Goal: Information Seeking & Learning: Learn about a topic

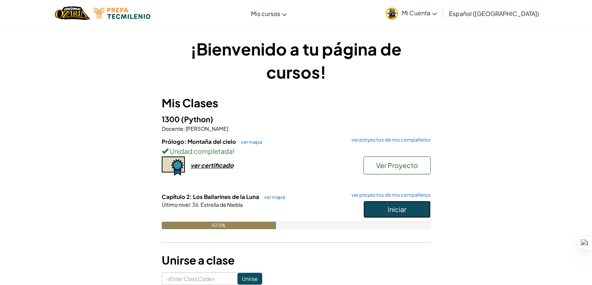
click at [391, 203] on button "Iniciar" at bounding box center [396, 209] width 67 height 17
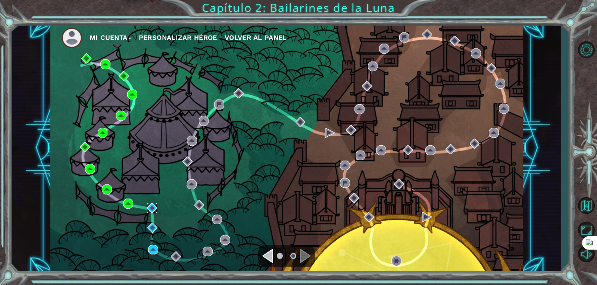
click at [153, 210] on img at bounding box center [152, 208] width 10 height 10
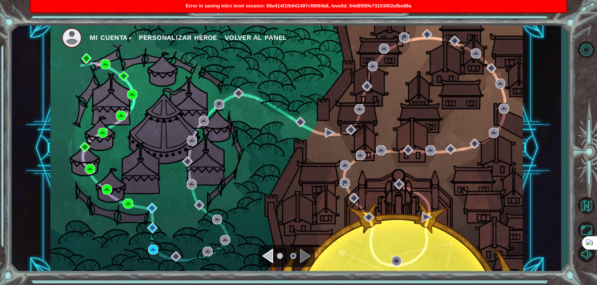
click at [153, 244] on div "Mi Cuenta Personalizar héroe Volver al panel" at bounding box center [286, 148] width 472 height 249
click at [155, 247] on img at bounding box center [153, 250] width 10 height 10
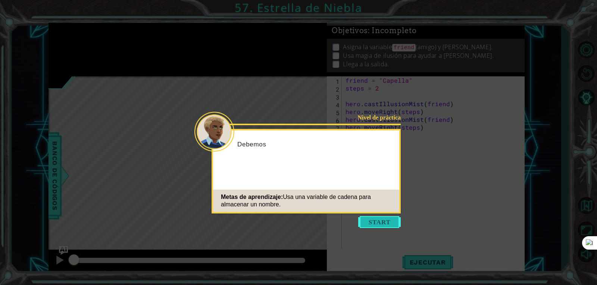
click at [372, 222] on button "Start" at bounding box center [379, 222] width 43 height 12
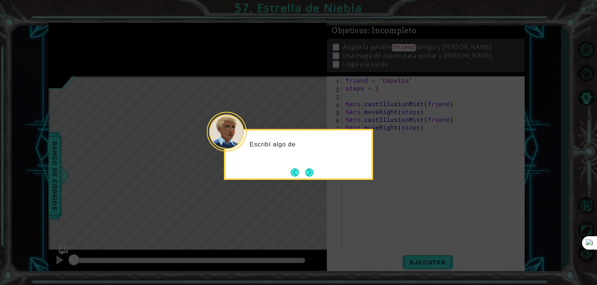
click at [372, 222] on icon at bounding box center [298, 142] width 597 height 285
click at [313, 174] on button "Next" at bounding box center [309, 173] width 8 height 8
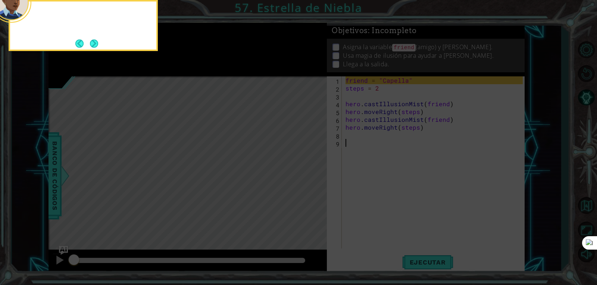
click at [313, 174] on icon at bounding box center [298, 142] width 597 height 285
click at [102, 45] on div "Aquí puedes ver un" at bounding box center [83, 25] width 149 height 51
click at [102, 45] on div "Aquí puedes ver una vari" at bounding box center [83, 25] width 149 height 51
click at [93, 44] on button "Next" at bounding box center [94, 44] width 8 height 8
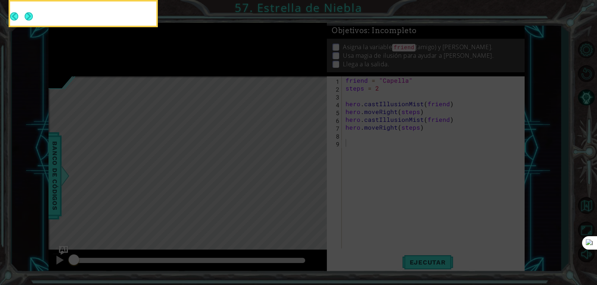
click at [33, 21] on button "Next" at bounding box center [29, 16] width 8 height 8
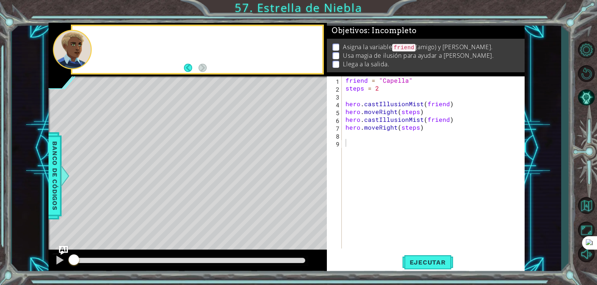
click at [93, 44] on div at bounding box center [208, 49] width 230 height 18
click at [366, 135] on div "friend = "Capella" steps = 2 hero . castIllusionMist ( friend ) hero . moveRigh…" at bounding box center [435, 171] width 182 height 188
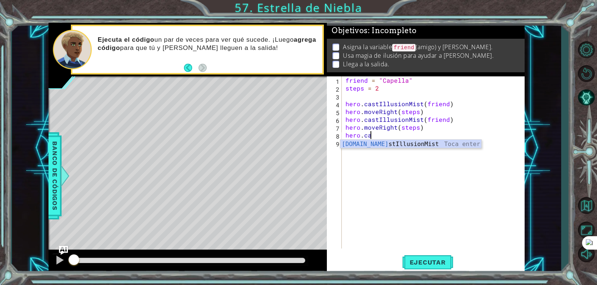
scroll to position [0, 1]
click at [391, 140] on div "hero.cas tIllusionMist Toca enter" at bounding box center [410, 153] width 141 height 27
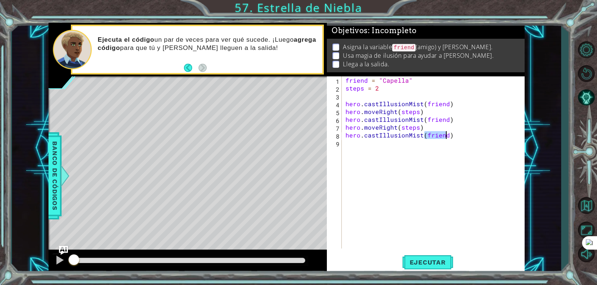
type textarea "hero.castIllusionMist(friend)"
click at [504, 176] on div "friend = "Capella" steps = 2 hero . castIllusionMist ( friend ) hero . moveRigh…" at bounding box center [435, 171] width 182 height 188
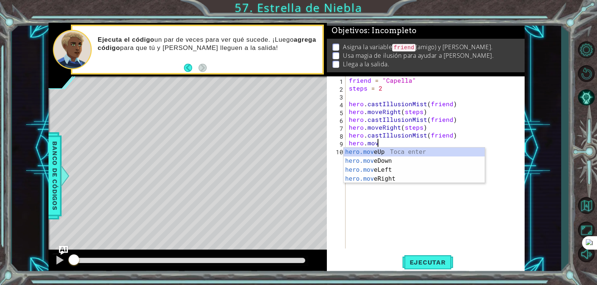
scroll to position [0, 1]
click at [380, 180] on div "hero.move Up Toca enter hero.move Down Toca enter hero.move Left Toca enter her…" at bounding box center [414, 175] width 141 height 54
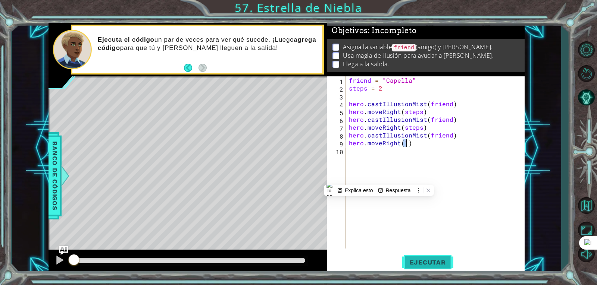
type textarea "hero.moveRight(1)"
click at [430, 268] on button "Ejecutar" at bounding box center [427, 263] width 51 height 20
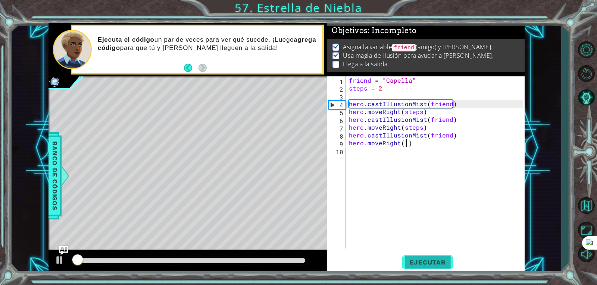
scroll to position [3, 0]
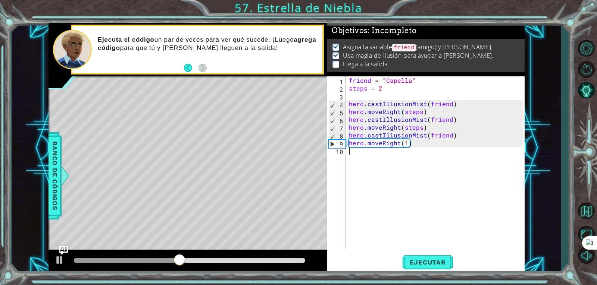
click at [431, 149] on div "friend = "Capella" steps = 2 hero . castIllusionMist ( friend ) hero . moveRigh…" at bounding box center [436, 171] width 179 height 188
click at [435, 153] on div "friend = "Capella" steps = 2 hero . castIllusionMist ( friend ) hero . moveRigh…" at bounding box center [436, 171] width 179 height 188
click at [407, 146] on div "friend = "Capella" steps = 2 hero . castIllusionMist ( friend ) hero . moveRigh…" at bounding box center [436, 171] width 179 height 188
click at [273, 259] on div at bounding box center [189, 260] width 231 height 5
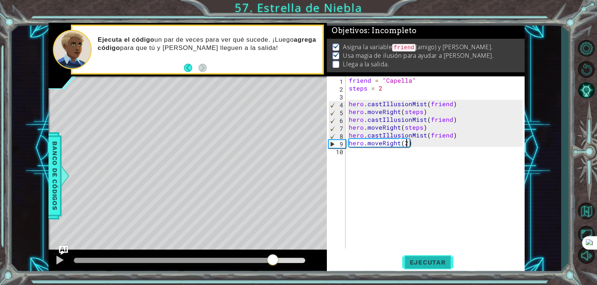
type textarea "hero.moveRight(2)"
click at [414, 262] on span "Ejecutar" at bounding box center [427, 262] width 51 height 7
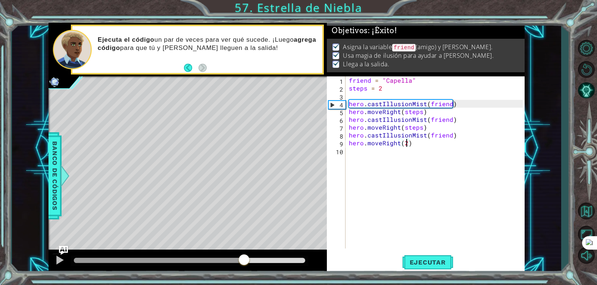
click at [244, 262] on div at bounding box center [189, 260] width 231 height 5
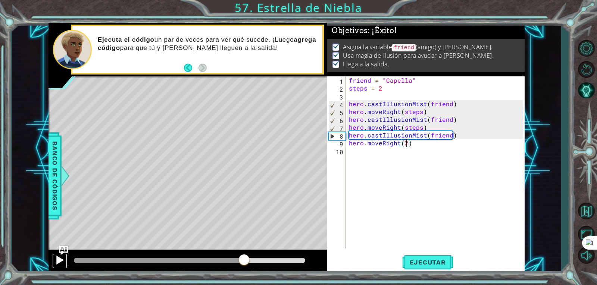
click at [62, 262] on div at bounding box center [60, 261] width 10 height 10
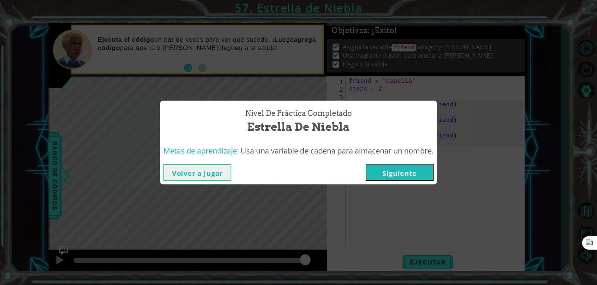
click at [406, 175] on button "Siguiente" at bounding box center [400, 172] width 68 height 17
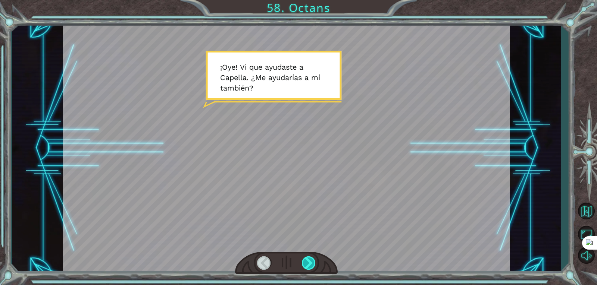
click at [305, 265] on div at bounding box center [309, 263] width 14 height 13
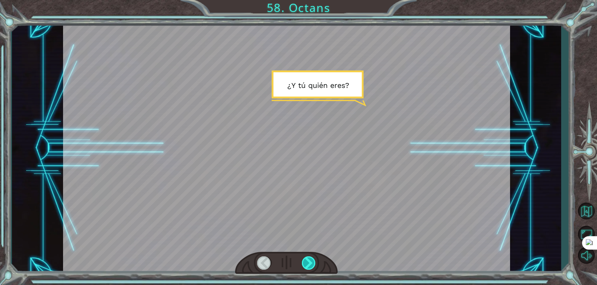
click at [305, 265] on div at bounding box center [309, 263] width 14 height 13
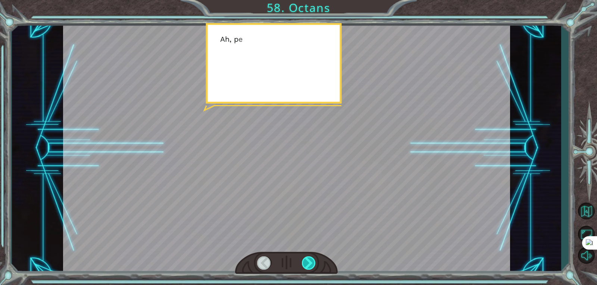
click at [305, 265] on div at bounding box center [309, 263] width 14 height 13
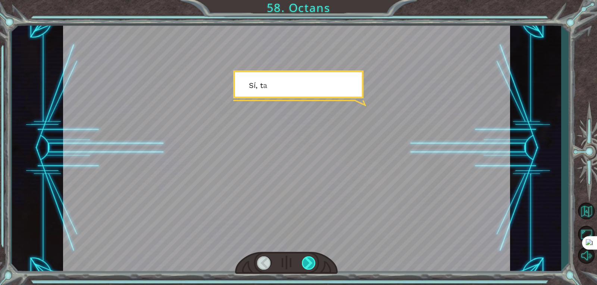
click at [305, 265] on div at bounding box center [309, 263] width 14 height 13
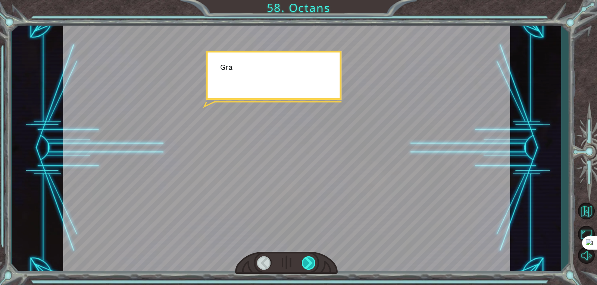
click at [305, 265] on div at bounding box center [309, 263] width 14 height 13
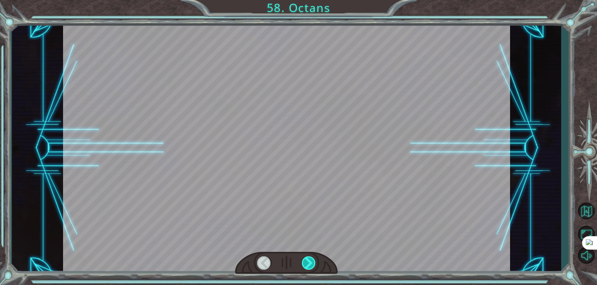
click at [305, 265] on div at bounding box center [309, 263] width 14 height 13
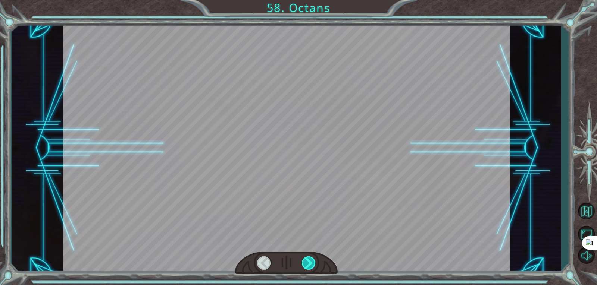
click at [305, 265] on div at bounding box center [309, 263] width 14 height 13
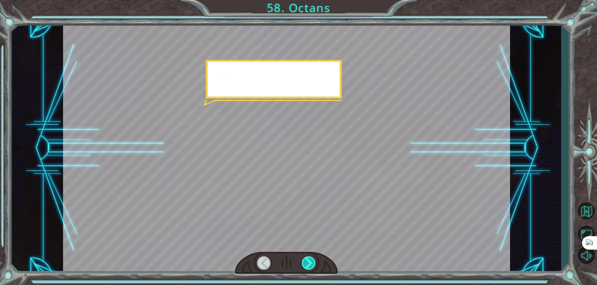
click at [305, 265] on div at bounding box center [309, 263] width 14 height 13
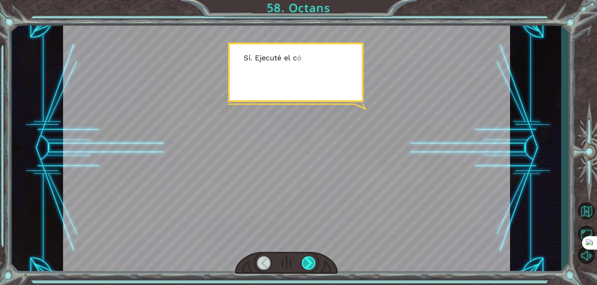
drag, startPoint x: 305, startPoint y: 265, endPoint x: 309, endPoint y: 263, distance: 4.9
click at [309, 263] on div at bounding box center [309, 263] width 14 height 13
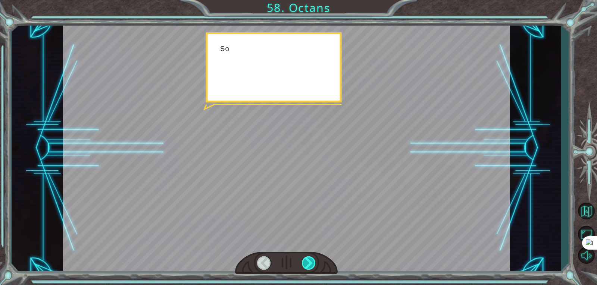
click at [309, 263] on div at bounding box center [309, 263] width 14 height 13
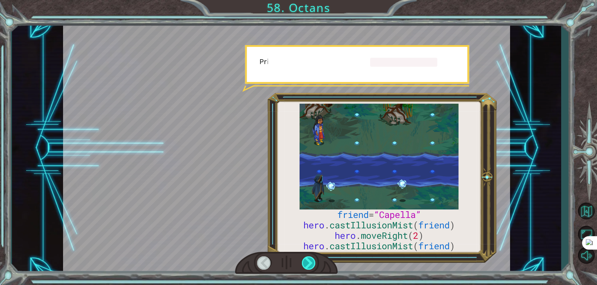
click at [309, 263] on div at bounding box center [309, 263] width 14 height 13
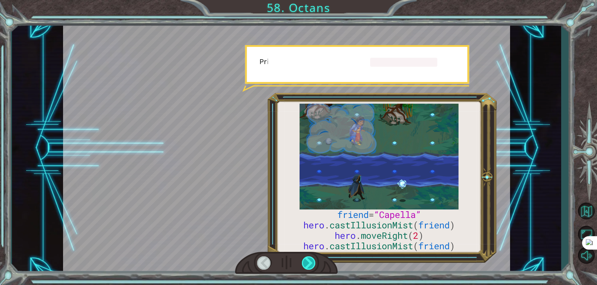
click at [309, 263] on div at bounding box center [309, 263] width 14 height 13
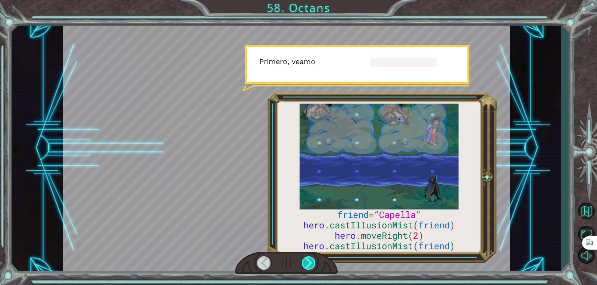
click at [309, 263] on div at bounding box center [309, 263] width 14 height 13
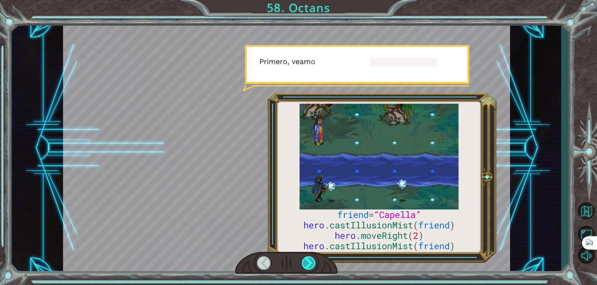
click at [309, 263] on div at bounding box center [309, 263] width 14 height 13
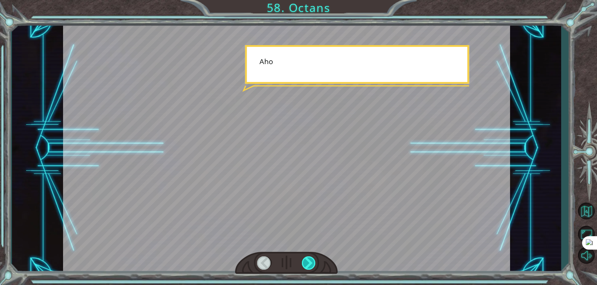
click at [309, 263] on div at bounding box center [309, 263] width 14 height 13
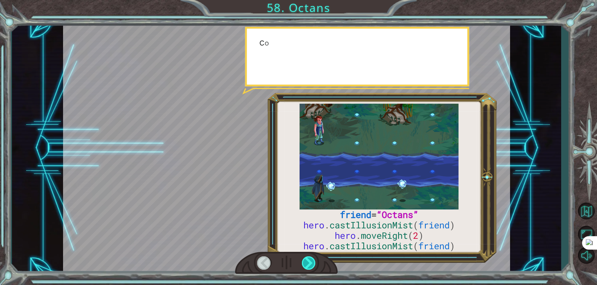
click at [309, 263] on div at bounding box center [309, 263] width 14 height 13
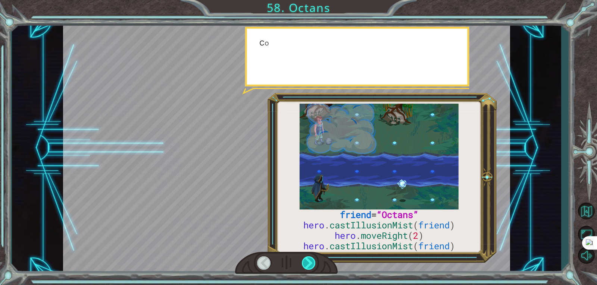
click at [309, 263] on div at bounding box center [309, 263] width 14 height 13
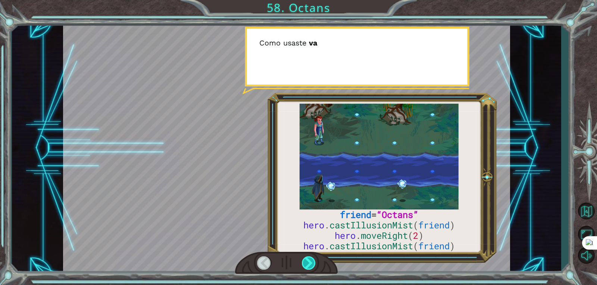
click at [309, 263] on div at bounding box center [309, 263] width 14 height 13
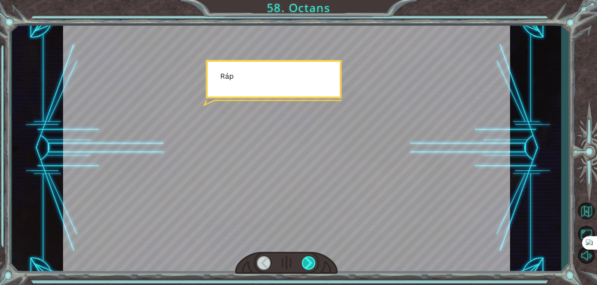
click at [309, 263] on div at bounding box center [309, 263] width 14 height 13
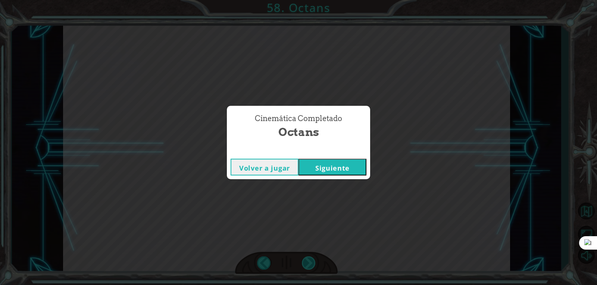
click at [309, 263] on div "Cinemática Completado Octans Volver a jugar Siguiente" at bounding box center [298, 142] width 597 height 285
click at [347, 167] on button "Siguiente" at bounding box center [333, 167] width 68 height 17
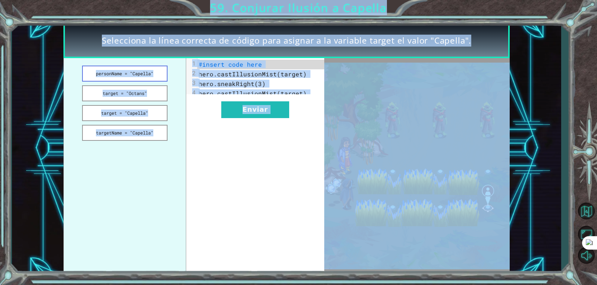
click at [129, 76] on button "personName = "Capella"" at bounding box center [124, 74] width 85 height 16
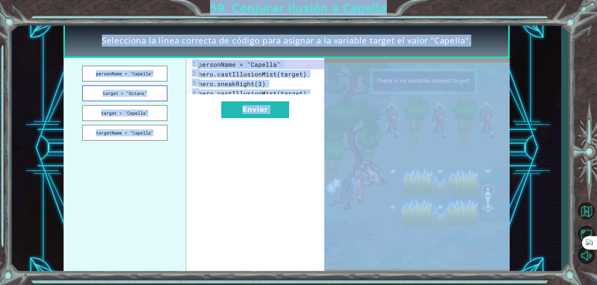
click at [143, 91] on button "target = "Octans"" at bounding box center [124, 93] width 85 height 16
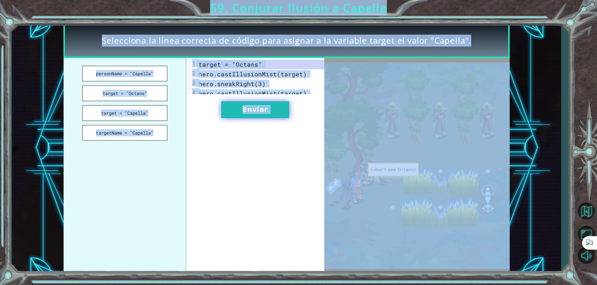
click at [261, 116] on button "Enviar" at bounding box center [255, 110] width 68 height 17
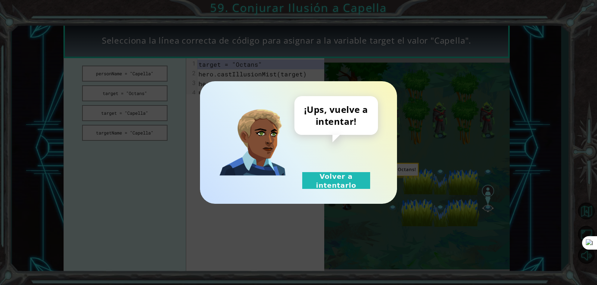
click at [321, 190] on div "¡Ups, vuelve a intentar! Volver a intentarlo" at bounding box center [298, 142] width 197 height 123
click at [327, 185] on button "Volver a intentarlo" at bounding box center [336, 180] width 68 height 17
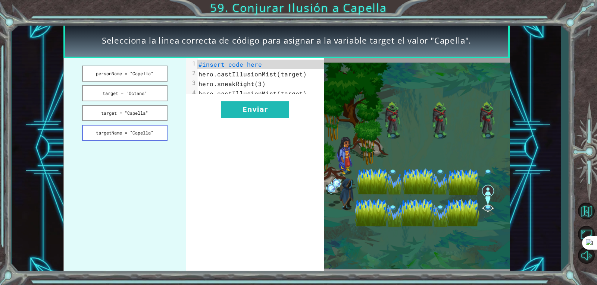
click at [118, 137] on button "targetName = "Capella"" at bounding box center [124, 133] width 85 height 16
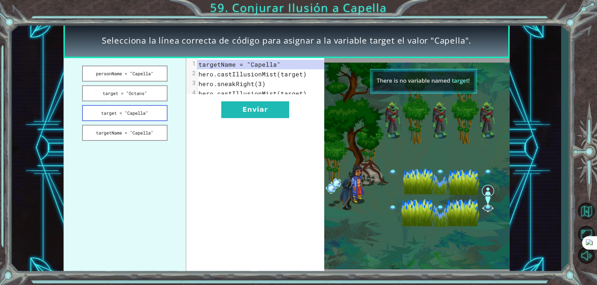
click at [132, 113] on button "target = "Capella"" at bounding box center [124, 113] width 85 height 16
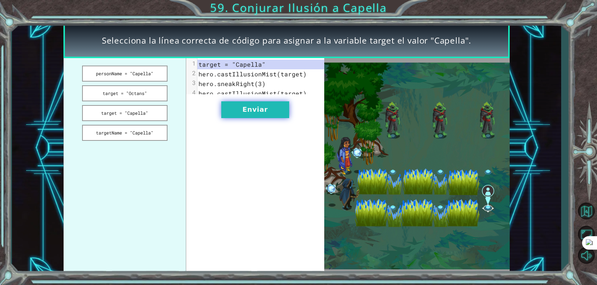
click at [224, 118] on button "Enviar" at bounding box center [255, 110] width 68 height 17
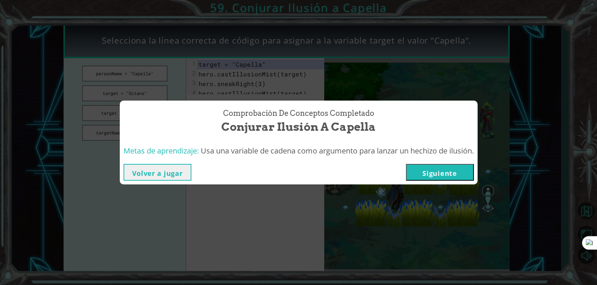
click at [435, 179] on button "Siguiente" at bounding box center [440, 172] width 68 height 17
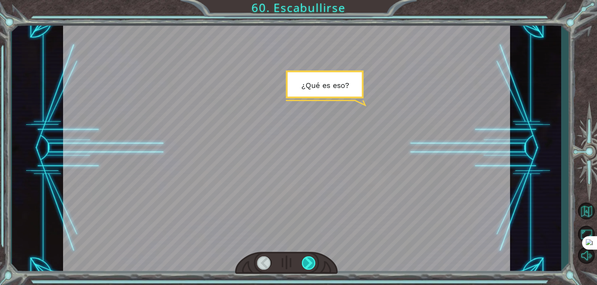
click at [309, 263] on div at bounding box center [309, 263] width 14 height 13
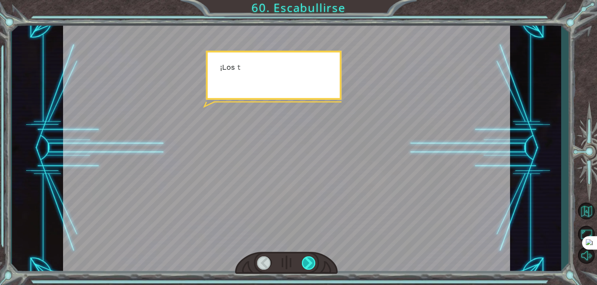
click at [309, 263] on div at bounding box center [309, 263] width 14 height 13
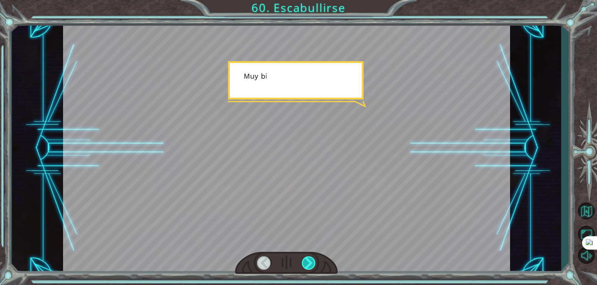
click at [309, 263] on div at bounding box center [309, 263] width 14 height 13
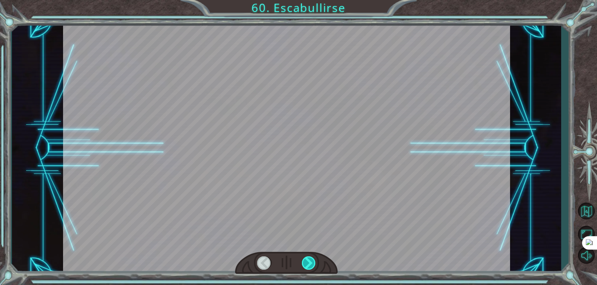
click at [309, 263] on div at bounding box center [309, 263] width 14 height 13
click at [309, 0] on div "Temporary Text ¿ Q u é e s e s o ? ¡ L o s t e n g s h e s s e a c e r c a n ! …" at bounding box center [298, 0] width 597 height 0
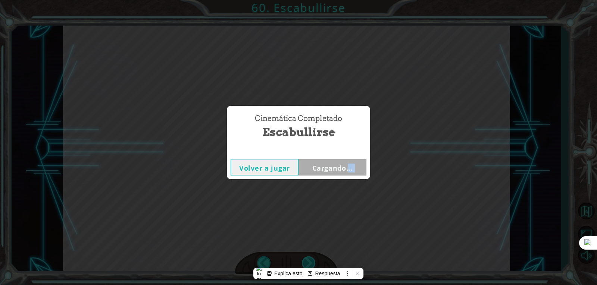
click at [309, 263] on div "Cinemática Completado Escabullirse Volver a jugar Cargando..." at bounding box center [298, 142] width 597 height 285
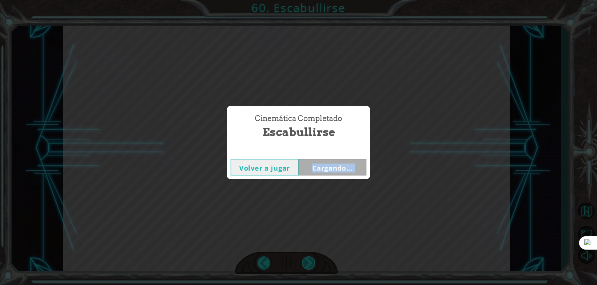
click at [309, 263] on div "Cinemática Completado Escabullirse Volver a jugar Cargando..." at bounding box center [298, 142] width 597 height 285
click at [309, 263] on div "Cinemática Completado Escabullirse Volver a jugar Siguiente" at bounding box center [298, 142] width 597 height 285
click at [316, 171] on button "Siguiente" at bounding box center [333, 167] width 68 height 17
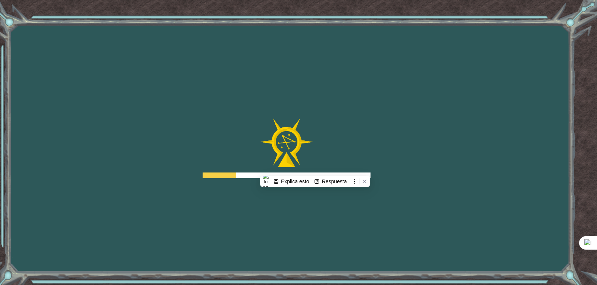
click at [338, 150] on div at bounding box center [287, 149] width 168 height 60
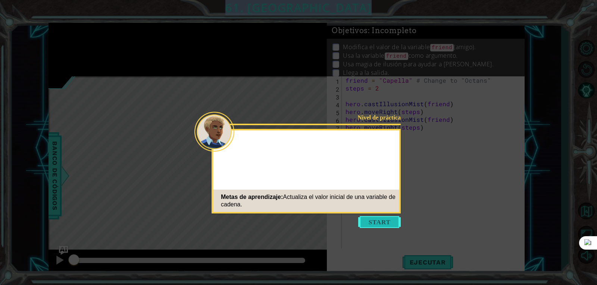
click at [388, 223] on button "Start" at bounding box center [379, 222] width 43 height 12
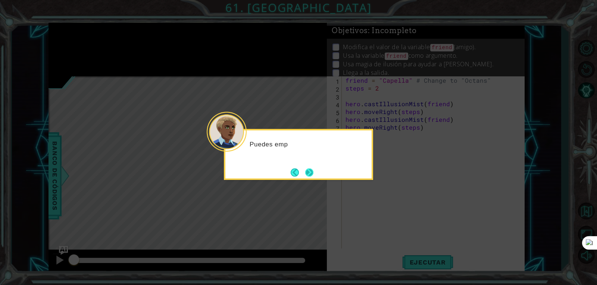
click at [308, 171] on button "Next" at bounding box center [309, 173] width 8 height 8
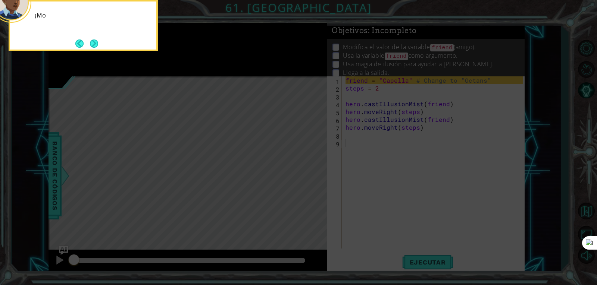
click at [309, 172] on icon at bounding box center [298, 142] width 597 height 285
click at [84, 38] on footer at bounding box center [86, 43] width 23 height 11
click at [94, 44] on button "Next" at bounding box center [94, 44] width 8 height 8
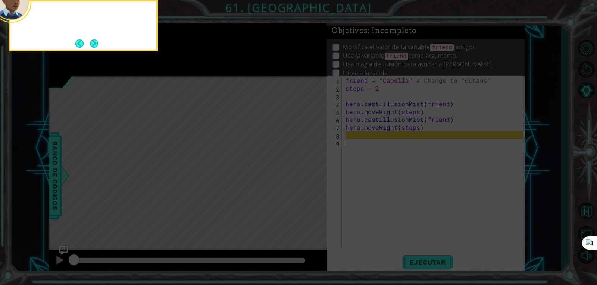
click at [94, 44] on button "Next" at bounding box center [94, 44] width 8 height 8
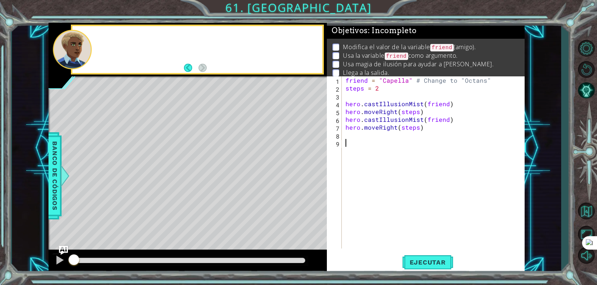
click at [94, 44] on div at bounding box center [208, 49] width 230 height 18
click at [365, 138] on div "friend = "Capella" # Change to "Octans" steps = 2 hero . castIllusionMist ( fri…" at bounding box center [435, 171] width 182 height 188
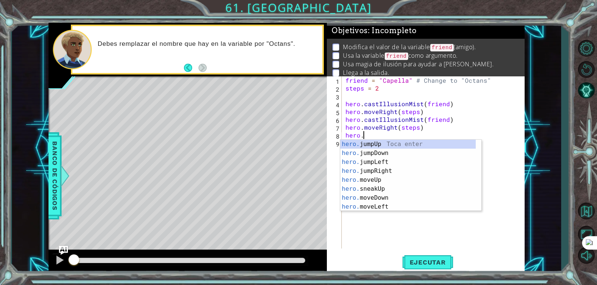
scroll to position [0, 1]
type textarea "hero.c"
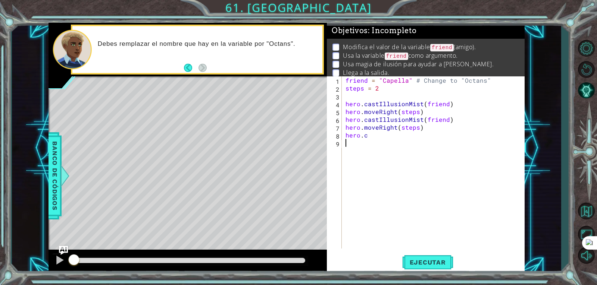
click at [427, 152] on div "friend = "Capella" # Change to "Octans" steps = 2 hero . castIllusionMist ( fri…" at bounding box center [435, 171] width 182 height 188
click at [414, 147] on div "friend = "Capella" # Change to "Octans" steps = 2 hero . castIllusionMist ( fri…" at bounding box center [435, 171] width 182 height 188
click at [415, 144] on div "friend = "Capella" # Change to "Octans" steps = 2 hero . castIllusionMist ( fri…" at bounding box center [435, 171] width 182 height 188
click at [396, 141] on div "friend = "Capella" # Change to "Octans" steps = 2 hero . castIllusionMist ( fri…" at bounding box center [435, 171] width 182 height 188
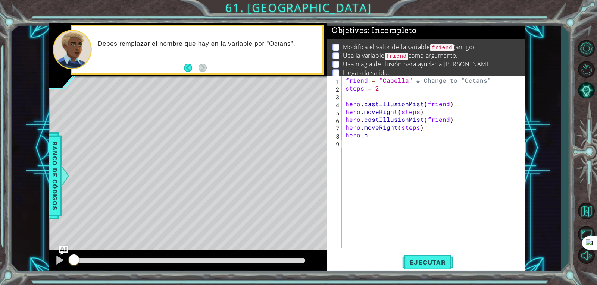
click at [386, 137] on div "friend = "Capella" # Change to "Octans" steps = 2 hero . castIllusionMist ( fri…" at bounding box center [435, 171] width 182 height 188
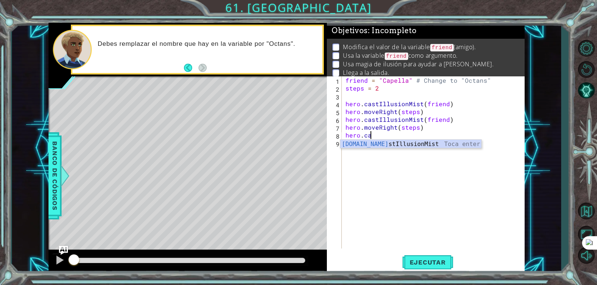
scroll to position [0, 1]
click at [411, 143] on div "hero.cas tIllusionMist Toca enter" at bounding box center [410, 153] width 141 height 27
type textarea "hero.castIllusionMist(friend)"
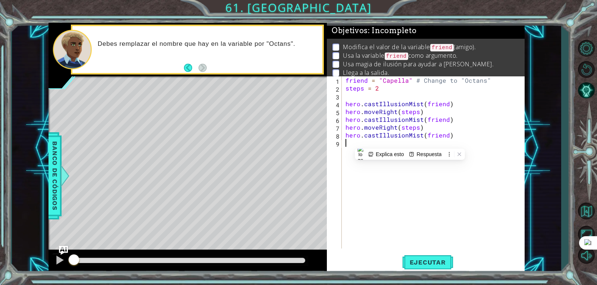
click at [445, 174] on div "friend = "Capella" # Change to "Octans" steps = 2 hero . castIllusionMist ( fri…" at bounding box center [435, 171] width 182 height 188
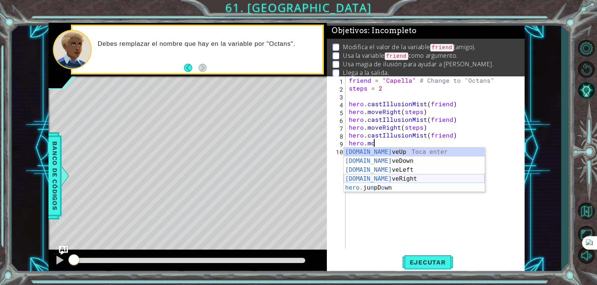
click at [409, 179] on div "hero.mo veUp Toca enter hero.mo veDown Toca enter hero.mo veLeft Toca enter her…" at bounding box center [414, 179] width 141 height 63
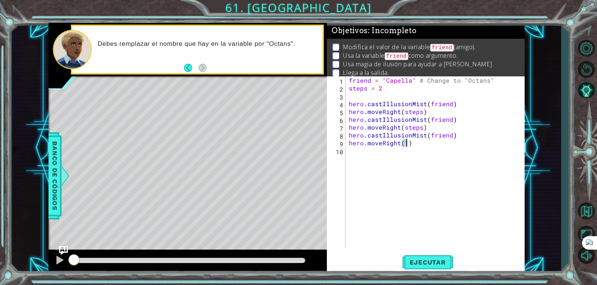
type textarea "hero.moveRight(1)"
click at [359, 160] on div "friend = "Capella" # Change to "Octans" steps = 2 hero . castIllusionMist ( fri…" at bounding box center [436, 171] width 179 height 188
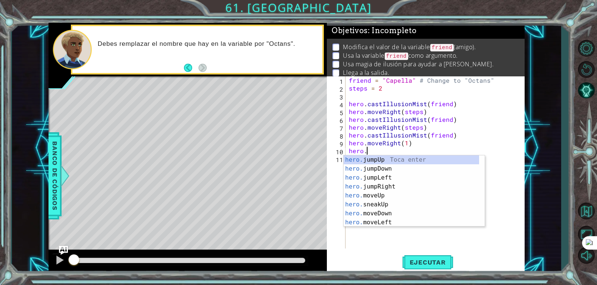
scroll to position [0, 1]
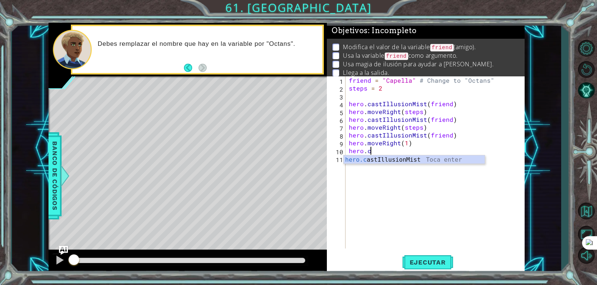
click at [359, 160] on div "hero.c astIllusionMist Toca enter" at bounding box center [414, 169] width 141 height 27
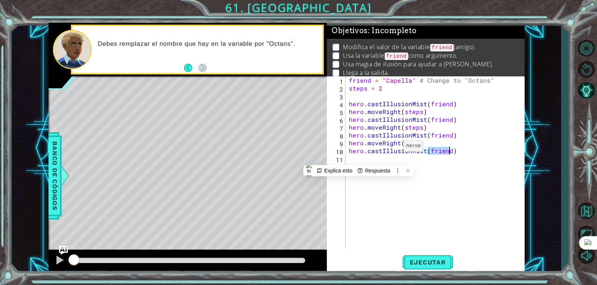
click at [395, 148] on div "friend = "Capella" # Change to "Octans" steps = 2 hero . castIllusionMist ( fri…" at bounding box center [436, 171] width 179 height 188
click at [396, 157] on div "friend = "Capella" # Change to "Octans" steps = 2 hero . castIllusionMist ( fri…" at bounding box center [436, 171] width 179 height 188
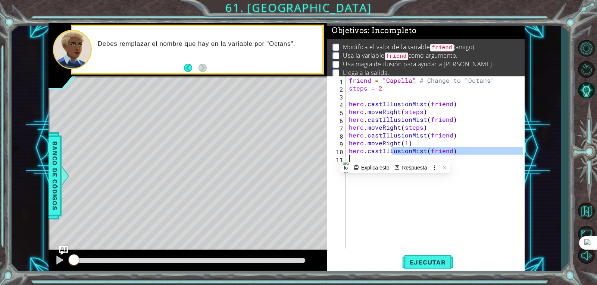
type textarea "hero.castIllusionMist(friend)"
click at [396, 157] on div "friend = "Capella" # Change to "Octans" steps = 2 hero . castIllusionMist ( fri…" at bounding box center [434, 163] width 175 height 172
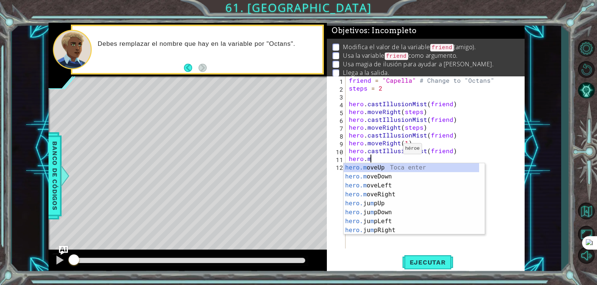
scroll to position [0, 1]
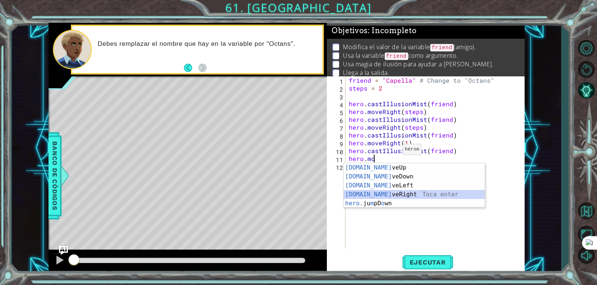
click at [396, 199] on div "hero.mo veUp Toca enter hero.mo veDown Toca enter hero.mo veLeft Toca enter her…" at bounding box center [414, 194] width 141 height 63
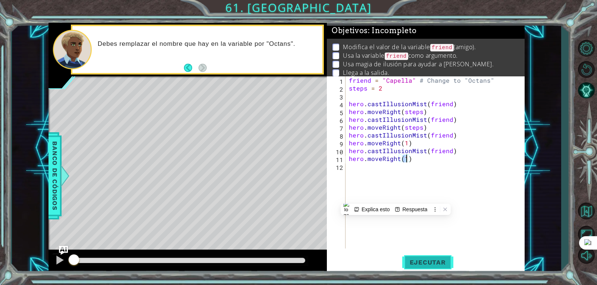
click at [422, 257] on button "Ejecutar" at bounding box center [427, 263] width 51 height 20
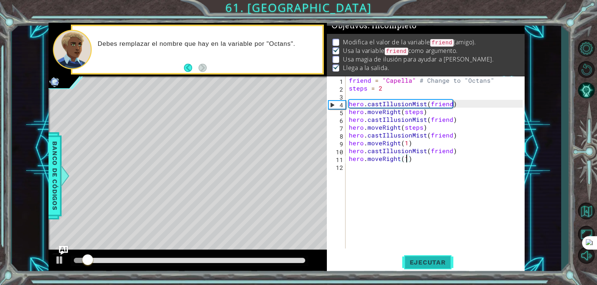
scroll to position [7, 0]
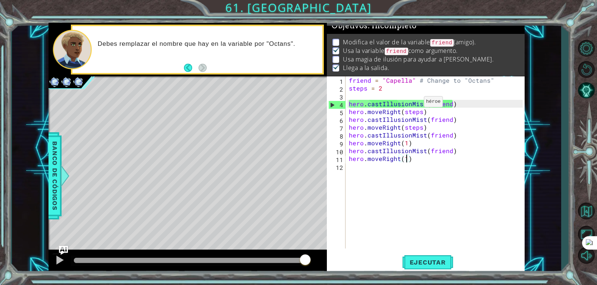
click at [419, 107] on div "friend = "Capella" # Change to "Octans" steps = 2 hero . castIllusionMist ( fri…" at bounding box center [436, 171] width 179 height 188
click at [401, 107] on div "friend = "Capella" # Change to "Octans" steps = 2 hero . castIllusionMist ( fri…" at bounding box center [436, 171] width 179 height 188
click at [65, 252] on img "Ask AI" at bounding box center [64, 251] width 10 height 10
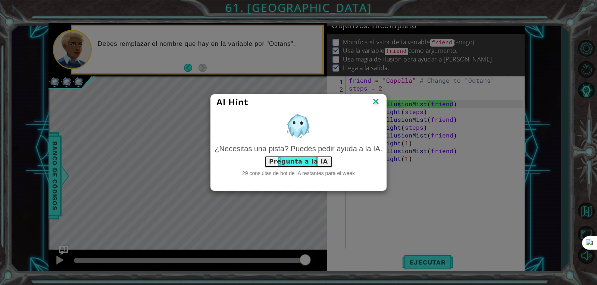
click at [284, 161] on button "Pregunta a la IA" at bounding box center [298, 162] width 69 height 12
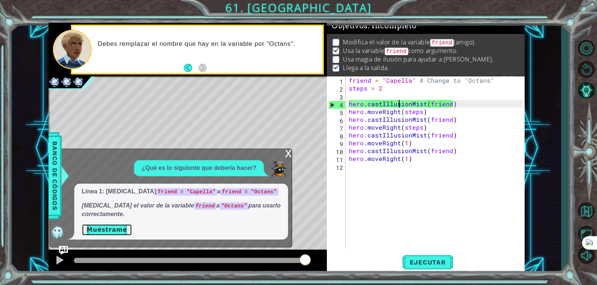
click at [109, 234] on button "Muéstrame" at bounding box center [107, 230] width 50 height 12
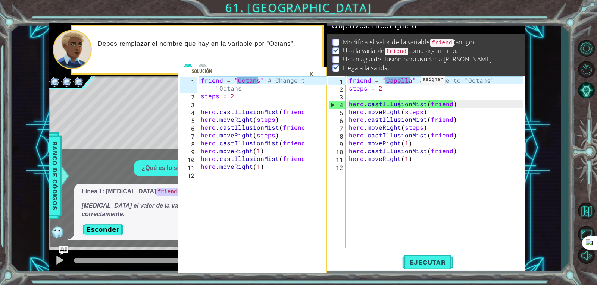
click at [411, 82] on div "friend = "Capella" # Change to "Octans" steps = 2 hero . castIllusionMist ( fri…" at bounding box center [436, 171] width 179 height 188
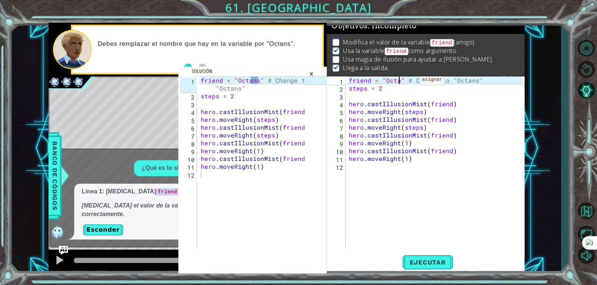
scroll to position [0, 3]
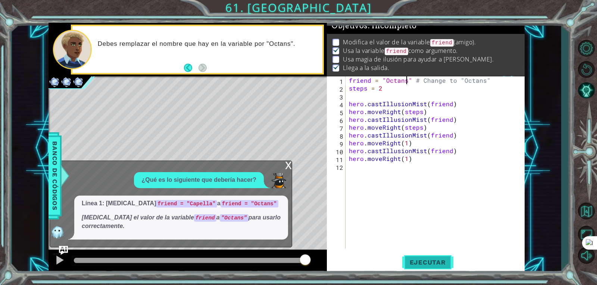
type textarea "friend = "Octans" # Change to "Octans""
click at [420, 260] on span "Ejecutar" at bounding box center [427, 262] width 51 height 7
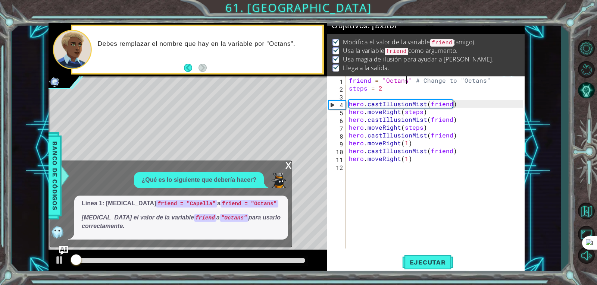
click at [240, 260] on div at bounding box center [189, 260] width 231 height 5
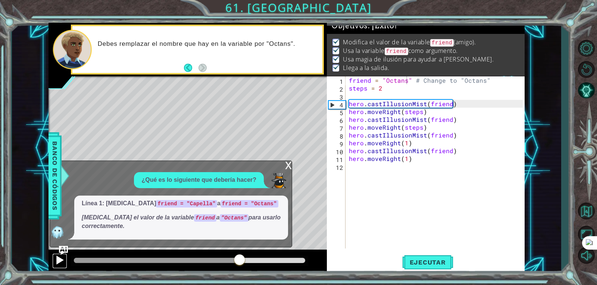
click at [61, 261] on div at bounding box center [60, 261] width 10 height 10
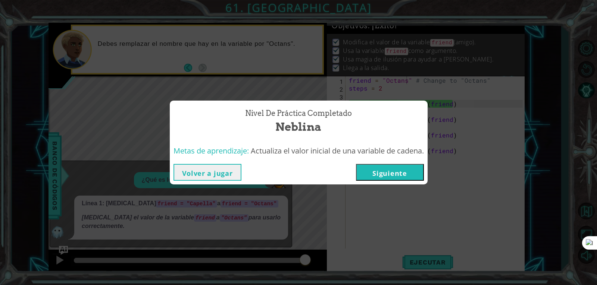
click at [391, 174] on button "Siguiente" at bounding box center [390, 172] width 68 height 17
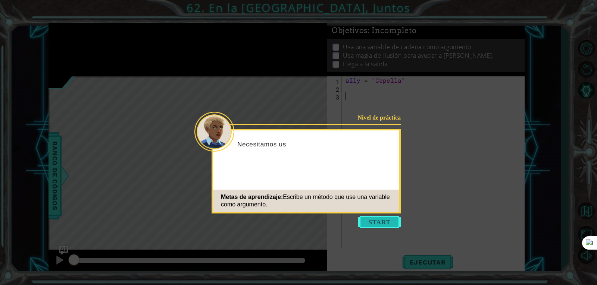
click at [375, 224] on button "Start" at bounding box center [379, 222] width 43 height 12
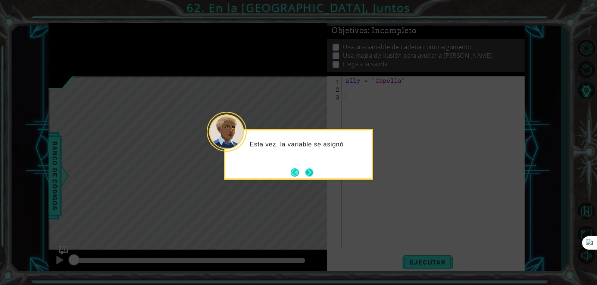
click at [309, 177] on button "Next" at bounding box center [309, 172] width 9 height 9
click at [308, 177] on button "Next" at bounding box center [309, 173] width 8 height 8
click at [308, 178] on footer at bounding box center [302, 172] width 23 height 11
click at [308, 177] on button "Next" at bounding box center [309, 173] width 8 height 8
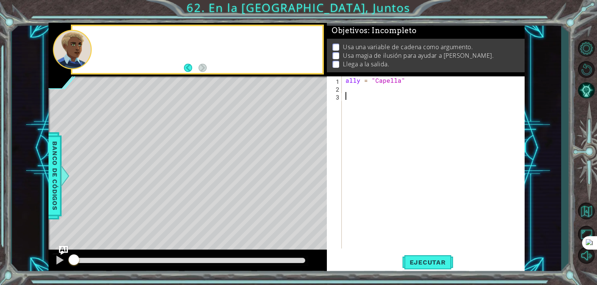
click at [308, 178] on div "Level Map" at bounding box center [221, 187] width 345 height 220
click at [60, 250] on img "Ask AI" at bounding box center [64, 251] width 10 height 10
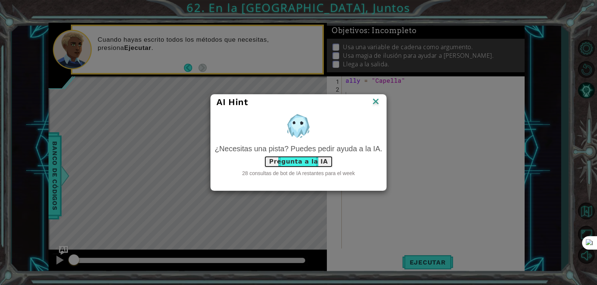
click at [303, 165] on button "Pregunta a la IA" at bounding box center [298, 162] width 69 height 12
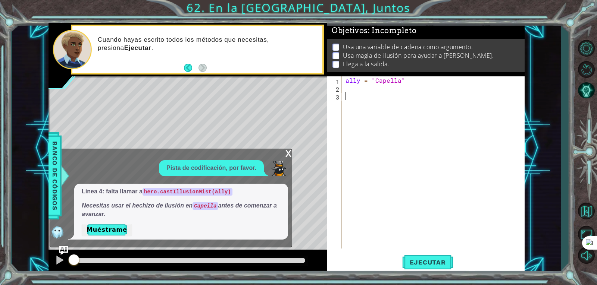
click at [113, 224] on div "Línea 4: falta llamar a hero.castIllusionMist(ally) Necesitas usar el hechizo d…" at bounding box center [181, 212] width 214 height 56
click at [115, 230] on button "Muéstrame" at bounding box center [107, 230] width 50 height 12
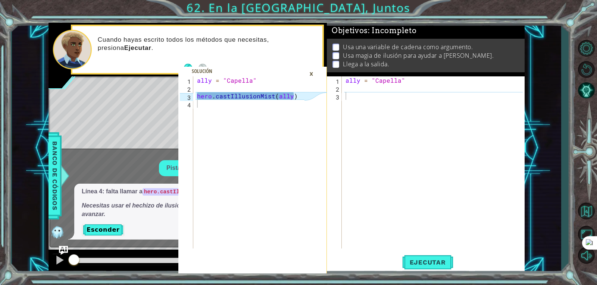
click at [283, 94] on div "ally = "Capella" hero . castIllusionMist ( ally )" at bounding box center [252, 171] width 113 height 188
type textarea "hero.castIllusionMist(ally)"
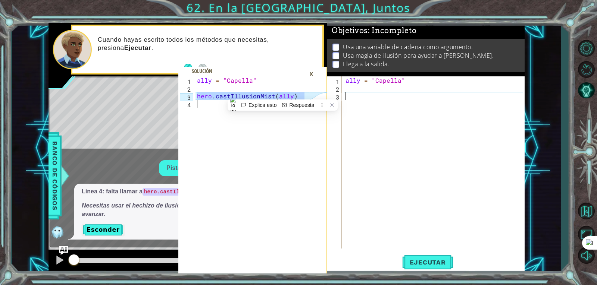
click at [366, 94] on div "ally = "Capella"" at bounding box center [435, 171] width 182 height 188
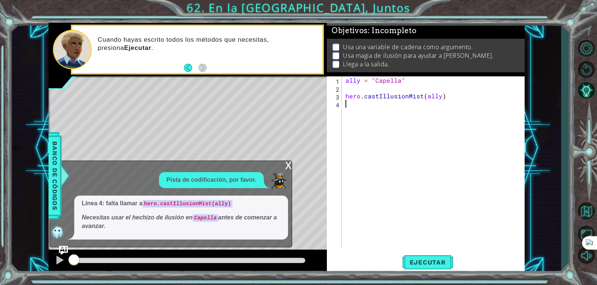
click at [354, 85] on div "ally = "Capella" hero . castIllusionMist ( ally )" at bounding box center [435, 171] width 182 height 188
click at [375, 113] on div "ally = "Capella" hero . castIllusionMist ( ally )" at bounding box center [435, 171] width 182 height 188
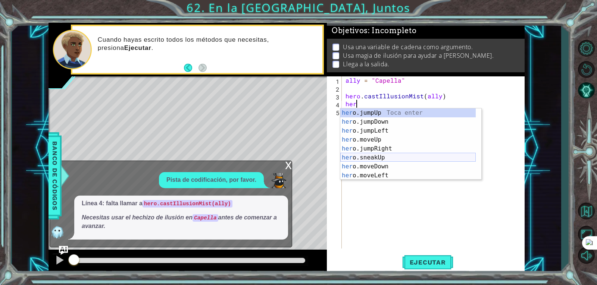
click at [375, 157] on div "her o.jumpUp Toca enter her o.jumpDown Toca enter her o.jumpLeft Toca enter her…" at bounding box center [407, 154] width 135 height 90
type textarea "hero.sneakUp(1)"
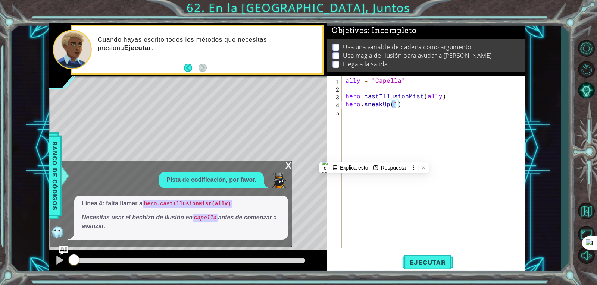
click at [365, 143] on div "ally = "Capella" hero . castIllusionMist ( ally ) hero . sneakUp ( 1 )" at bounding box center [435, 171] width 182 height 188
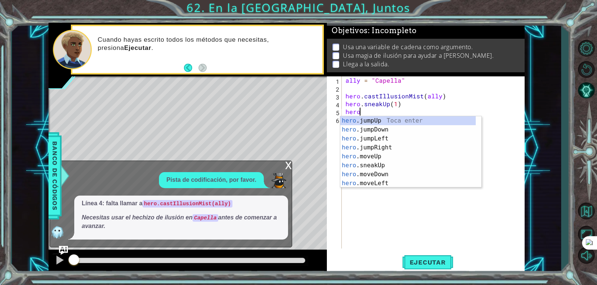
scroll to position [0, 1]
type textarea "hero.c"
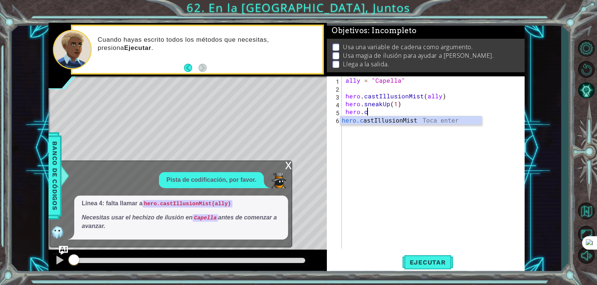
click at [376, 159] on div "ally = "Capella" hero . castIllusionMist ( ally ) hero . sneakUp ( 1 ) hero . c" at bounding box center [435, 171] width 182 height 188
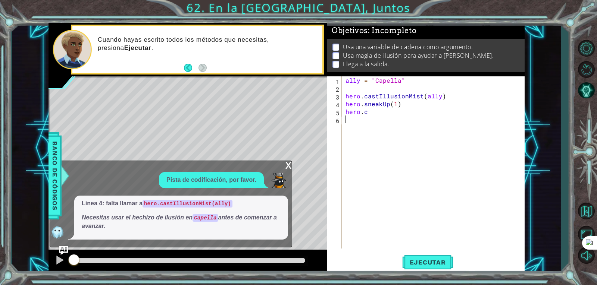
scroll to position [0, 0]
click at [374, 145] on div "ally = "Capella" hero . castIllusionMist ( ally ) hero . sneakUp ( 1 ) hero . c" at bounding box center [435, 171] width 182 height 188
click at [371, 141] on div "ally = "Capella" hero . castIllusionMist ( ally ) hero . sneakUp ( 1 ) hero . c" at bounding box center [435, 171] width 182 height 188
click at [391, 137] on div "ally = "Capella" hero . castIllusionMist ( ally ) hero . sneakUp ( 1 ) hero . c" at bounding box center [435, 171] width 182 height 188
click at [377, 112] on div "ally = "Capella" hero . castIllusionMist ( ally ) hero . sneakUp ( 1 ) hero . c" at bounding box center [435, 171] width 182 height 188
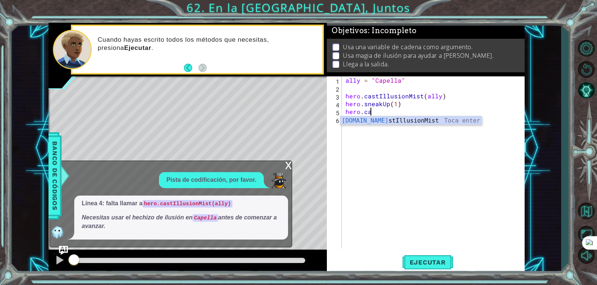
scroll to position [0, 1]
click at [414, 121] on div "hero.cas tIllusionMist Toca enter" at bounding box center [410, 129] width 141 height 27
type textarea "hero.castIllusionMist(friend)"
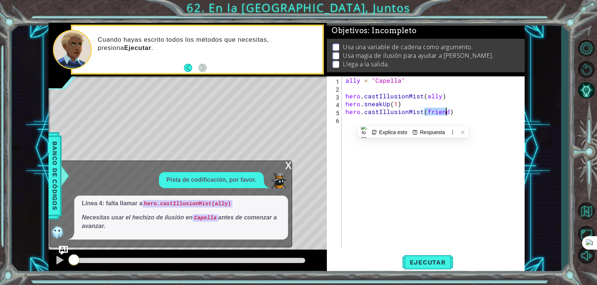
click at [414, 122] on div "ally = "Capella" hero . castIllusionMist ( ally ) hero . sneakUp ( 1 ) hero . c…" at bounding box center [435, 171] width 182 height 188
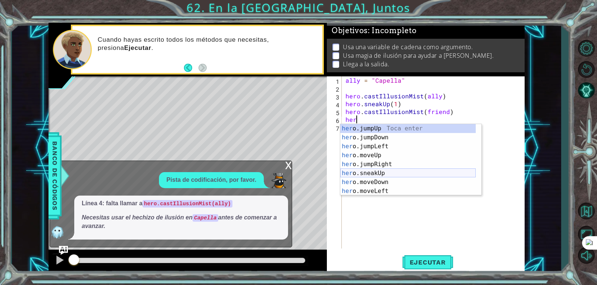
click at [385, 175] on div "her o.jumpUp Toca enter her o.jumpDown Toca enter her o.jumpLeft Toca enter her…" at bounding box center [407, 169] width 135 height 90
type textarea "hero.sneakUp(1)"
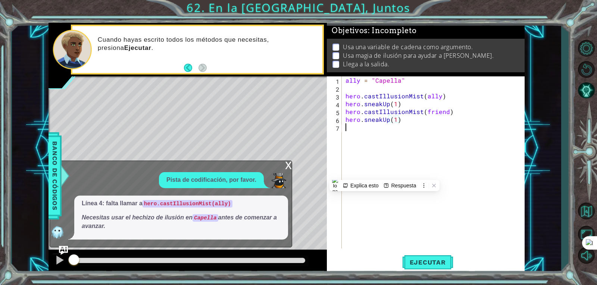
click at [391, 177] on div "ally = "Capella" hero . castIllusionMist ( ally ) hero . sneakUp ( 1 ) hero . c…" at bounding box center [435, 171] width 182 height 188
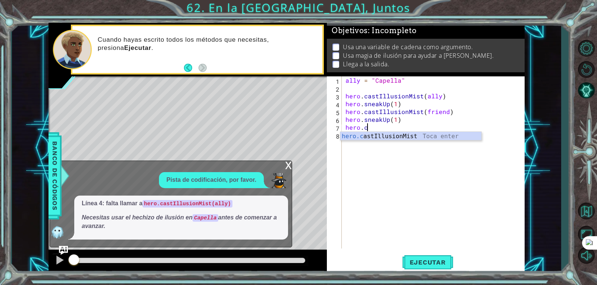
scroll to position [0, 1]
type textarea "hero.cas"
click at [356, 144] on div "ally = "Capella" hero . castIllusionMist ( ally ) hero . sneakUp ( 1 ) hero . c…" at bounding box center [435, 171] width 182 height 188
click at [367, 133] on div "ally = "Capella" hero . castIllusionMist ( ally ) hero . sneakUp ( 1 ) hero . c…" at bounding box center [435, 171] width 182 height 188
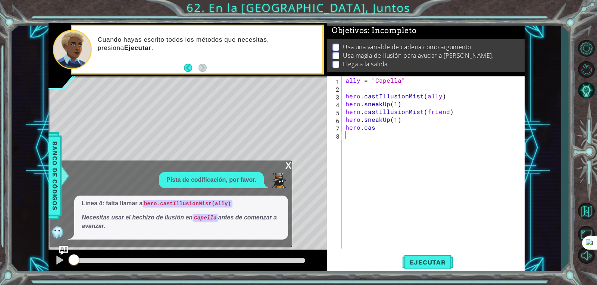
click at [376, 133] on div "ally = "Capella" hero . castIllusionMist ( ally ) hero . sneakUp ( 1 ) hero . c…" at bounding box center [435, 171] width 182 height 188
click at [374, 127] on div "ally = "Capella" hero . castIllusionMist ( ally ) hero . sneakUp ( 1 ) hero . c…" at bounding box center [435, 171] width 182 height 188
click at [378, 133] on div "hero.cast IllusionMist Toca enter" at bounding box center [410, 145] width 141 height 27
type textarea "hero.castIllusionMist(friend)"
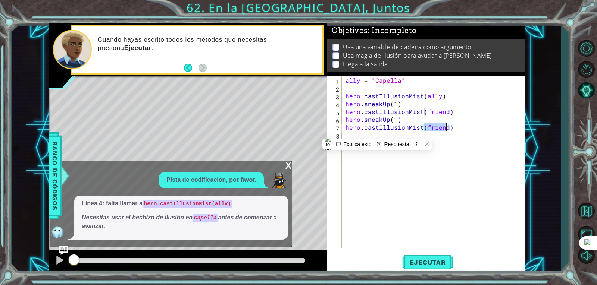
click at [459, 152] on div "ally = "Capella" hero . castIllusionMist ( ally ) hero . sneakUp ( 1 ) hero . c…" at bounding box center [435, 171] width 182 height 188
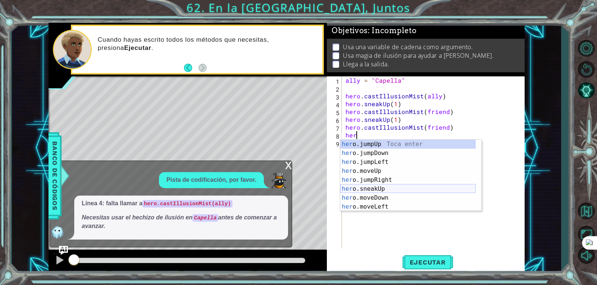
click at [371, 193] on div "her o.jumpUp Toca enter her o.jumpDown Toca enter her o.jumpLeft Toca enter her…" at bounding box center [407, 185] width 135 height 90
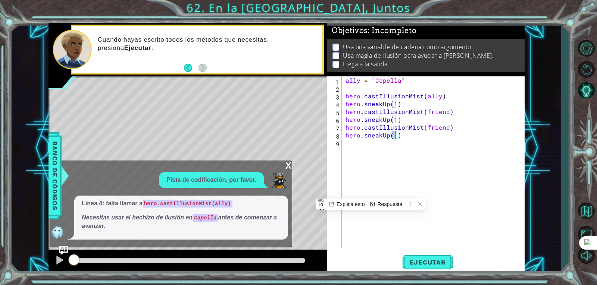
click at [366, 154] on div "ally = "Capella" hero . castIllusionMist ( ally ) hero . sneakUp ( 1 ) hero . c…" at bounding box center [435, 171] width 182 height 188
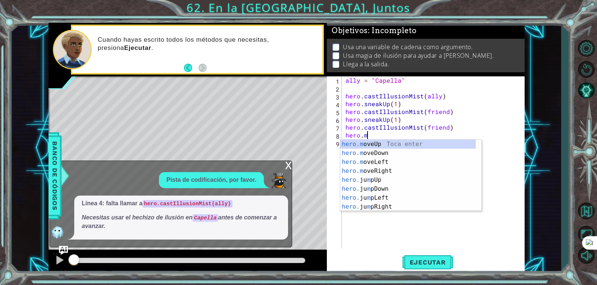
scroll to position [0, 1]
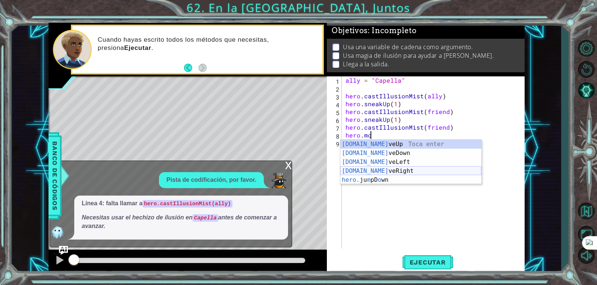
click at [380, 171] on div "hero.mo veUp Toca enter hero.mo veDown Toca enter hero.mo veLeft Toca enter her…" at bounding box center [410, 171] width 141 height 63
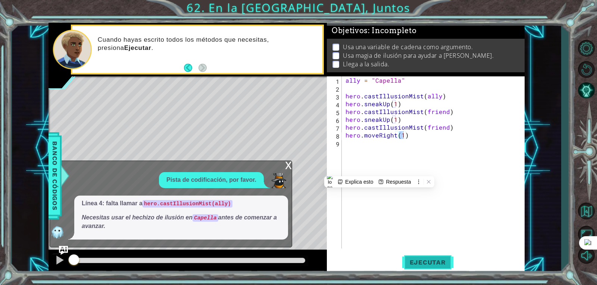
click at [417, 261] on span "Ejecutar" at bounding box center [427, 262] width 51 height 7
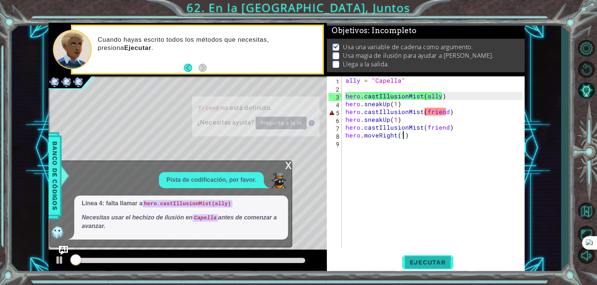
scroll to position [3, 0]
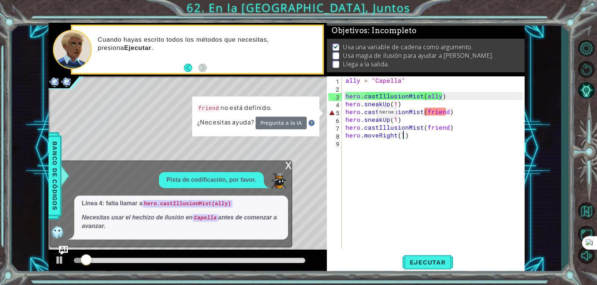
click at [365, 115] on div "ally = "Capella" hero . castIllusionMist ( ally ) hero . sneakUp ( 1 ) hero . c…" at bounding box center [435, 171] width 182 height 188
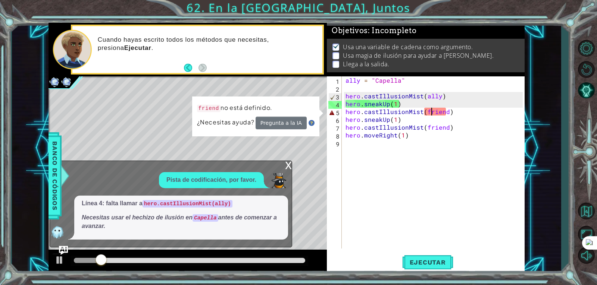
click at [433, 110] on div "ally = "Capella" hero . castIllusionMist ( ally ) hero . sneakUp ( 1 ) hero . c…" at bounding box center [435, 171] width 182 height 188
click at [276, 124] on button "Pregunta a la IA" at bounding box center [281, 123] width 52 height 13
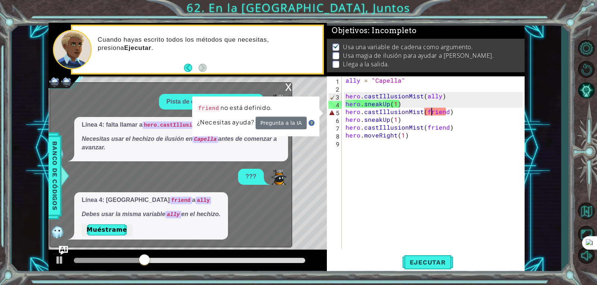
click at [444, 116] on div "ally = "Capella" hero . castIllusionMist ( ally ) hero . sneakUp ( 1 ) hero . c…" at bounding box center [435, 171] width 182 height 188
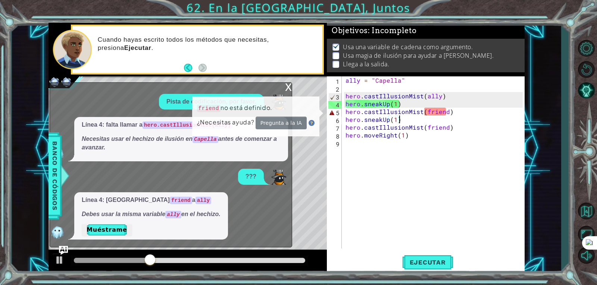
click at [443, 110] on div "ally = "Capella" hero . castIllusionMist ( ally ) hero . sneakUp ( 1 ) hero . c…" at bounding box center [435, 171] width 182 height 188
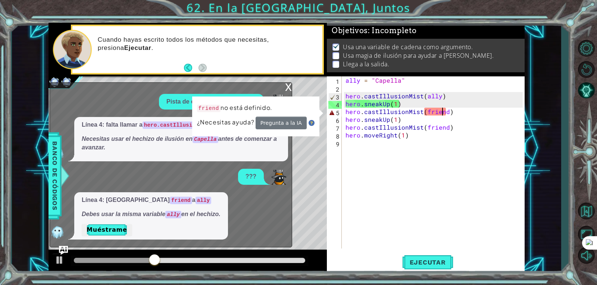
click at [445, 113] on div "ally = "Capella" hero . castIllusionMist ( ally ) hero . sneakUp ( 1 ) hero . c…" at bounding box center [435, 171] width 182 height 188
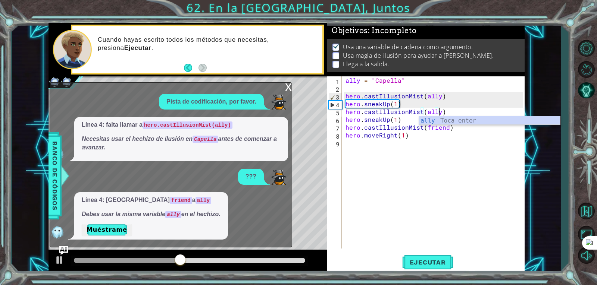
scroll to position [0, 6]
click at [450, 121] on div "ally Toca enter" at bounding box center [489, 129] width 141 height 27
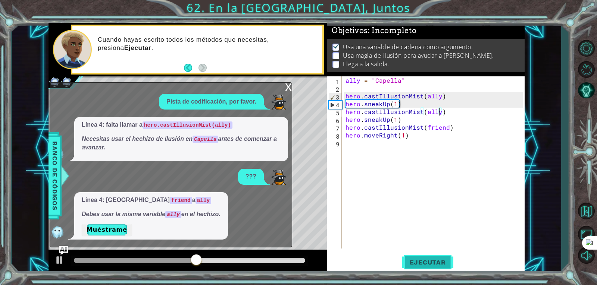
click at [411, 266] on button "Ejecutar" at bounding box center [427, 263] width 51 height 20
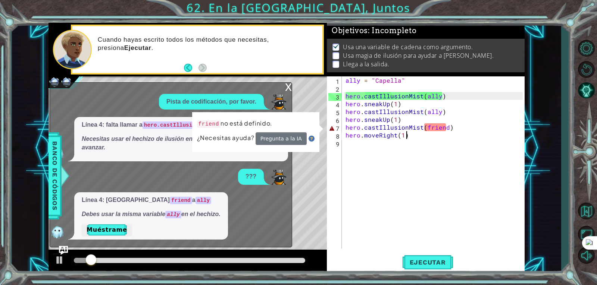
click at [438, 137] on div "ally = "Capella" hero . castIllusionMist ( ally ) hero . sneakUp ( 1 ) hero . c…" at bounding box center [435, 171] width 182 height 188
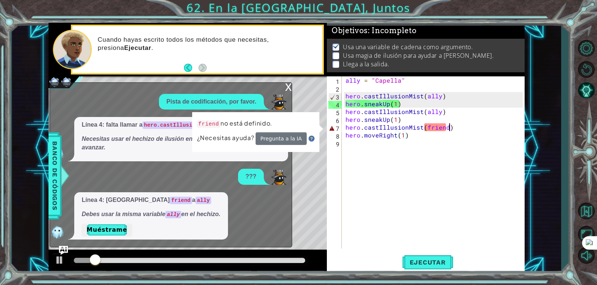
click at [467, 127] on div "ally = "Capella" hero . castIllusionMist ( ally ) hero . sneakUp ( 1 ) hero . c…" at bounding box center [435, 171] width 182 height 188
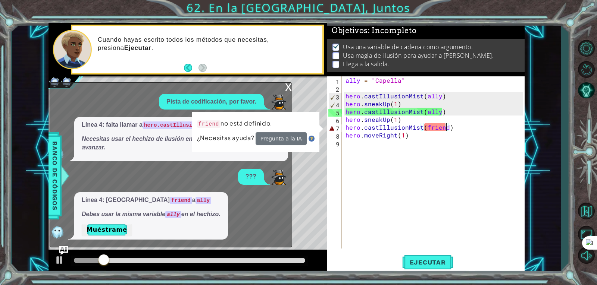
click at [446, 128] on div "ally = "Capella" hero . castIllusionMist ( ally ) hero . sneakUp ( 1 ) hero . c…" at bounding box center [435, 171] width 182 height 188
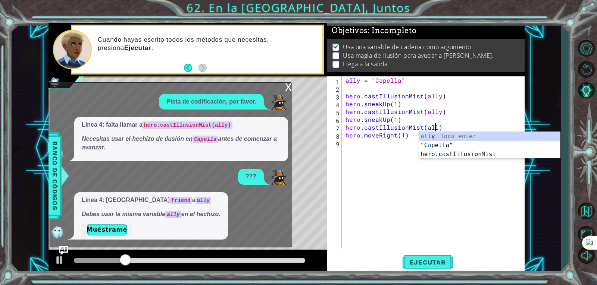
type textarea "hero.castIllusionMist(ally)"
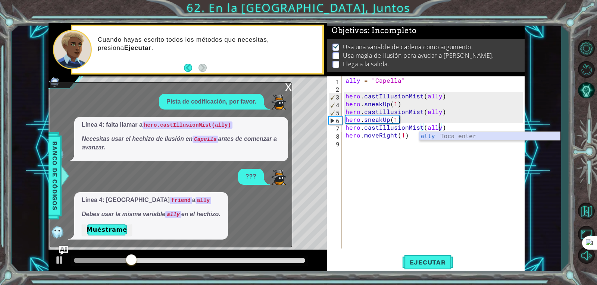
click at [441, 144] on div "ally = "Capella" hero . castIllusionMist ( ally ) hero . sneakUp ( 1 ) hero . c…" at bounding box center [435, 171] width 182 height 188
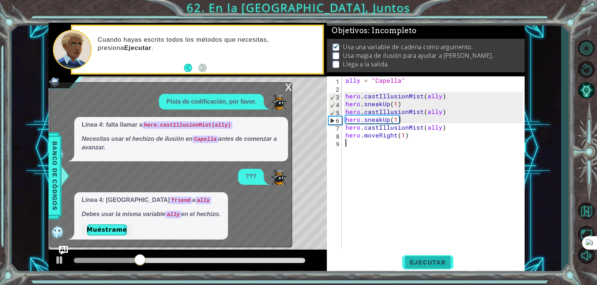
click at [421, 269] on button "Ejecutar" at bounding box center [427, 263] width 51 height 20
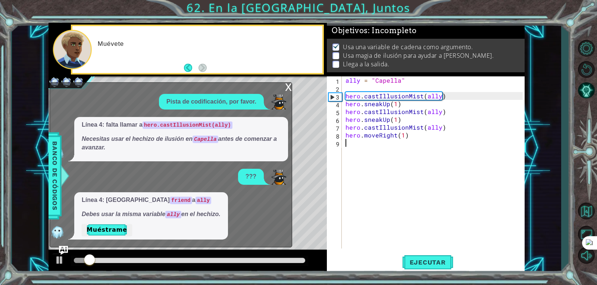
click at [289, 260] on div at bounding box center [189, 260] width 231 height 5
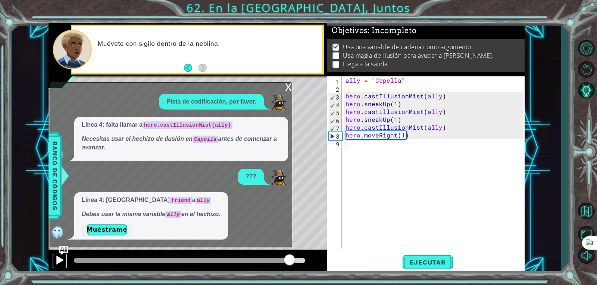
click at [56, 262] on div at bounding box center [60, 261] width 10 height 10
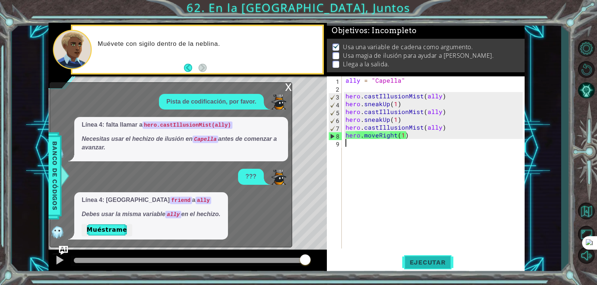
click at [414, 263] on span "Ejecutar" at bounding box center [427, 262] width 51 height 7
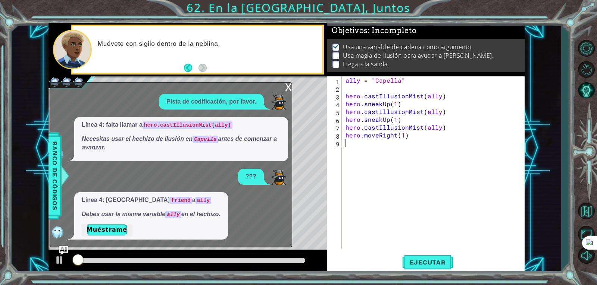
click at [289, 82] on div "Level Map" at bounding box center [221, 187] width 345 height 220
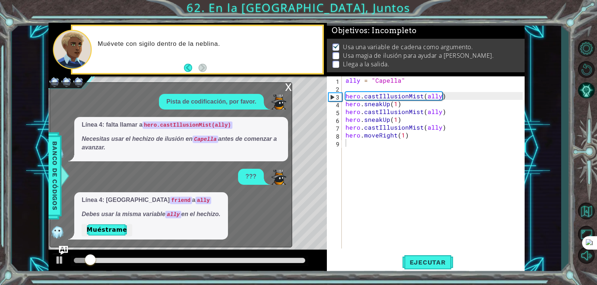
click at [289, 85] on div "x" at bounding box center [288, 86] width 7 height 7
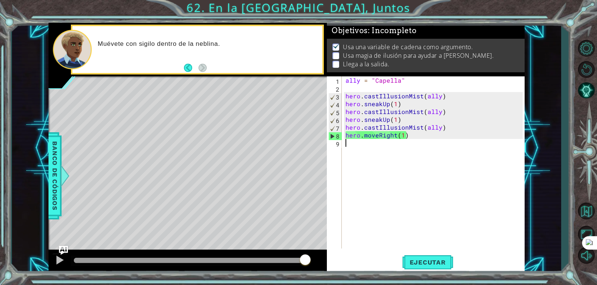
click at [350, 141] on div "ally = "Capella" hero . castIllusionMist ( ally ) hero . sneakUp ( 1 ) hero . c…" at bounding box center [435, 171] width 182 height 188
click at [400, 135] on div "ally = "Capella" hero . castIllusionMist ( ally ) hero . sneakUp ( 1 ) hero . c…" at bounding box center [435, 171] width 182 height 188
click at [401, 135] on div "ally = "Capella" hero . castIllusionMist ( ally ) hero . sneakUp ( 1 ) hero . c…" at bounding box center [435, 171] width 182 height 188
click at [403, 137] on div "ally = "Capella" hero . castIllusionMist ( ally ) hero . sneakUp ( 1 ) hero . c…" at bounding box center [435, 171] width 182 height 188
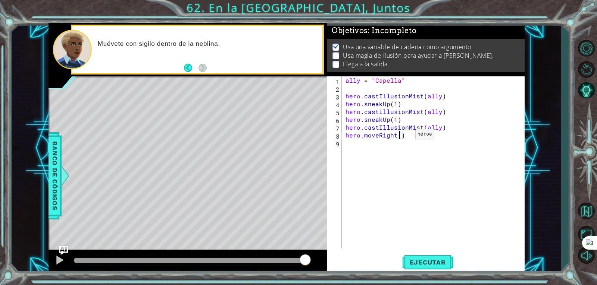
type textarea "hero.moveRight(2)"
click at [382, 145] on div "ally = "Capella" hero . castIllusionMist ( ally ) hero . sneakUp ( 1 ) hero . c…" at bounding box center [435, 171] width 182 height 188
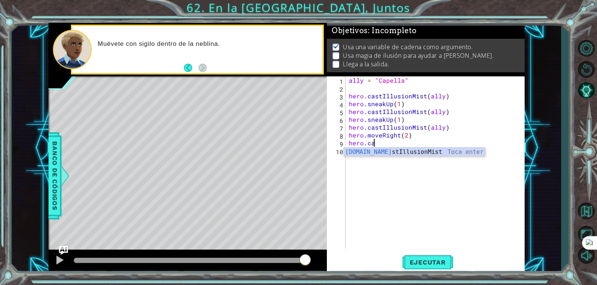
scroll to position [0, 1]
click at [387, 150] on div "hero.ca stIllusionMist Toca enter" at bounding box center [414, 161] width 141 height 27
type textarea "hero.castIllusionMist(friend)"
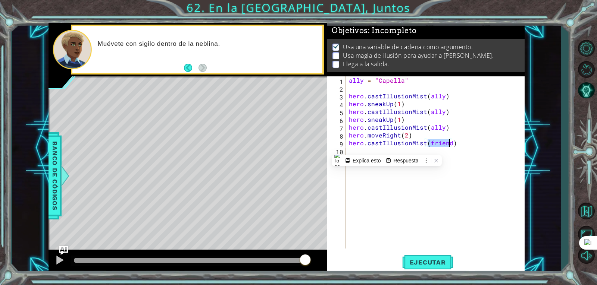
click at [381, 154] on div "ally = "Capella" hero . castIllusionMist ( ally ) hero . sneakUp ( 1 ) hero . c…" at bounding box center [436, 171] width 179 height 188
type textarea "g"
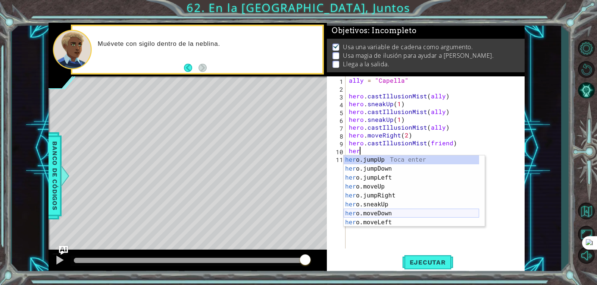
click at [386, 213] on div "her o.jumpUp Toca enter her o.jumpDown Toca enter her o.jumpLeft Toca enter her…" at bounding box center [411, 201] width 135 height 90
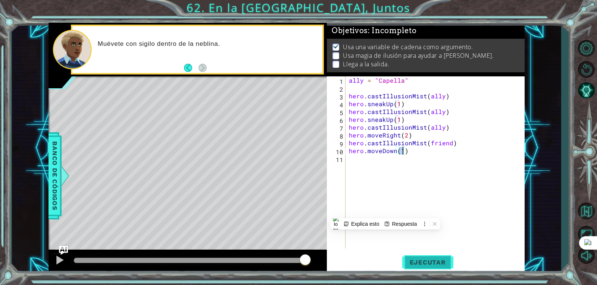
click at [420, 259] on span "Ejecutar" at bounding box center [427, 262] width 51 height 7
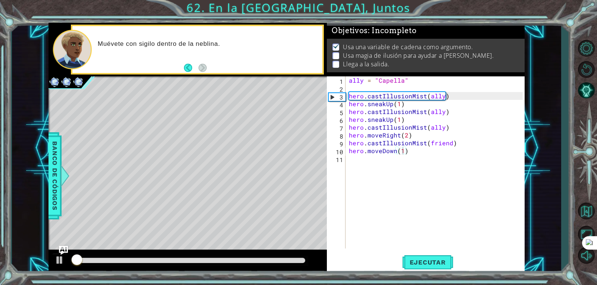
click at [254, 257] on div at bounding box center [189, 261] width 237 height 10
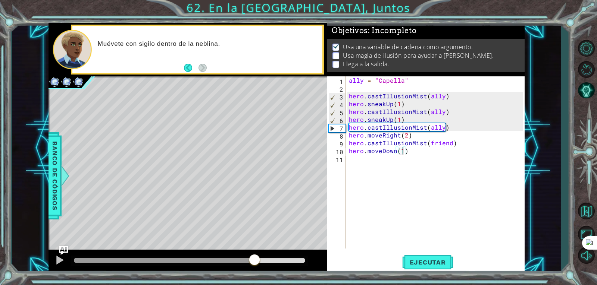
click at [254, 260] on div at bounding box center [189, 260] width 231 height 5
click at [401, 261] on div "Ejecutar" at bounding box center [428, 263] width 198 height 20
click at [411, 261] on span "Ejecutar" at bounding box center [427, 262] width 51 height 7
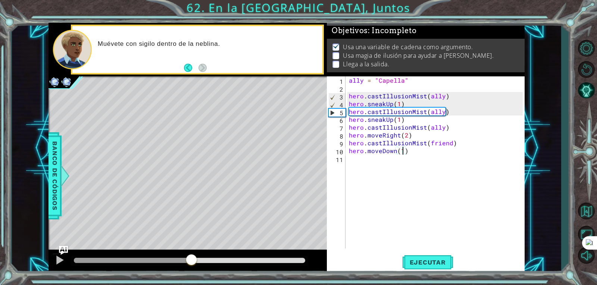
drag, startPoint x: 90, startPoint y: 261, endPoint x: 204, endPoint y: 260, distance: 114.2
click at [198, 260] on div at bounding box center [191, 260] width 13 height 13
drag, startPoint x: 204, startPoint y: 260, endPoint x: 207, endPoint y: 260, distance: 3.8
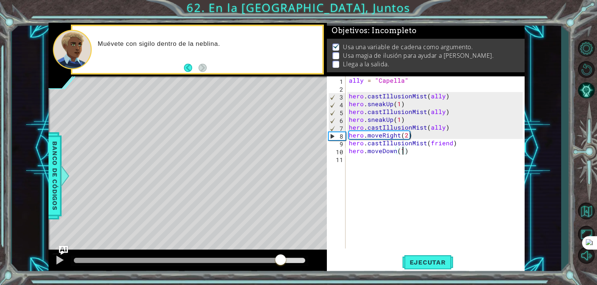
drag, startPoint x: 207, startPoint y: 260, endPoint x: 280, endPoint y: 244, distance: 74.0
click at [280, 244] on div "methods hero use(thing) moveUp(steps) moveDown(steps) moveLeft(steps) moveRight…" at bounding box center [287, 148] width 476 height 251
click at [58, 263] on div at bounding box center [60, 261] width 10 height 10
click at [65, 247] on img "Ask AI" at bounding box center [64, 251] width 10 height 10
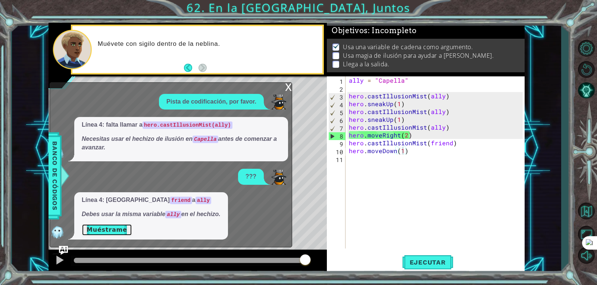
click at [110, 232] on button "Muéstrame" at bounding box center [107, 230] width 50 height 12
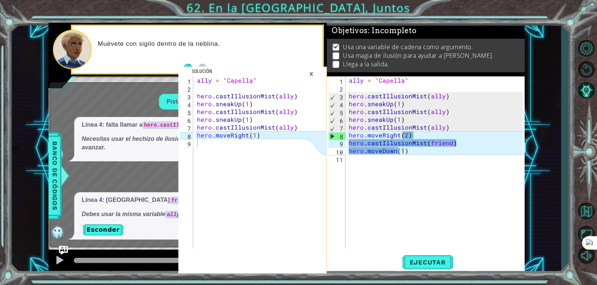
click at [309, 78] on div "×" at bounding box center [312, 74] width 12 height 13
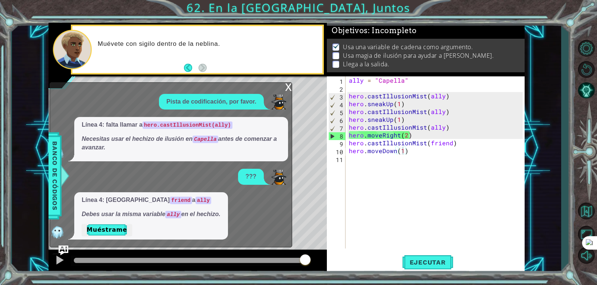
click at [67, 248] on img "Ask AI" at bounding box center [64, 251] width 10 height 10
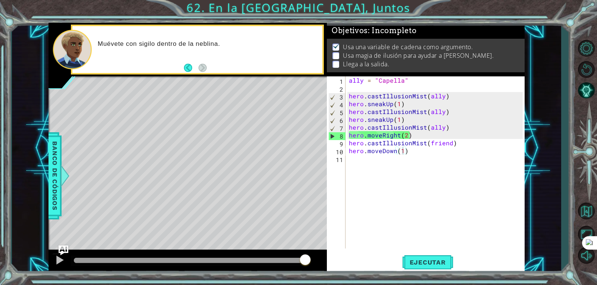
click at [67, 248] on img "Ask AI" at bounding box center [64, 251] width 10 height 10
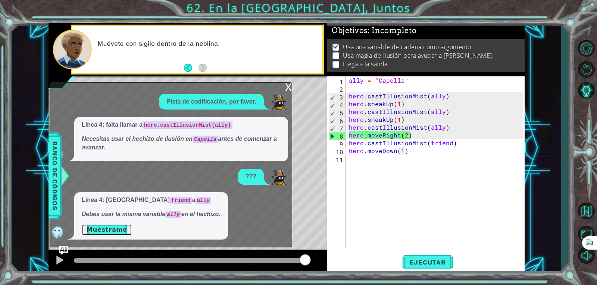
click at [108, 231] on button "Muéstrame" at bounding box center [107, 230] width 50 height 12
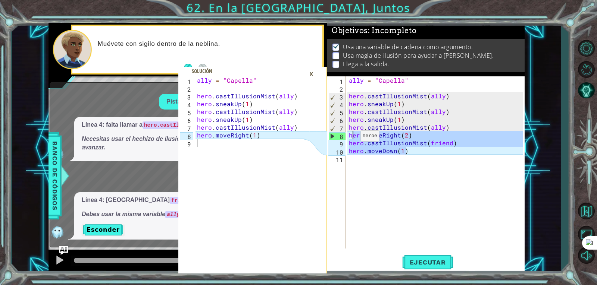
drag, startPoint x: 478, startPoint y: 149, endPoint x: 351, endPoint y: 138, distance: 127.8
click at [351, 138] on div "ally = "Capella" hero . castIllusionMist ( ally ) hero . sneakUp ( 1 ) hero . c…" at bounding box center [436, 171] width 179 height 188
click at [351, 138] on div "ally = "Capella" hero . castIllusionMist ( ally ) hero . sneakUp ( 1 ) hero . c…" at bounding box center [434, 163] width 175 height 172
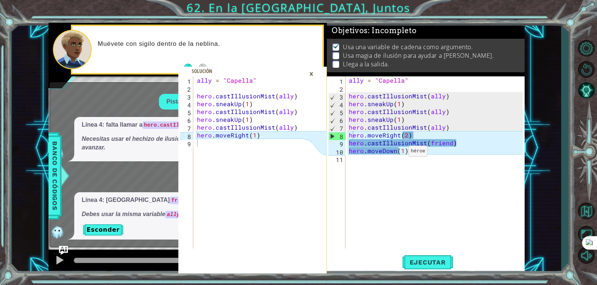
drag, startPoint x: 346, startPoint y: 137, endPoint x: 400, endPoint y: 153, distance: 55.9
click at [400, 153] on div "hero.moveRight(2) 1 2 3 4 5 6 7 8 9 10 11 ally = "Capella" hero . castIllusionM…" at bounding box center [425, 163] width 196 height 172
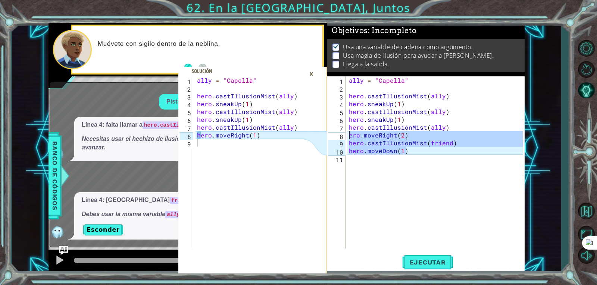
drag, startPoint x: 406, startPoint y: 151, endPoint x: 350, endPoint y: 132, distance: 59.6
click at [350, 132] on div "ally = "Capella" hero . castIllusionMist ( ally ) hero . sneakUp ( 1 ) hero . c…" at bounding box center [436, 171] width 179 height 188
type textarea "ero.moveRight(2) hero.castIllusionMist(friend)"
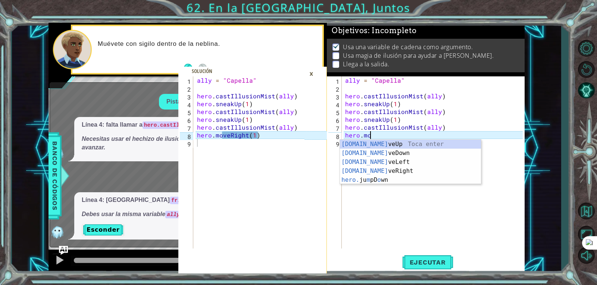
scroll to position [0, 1]
click at [382, 172] on div "hero.mo veUp Toca enter hero.mo veDown Toca enter hero.mo veLeft Toca enter her…" at bounding box center [410, 171] width 141 height 63
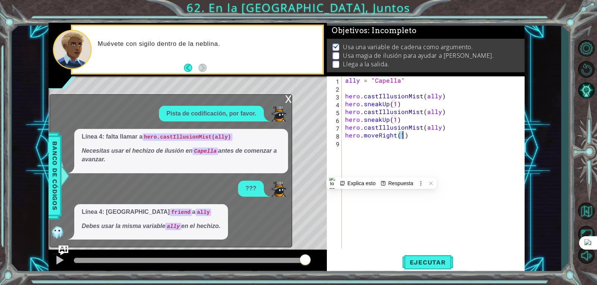
type textarea "hero.moveRight(1)"
click at [65, 247] on img "Ask AI" at bounding box center [64, 251] width 10 height 10
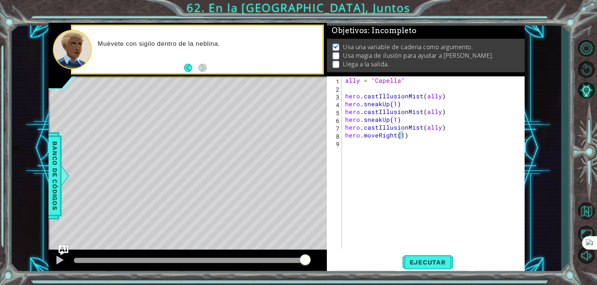
click at [66, 247] on img "Ask AI" at bounding box center [64, 251] width 10 height 10
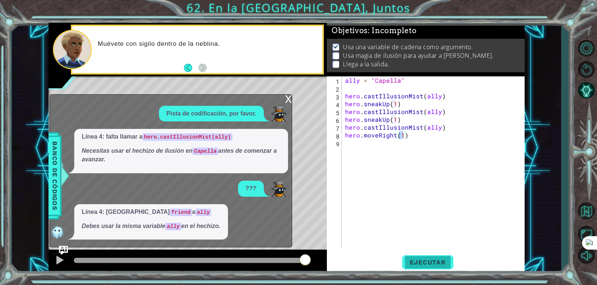
click at [422, 262] on span "Ejecutar" at bounding box center [427, 262] width 51 height 7
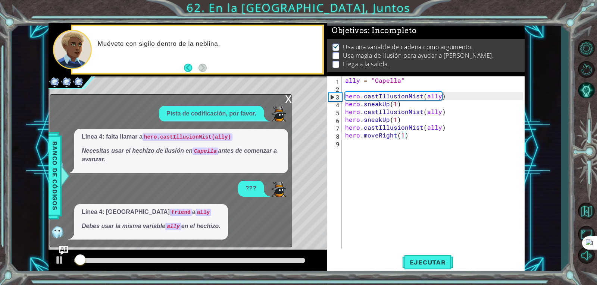
click at [278, 252] on div at bounding box center [188, 262] width 278 height 24
click at [283, 259] on div at bounding box center [189, 260] width 231 height 5
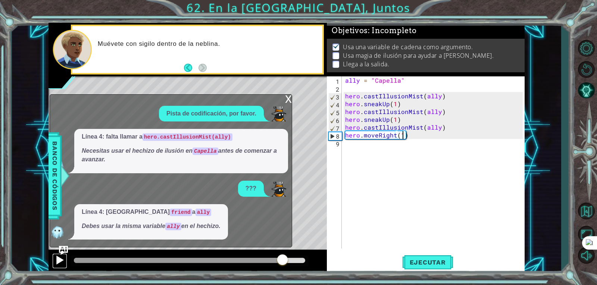
click at [59, 265] on div at bounding box center [60, 261] width 10 height 10
click at [360, 149] on div "ally = "Capella" hero . castIllusionMist ( ally ) hero . sneakUp ( 1 ) hero . c…" at bounding box center [435, 171] width 182 height 188
click at [286, 99] on div "x" at bounding box center [288, 98] width 7 height 7
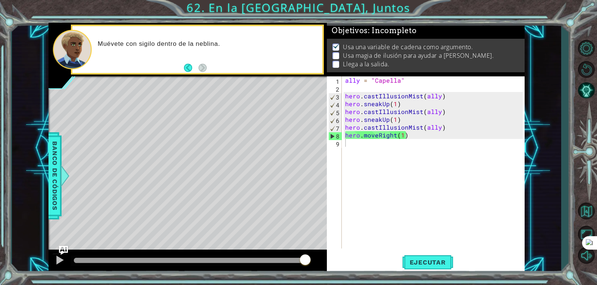
click at [283, 257] on div at bounding box center [189, 261] width 237 height 10
click at [282, 258] on div at bounding box center [189, 261] width 237 height 10
click at [282, 262] on div at bounding box center [178, 260] width 209 height 5
click at [60, 264] on div at bounding box center [60, 261] width 10 height 10
click at [355, 77] on div "ally = "Capella" hero . castIllusionMist ( ally ) hero . sneakUp ( 1 ) hero . c…" at bounding box center [435, 171] width 182 height 188
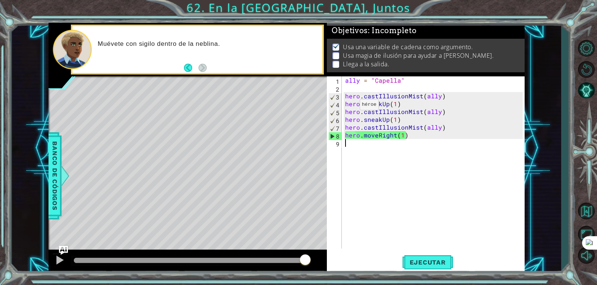
type textarea "ally = "Capella""
click at [347, 80] on div "ally = "Capella" hero . castIllusionMist ( ally ) hero . sneakUp ( 1 ) hero . c…" at bounding box center [435, 171] width 182 height 188
click at [66, 254] on img "Ask AI" at bounding box center [64, 251] width 10 height 10
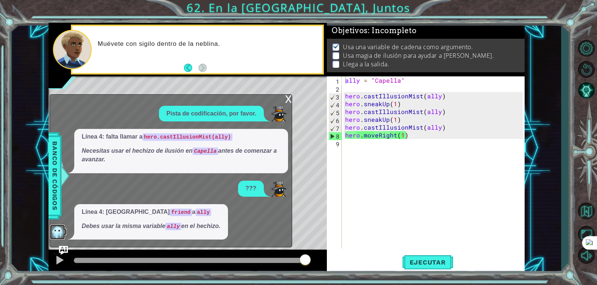
click at [58, 233] on img at bounding box center [57, 232] width 15 height 15
click at [172, 227] on code "ally" at bounding box center [173, 226] width 16 height 7
click at [62, 249] on img "Ask AI" at bounding box center [64, 251] width 10 height 10
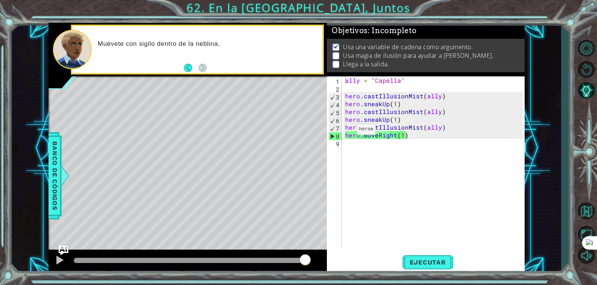
click at [65, 250] on img "Ask AI" at bounding box center [64, 251] width 10 height 10
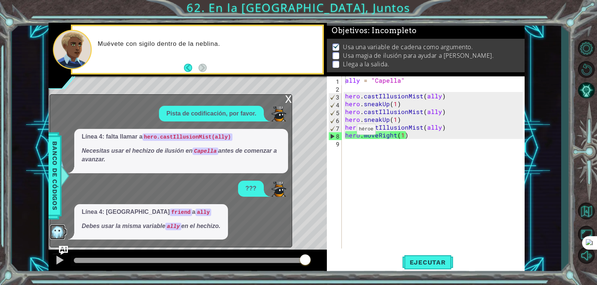
click at [59, 233] on img at bounding box center [57, 232] width 15 height 15
click at [367, 146] on div "ally = "Capella" hero . castIllusionMist ( ally ) hero . sneakUp ( 1 ) hero . c…" at bounding box center [435, 171] width 182 height 188
click at [237, 120] on div "Pista de codificación, por favor." at bounding box center [211, 114] width 105 height 16
click at [50, 168] on span "Banco de códigos" at bounding box center [55, 176] width 12 height 77
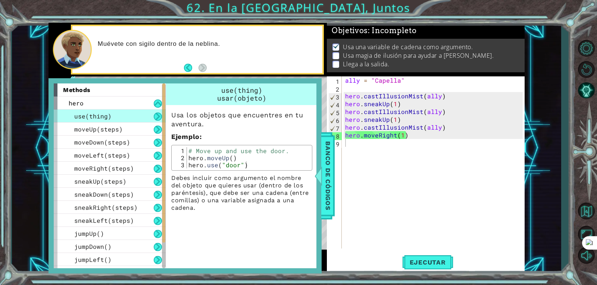
click at [326, 175] on span "Banco de códigos" at bounding box center [328, 176] width 12 height 77
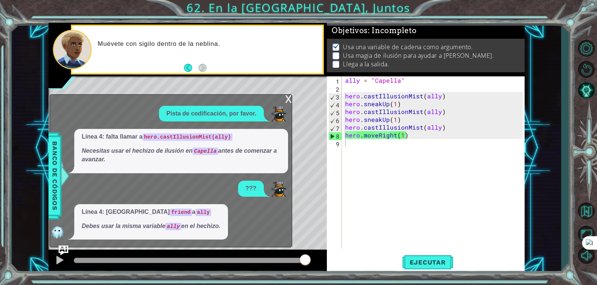
click at [64, 249] on img "Ask AI" at bounding box center [64, 251] width 10 height 10
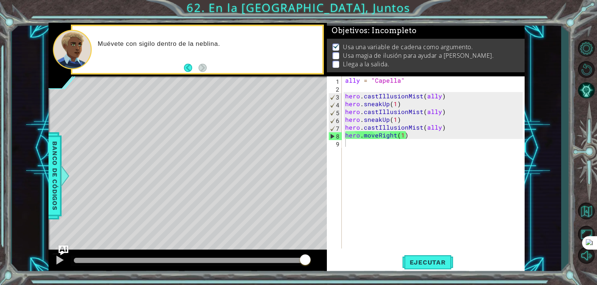
click at [68, 251] on img "Ask AI" at bounding box center [64, 251] width 10 height 10
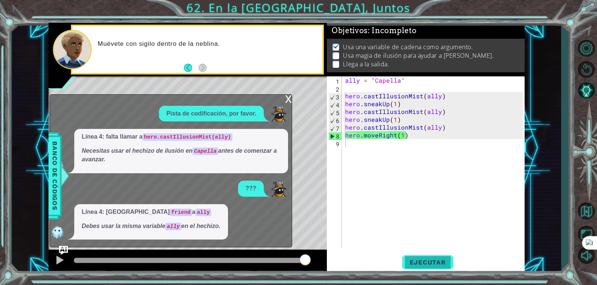
click at [422, 261] on span "Ejecutar" at bounding box center [427, 262] width 51 height 7
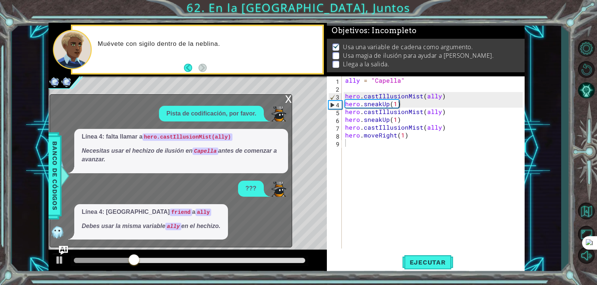
click at [286, 98] on div "x" at bounding box center [288, 98] width 7 height 7
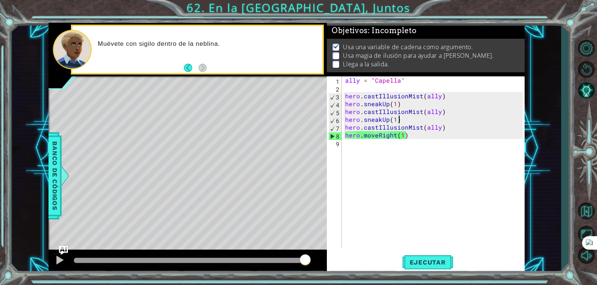
click at [399, 121] on div "ally = "Capella" hero . castIllusionMist ( ally ) hero . sneakUp ( 1 ) hero . c…" at bounding box center [435, 171] width 182 height 188
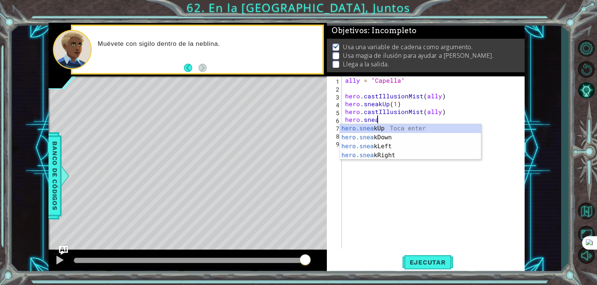
type textarea "h"
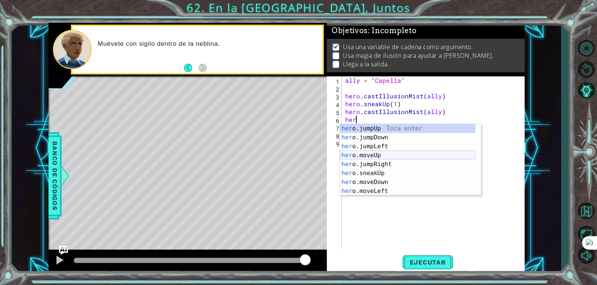
click at [374, 153] on div "her o.jumpUp Toca enter her o.jumpDown Toca enter her o.jumpLeft Toca enter her…" at bounding box center [407, 169] width 135 height 90
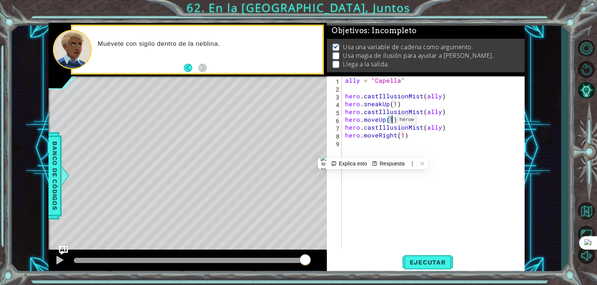
click at [384, 122] on div "ally = "Capella" hero . castIllusionMist ( ally ) hero . sneakUp ( 1 ) hero . c…" at bounding box center [435, 171] width 182 height 188
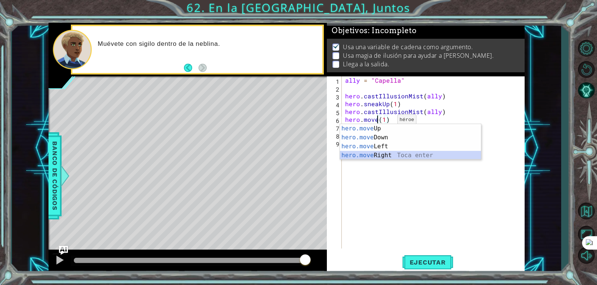
click at [375, 155] on div "hero.move Up Toca enter hero.move Down Toca enter hero.move Left Toca enter her…" at bounding box center [410, 151] width 141 height 54
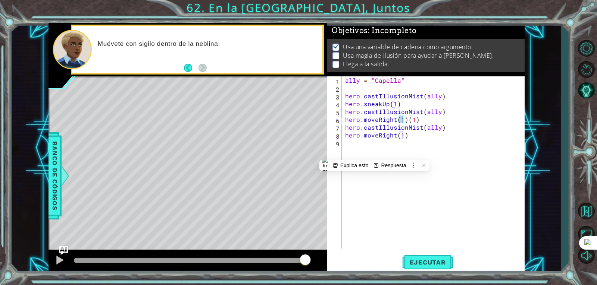
click at [428, 122] on div "ally = "Capella" hero . castIllusionMist ( ally ) hero . sneakUp ( 1 ) hero . c…" at bounding box center [435, 171] width 182 height 188
click at [403, 122] on div "ally = "Capella" hero . castIllusionMist ( ally ) hero . sneakUp ( 1 ) hero . c…" at bounding box center [435, 171] width 182 height 188
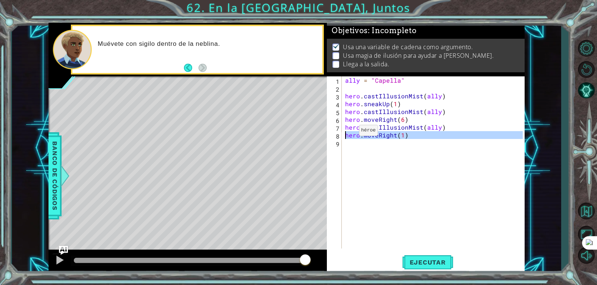
drag, startPoint x: 409, startPoint y: 140, endPoint x: 346, endPoint y: 132, distance: 63.5
click at [346, 132] on div "ally = "Capella" hero . castIllusionMist ( ally ) hero . sneakUp ( 1 ) hero . c…" at bounding box center [435, 171] width 182 height 188
type textarea "hero.moveRight(1)"
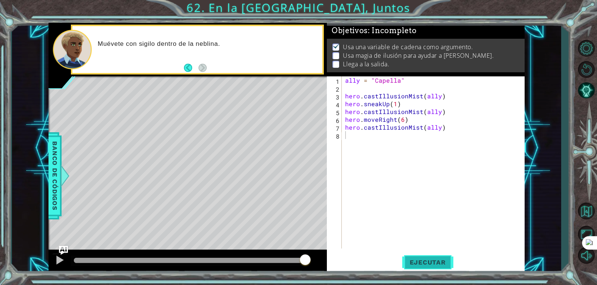
click at [433, 262] on span "Ejecutar" at bounding box center [427, 262] width 51 height 7
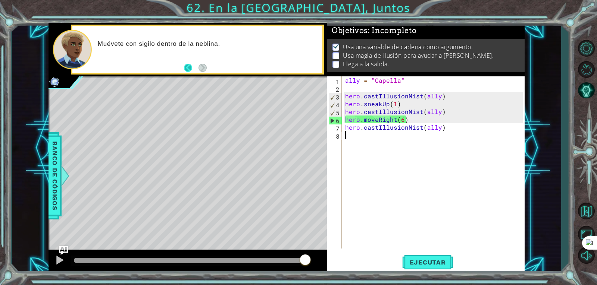
click at [191, 69] on button "Back" at bounding box center [191, 68] width 15 height 8
click at [65, 249] on img "Ask AI" at bounding box center [64, 251] width 10 height 10
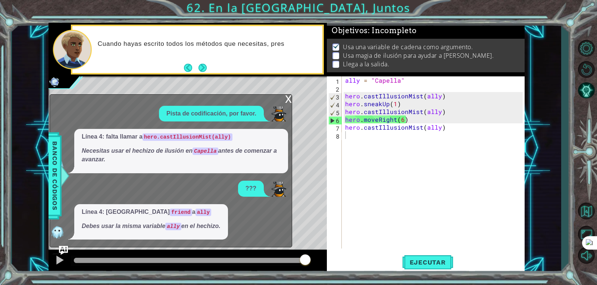
click at [127, 215] on p "Línea 4: Cambia friend a ally" at bounding box center [151, 212] width 139 height 9
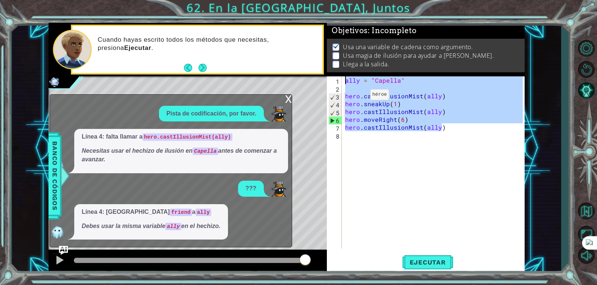
drag, startPoint x: 444, startPoint y: 129, endPoint x: 308, endPoint y: 72, distance: 146.9
click at [308, 72] on div "hero.castIllusionMist(ally) 1 2 3 4 5 6 7 8 9 ally = "Capella" hero . castIllus…" at bounding box center [287, 148] width 476 height 251
type textarea "ally = "Capella""
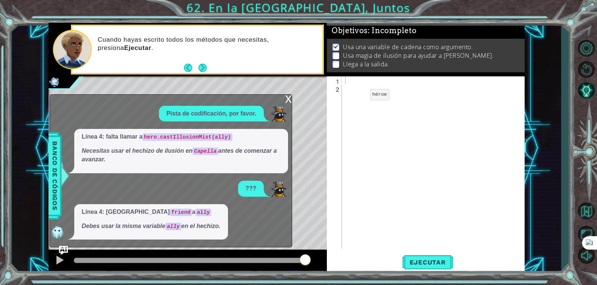
click at [283, 101] on div "x Pista de codificación, por favor. Línea 4: falta llamar a hero.castIllusionMi…" at bounding box center [171, 171] width 243 height 154
click at [287, 99] on div "x" at bounding box center [288, 98] width 7 height 7
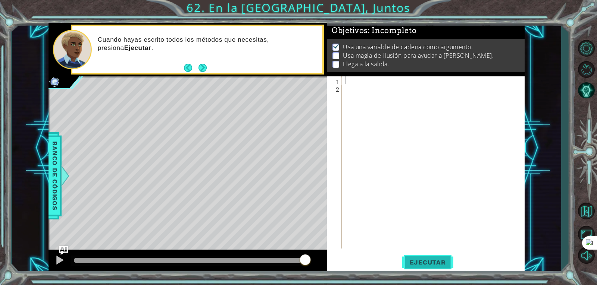
click at [439, 268] on button "Ejecutar" at bounding box center [427, 263] width 51 height 20
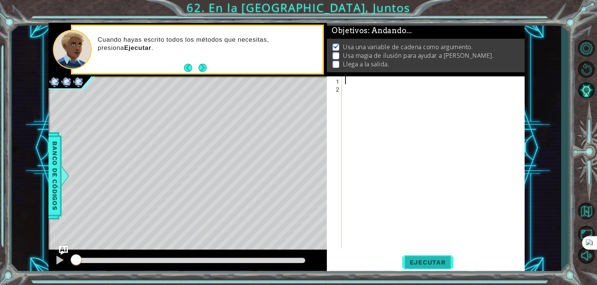
click at [439, 268] on button "Ejecutar" at bounding box center [427, 263] width 51 height 20
click at [480, 111] on div at bounding box center [435, 171] width 182 height 188
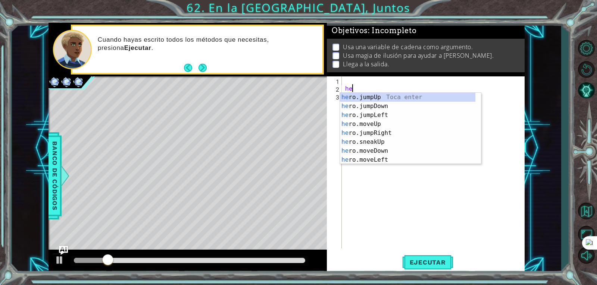
type textarea "h"
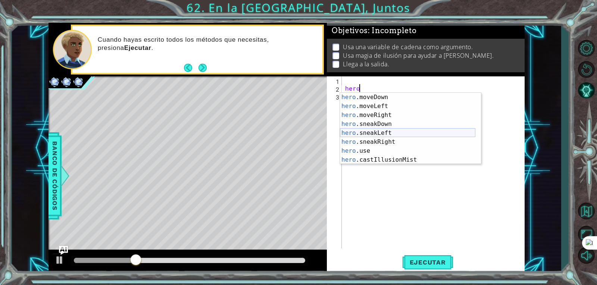
scroll to position [54, 0]
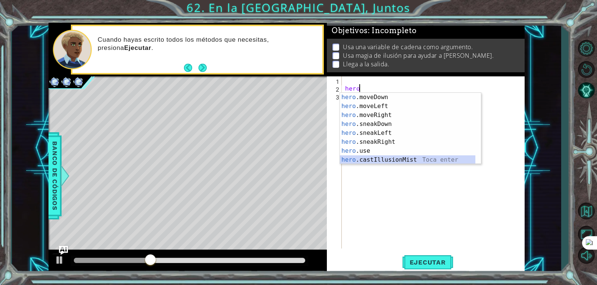
click at [388, 161] on div "hero .moveDown Toca enter hero .moveLeft Toca enter hero .moveRight Toca enter …" at bounding box center [407, 138] width 135 height 90
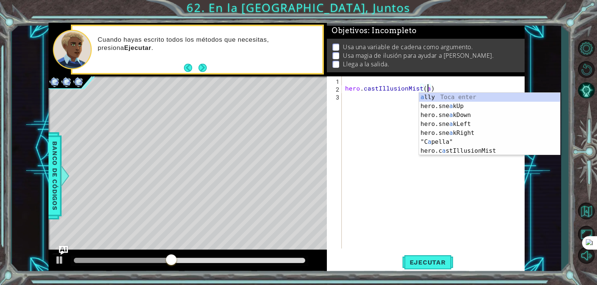
scroll to position [0, 5]
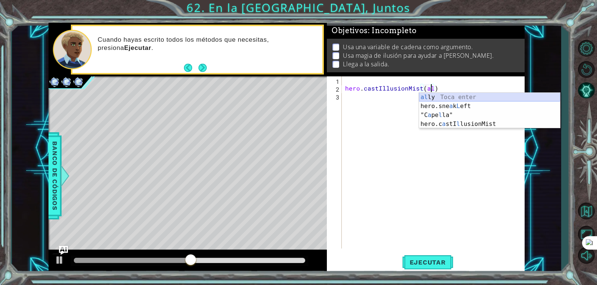
click at [447, 99] on div "al ly Toca enter hero.sne a k L eft Toca enter "C a pe l la" Toca enter hero.c …" at bounding box center [489, 120] width 141 height 54
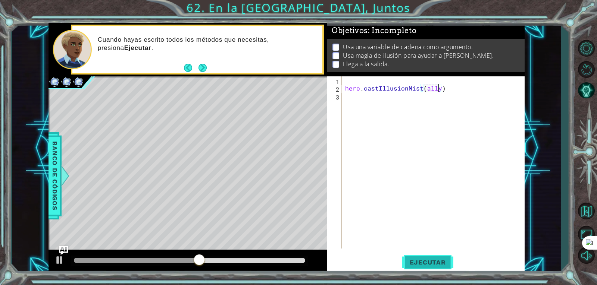
type textarea "hero.castIllusionMist(ally)"
click at [428, 259] on span "Ejecutar" at bounding box center [427, 262] width 51 height 7
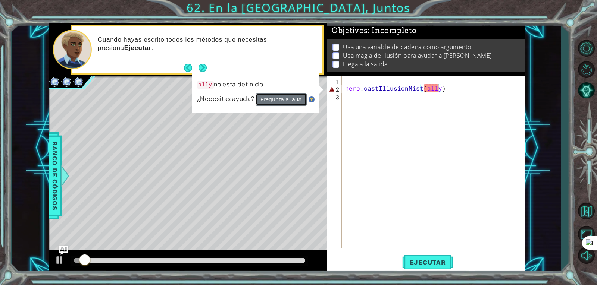
click at [283, 97] on button "Pregunta a la IA" at bounding box center [281, 99] width 52 height 13
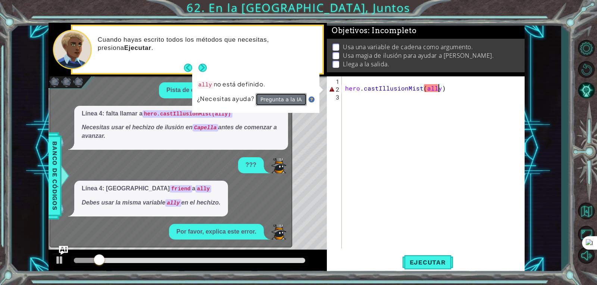
click at [285, 97] on button "Pregunta a la IA" at bounding box center [281, 99] width 51 height 13
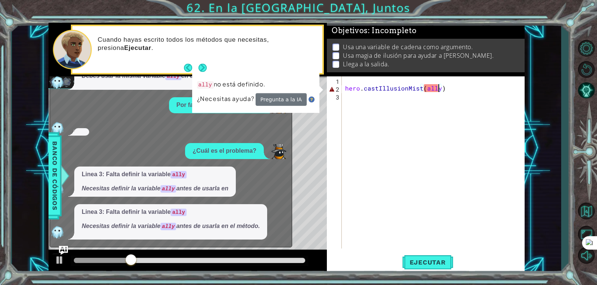
scroll to position [135, 0]
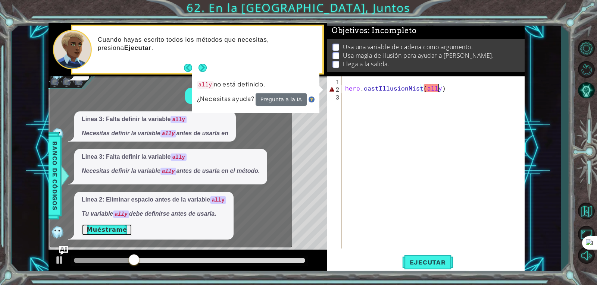
click at [104, 235] on button "Muéstrame" at bounding box center [107, 230] width 50 height 12
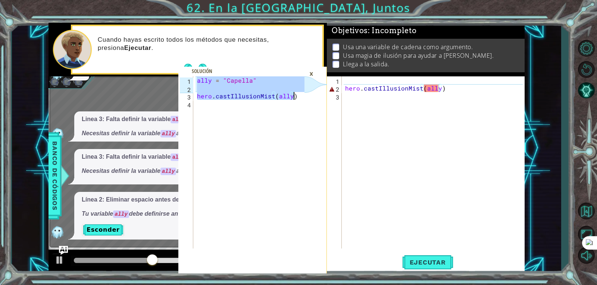
drag, startPoint x: 196, startPoint y: 83, endPoint x: 299, endPoint y: 97, distance: 103.6
click at [299, 97] on div "ally = "Capella" hero . castIllusionMist ( ally )" at bounding box center [252, 171] width 113 height 188
type textarea "hero.castIllusionMist(ally)"
click at [434, 80] on div "hero . castIllusionMist ( ally )" at bounding box center [435, 171] width 182 height 188
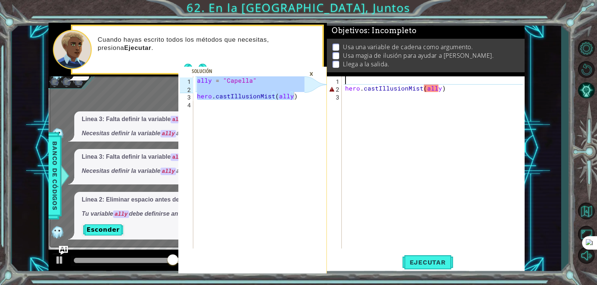
click at [434, 80] on div "hero . castIllusionMist ( ally )" at bounding box center [435, 171] width 182 height 188
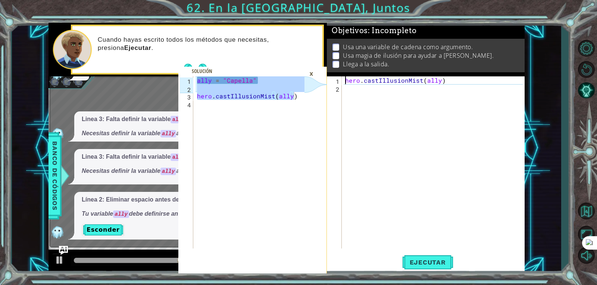
type textarea "+hero.castIllusionMist(ally)"
click at [501, 116] on div "+ hero . castIllusionMist ( ally )" at bounding box center [435, 171] width 182 height 188
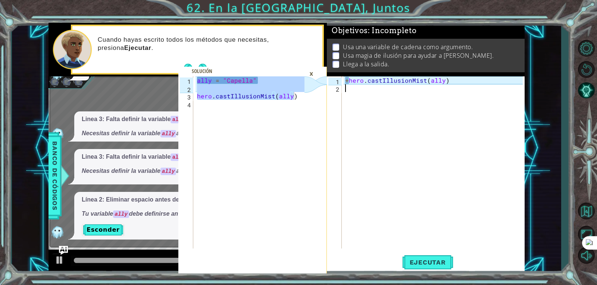
click at [501, 115] on div "+ hero . castIllusionMist ( ally )" at bounding box center [435, 171] width 182 height 188
click at [365, 77] on div "+ hero . castIllusionMist ( ally )" at bounding box center [435, 171] width 182 height 188
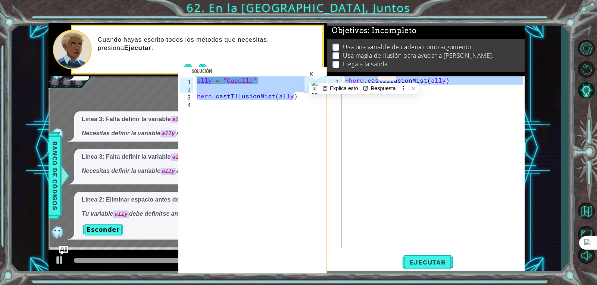
click at [365, 77] on div "+ hero . castIllusionMist ( ally )" at bounding box center [435, 171] width 182 height 188
type textarea "+hero.castIllusionMist(ally)"
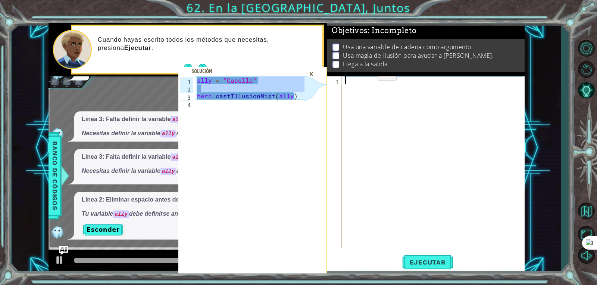
paste textarea "hero.castIllusionMist(ally)"
type textarea "hero.castIllusionMist(ally)"
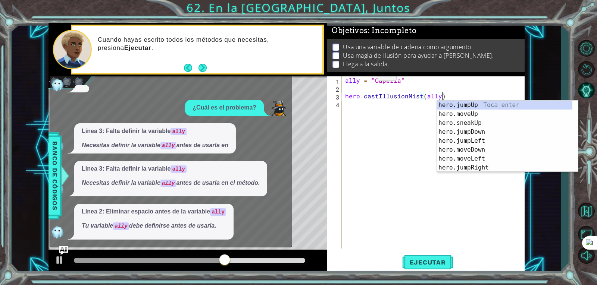
scroll to position [1, 0]
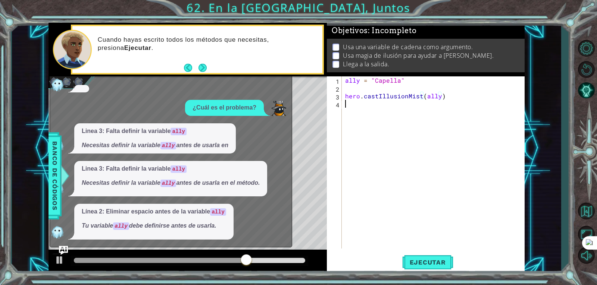
click at [353, 122] on div "ally = "Capella" hero . castIllusionMist ( ally )" at bounding box center [435, 171] width 182 height 188
click at [63, 250] on img "Ask AI" at bounding box center [64, 251] width 10 height 10
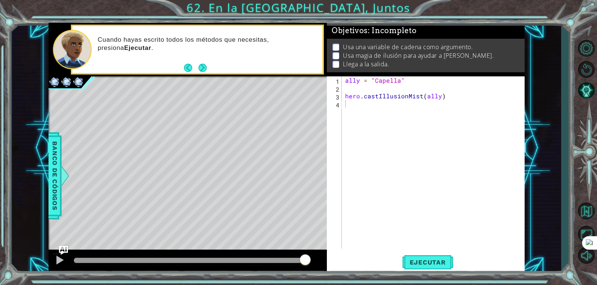
click at [75, 262] on div at bounding box center [189, 260] width 231 height 5
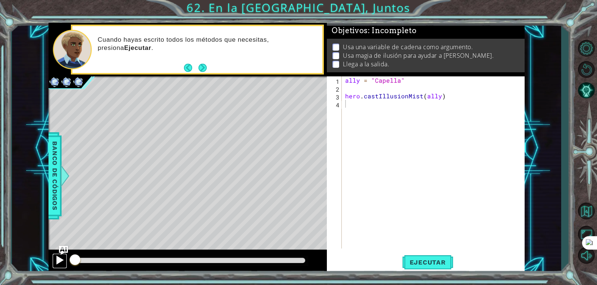
click at [59, 264] on div at bounding box center [60, 261] width 10 height 10
click at [412, 258] on button "Ejecutar" at bounding box center [427, 263] width 51 height 20
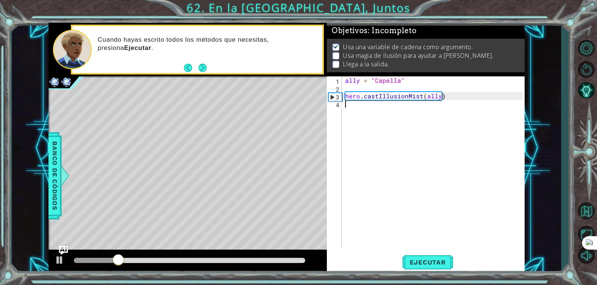
click at [381, 125] on div "ally = "Capella" hero . castIllusionMist ( ally )" at bounding box center [435, 171] width 182 height 188
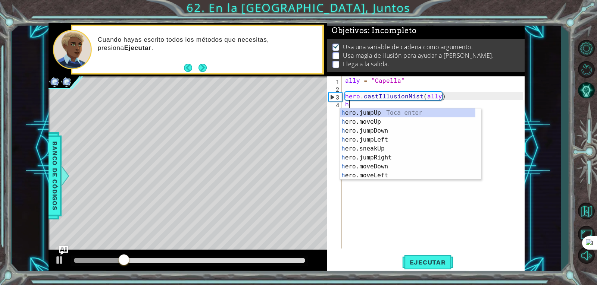
scroll to position [0, 0]
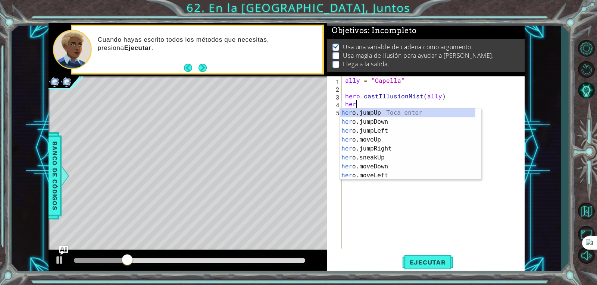
type textarea "hero"
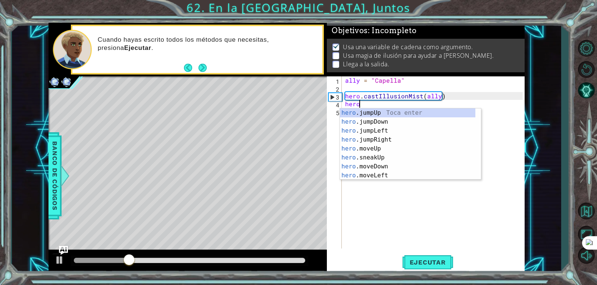
scroll to position [0, 0]
click at [371, 142] on div "hero .jumpUp Toca enter hero .jumpDown Toca enter hero .jumpLeft Toca enter her…" at bounding box center [407, 154] width 135 height 90
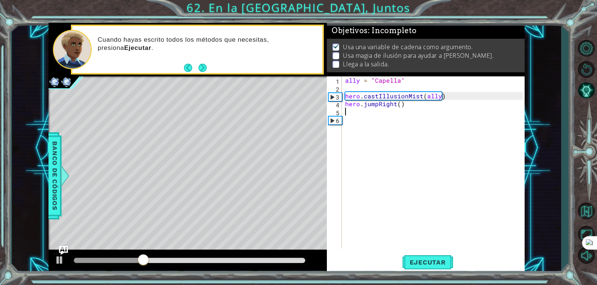
scroll to position [0, 0]
click at [398, 119] on div "ally = "Capella" hero . castIllusionMist ( ally ) hero . jumpRight ( )" at bounding box center [435, 171] width 182 height 188
click at [404, 110] on div "ally = "Capella" hero . castIllusionMist ( ally ) hero . jumpRight ( )" at bounding box center [435, 171] width 182 height 188
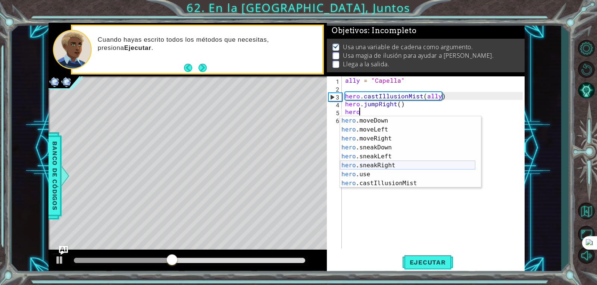
scroll to position [54, 0]
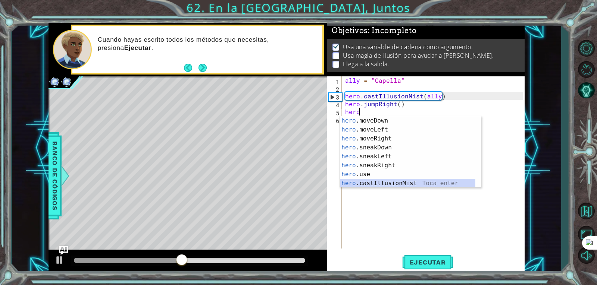
click at [385, 182] on div "hero .moveDown Toca enter hero .moveLeft Toca enter hero .moveRight Toca enter …" at bounding box center [407, 161] width 135 height 90
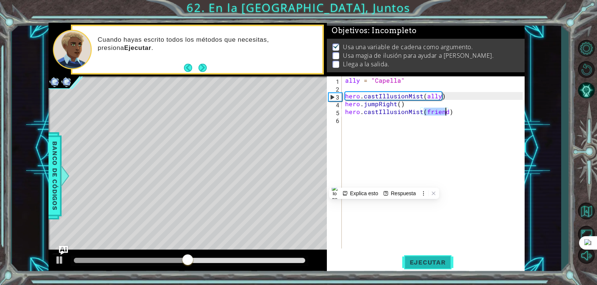
click at [417, 259] on span "Ejecutar" at bounding box center [427, 262] width 51 height 7
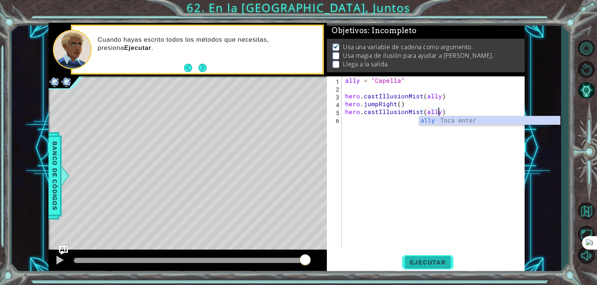
scroll to position [0, 6]
click at [408, 263] on span "Ejecutar" at bounding box center [427, 262] width 51 height 7
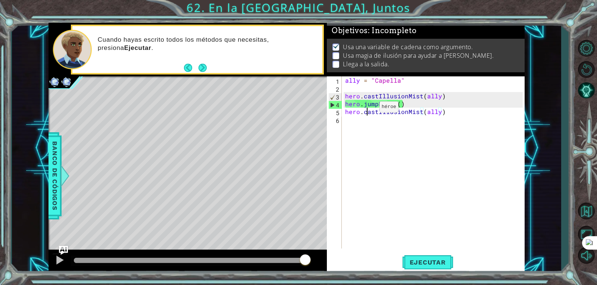
click at [366, 109] on div "ally = "Capella" hero . castIllusionMist ( ally ) hero . jumpRight ( ) hero . c…" at bounding box center [435, 171] width 182 height 188
click at [375, 106] on div "ally = "Capella" hero . castIllusionMist ( ally ) hero . jumpRight ( ) hero . c…" at bounding box center [435, 171] width 182 height 188
click at [382, 107] on div "ally = "Capella" hero . castIllusionMist ( ally ) hero . jumpRight ( ) hero . c…" at bounding box center [435, 171] width 182 height 188
click at [380, 107] on div "ally = "Capella" hero . castIllusionMist ( ally ) hero . jumpRight ( ) hero . c…" at bounding box center [435, 171] width 182 height 188
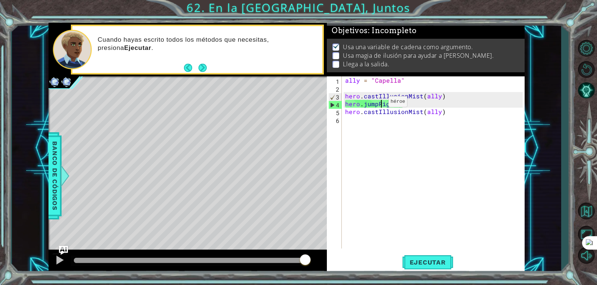
click at [375, 104] on div "ally = "Capella" hero . castIllusionMist ( ally ) hero . jumpRight ( ) hero . c…" at bounding box center [435, 171] width 182 height 188
click at [378, 105] on div "ally = "Capella" hero . castIllusionMist ( ally ) hero . jumpRight ( ) hero . c…" at bounding box center [435, 171] width 182 height 188
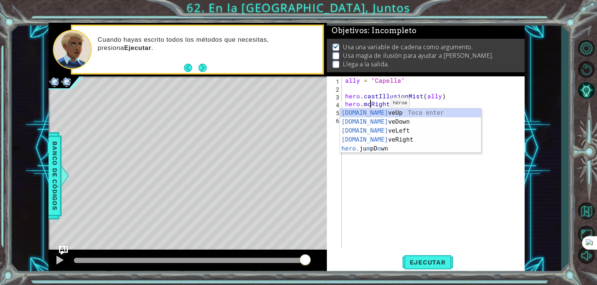
scroll to position [0, 1]
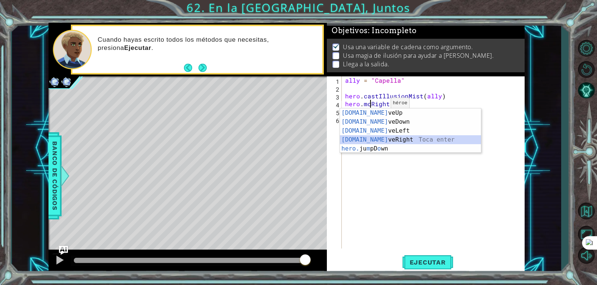
click at [383, 143] on div "hero.mo veUp Toca enter hero.mo veDown Toca enter hero.mo veLeft Toca enter her…" at bounding box center [410, 140] width 141 height 63
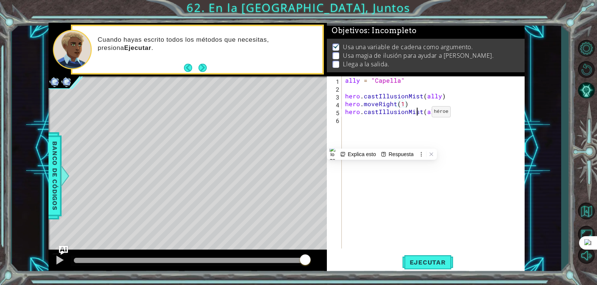
click at [419, 114] on div "ally = "Capella" hero . castIllusionMist ( ally ) hero . moveRight ( 1 ) hero .…" at bounding box center [435, 171] width 182 height 188
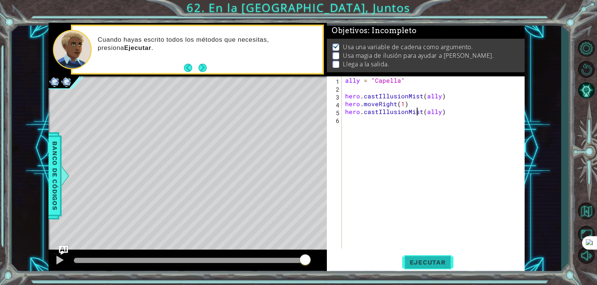
type textarea "hero.castIllusionMist(ally)"
click at [442, 261] on span "Ejecutar" at bounding box center [427, 262] width 51 height 7
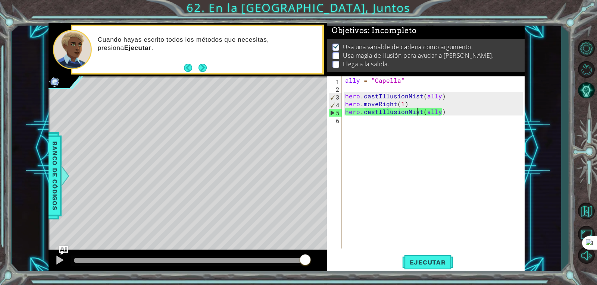
click at [412, 156] on div "ally = "Capella" hero . castIllusionMist ( ally ) hero . moveRight ( 1 ) hero .…" at bounding box center [435, 171] width 182 height 188
click at [447, 142] on div "ally = "Capella" hero . castIllusionMist ( ally ) hero . moveRight ( 1 ) hero .…" at bounding box center [435, 171] width 182 height 188
click at [368, 103] on div "ally = "Capella" hero . castIllusionMist ( ally ) hero . moveRight ( 1 ) hero .…" at bounding box center [435, 171] width 182 height 188
click at [376, 104] on div "ally = "Capella" hero . castIllusionMist ( ally ) hero . moveRight ( 1 ) hero .…" at bounding box center [435, 171] width 182 height 188
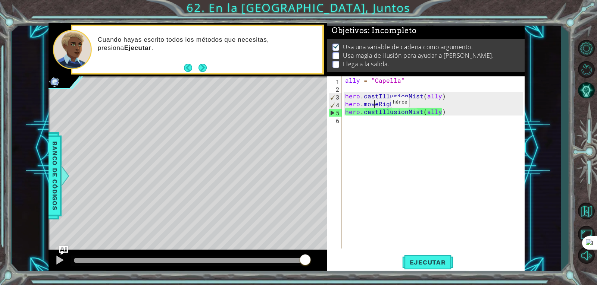
click at [378, 105] on div "ally = "Capella" hero . castIllusionMist ( ally ) hero . moveRight ( 1 ) hero .…" at bounding box center [435, 171] width 182 height 188
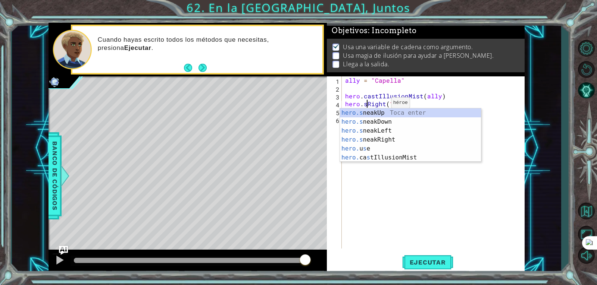
scroll to position [0, 1]
click at [396, 138] on div "hero.s neakUp Toca enter hero.s neakDown Toca enter hero.s neakLeft Toca enter …" at bounding box center [410, 145] width 141 height 72
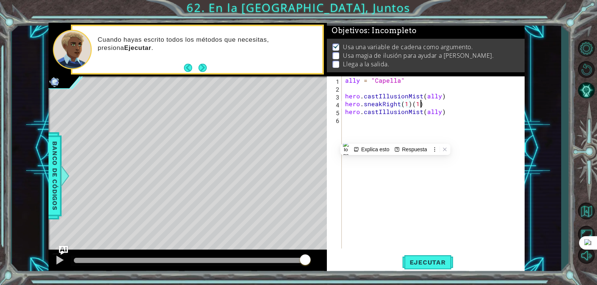
click at [425, 107] on div "ally = "Capella" hero . castIllusionMist ( ally ) hero . sneakRight ( 1 ) ( 1 )…" at bounding box center [435, 171] width 182 height 188
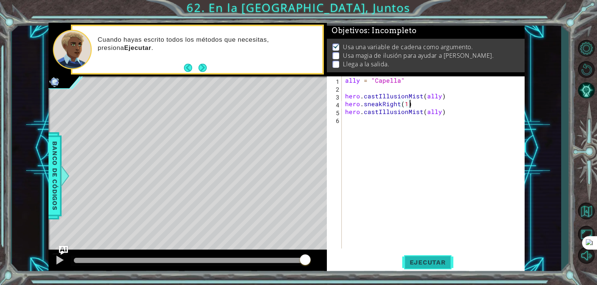
type textarea "hero.sneakRight(1)"
click at [419, 257] on button "Ejecutar" at bounding box center [427, 263] width 51 height 20
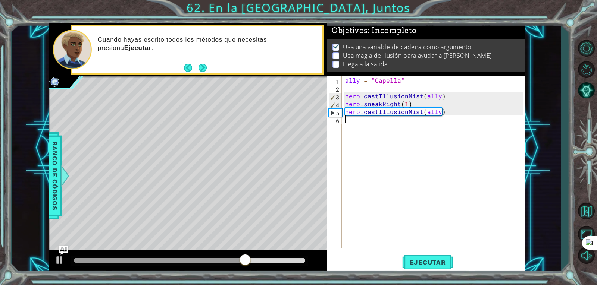
click at [416, 122] on div "ally = "Capella" hero . castIllusionMist ( ally ) hero . sneakRight ( 1 ) hero …" at bounding box center [435, 171] width 182 height 188
click at [407, 107] on div "ally = "Capella" hero . castIllusionMist ( ally ) hero . sneakRight ( 1 ) hero …" at bounding box center [435, 171] width 182 height 188
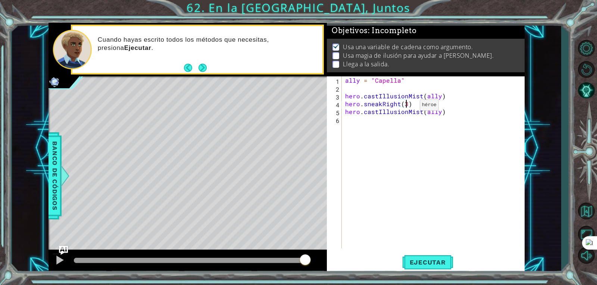
scroll to position [0, 3]
click at [444, 269] on button "Ejecutar" at bounding box center [427, 263] width 51 height 20
type textarea "hero.sneakRight(1)"
click at [433, 263] on span "Ejecutar" at bounding box center [427, 262] width 51 height 7
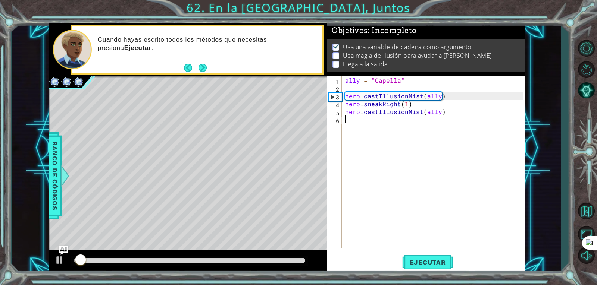
click at [415, 186] on div "ally = "Capella" hero . castIllusionMist ( ally ) hero . sneakRight ( 1 ) hero …" at bounding box center [435, 171] width 182 height 188
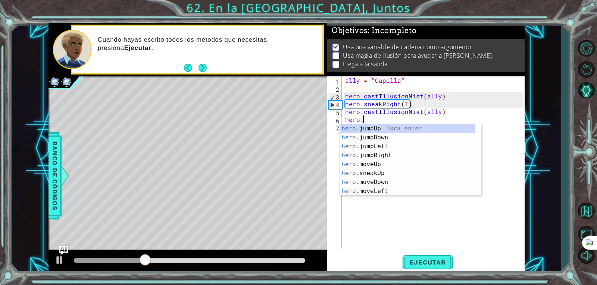
scroll to position [0, 1]
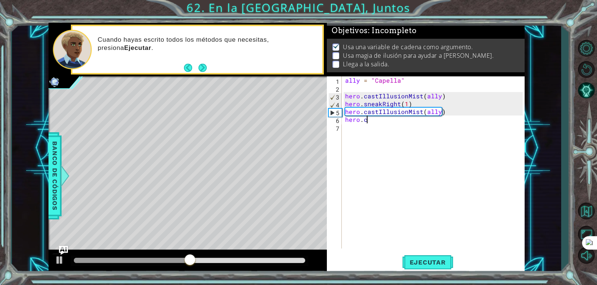
click at [394, 119] on div "ally = "Capella" hero . castIllusionMist ( ally ) hero . sneakRight ( 1 ) hero …" at bounding box center [435, 171] width 182 height 188
click at [392, 115] on div "ally = "Capella" hero . castIllusionMist ( ally ) hero . sneakRight ( 1 ) hero …" at bounding box center [435, 171] width 182 height 188
type textarea "hero.castIllusionMist(ally)"
click at [394, 124] on div "ally = "Capella" hero . castIllusionMist ( ally ) hero . sneakRight ( 1 ) hero …" at bounding box center [435, 171] width 182 height 188
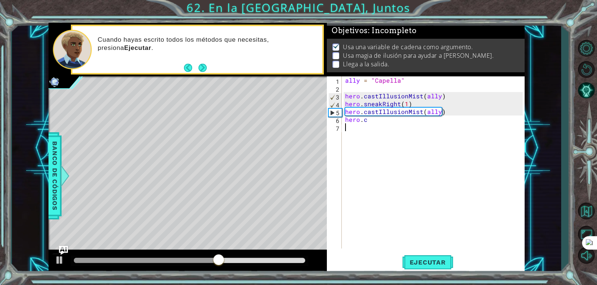
click at [405, 132] on div "ally = "Capella" hero . castIllusionMist ( ally ) hero . sneakRight ( 1 ) hero …" at bounding box center [435, 171] width 182 height 188
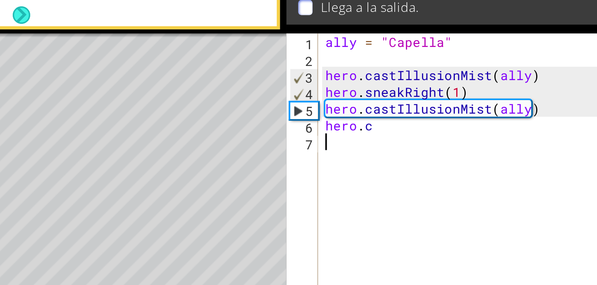
click at [371, 120] on div "ally = "Capella" hero . castIllusionMist ( ally ) hero . sneakRight ( 1 ) hero …" at bounding box center [435, 171] width 182 height 188
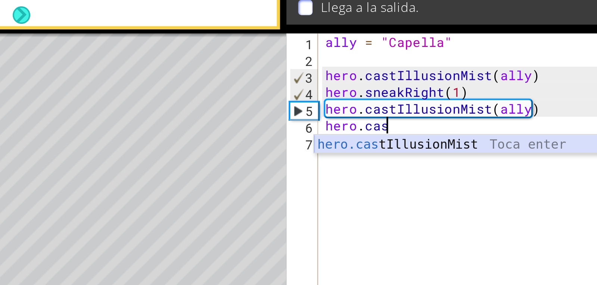
click at [375, 125] on div "hero.cas tIllusionMist Toca enter" at bounding box center [410, 137] width 141 height 27
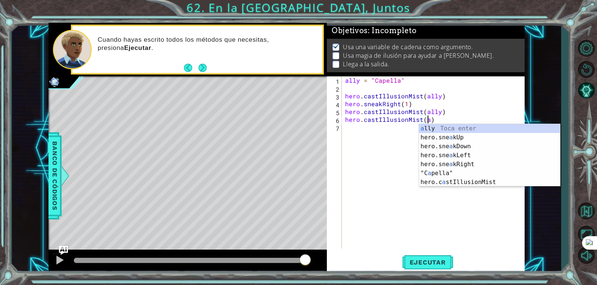
scroll to position [0, 5]
click at [443, 132] on div "a lly Toca enter hero.sne a kUp Toca enter hero.sne a kDown Toca enter hero.sne…" at bounding box center [489, 164] width 141 height 81
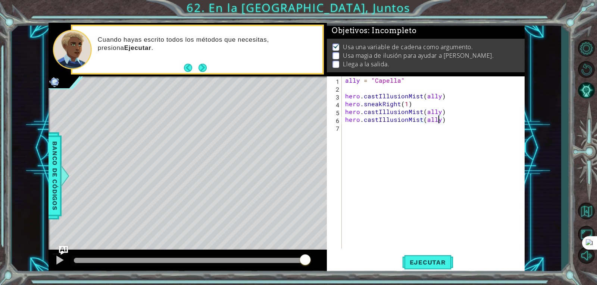
type textarea "hero.castIllusionMist(ally)"
click at [425, 250] on div "hero.castIllusionMist(ally) 1 2 3 4 5 6 7 ally = "Capella" hero . castIllusionM…" at bounding box center [426, 176] width 198 height 198
drag, startPoint x: 433, startPoint y: 253, endPoint x: 429, endPoint y: 260, distance: 7.2
click at [429, 260] on span "Ejecutar" at bounding box center [427, 262] width 51 height 7
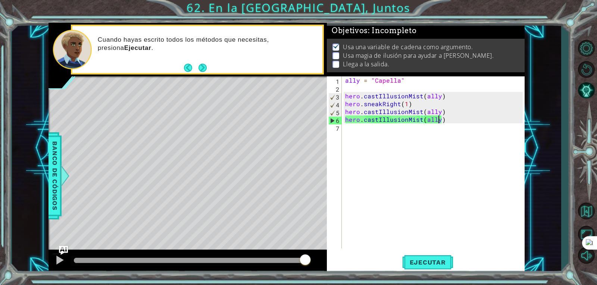
click at [379, 144] on div "ally = "Capella" hero . castIllusionMist ( ally ) hero . sneakRight ( 1 ) hero …" at bounding box center [435, 171] width 182 height 188
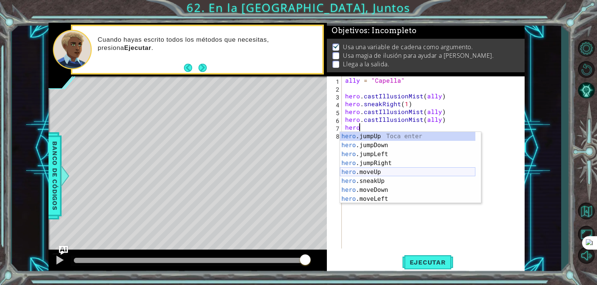
scroll to position [54, 0]
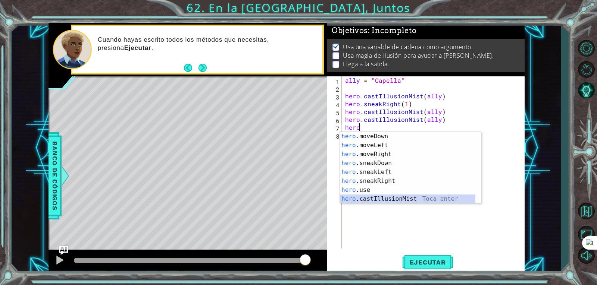
click at [361, 201] on div "hero .moveDown Toca enter hero .moveLeft Toca enter hero .moveRight Toca enter …" at bounding box center [407, 177] width 135 height 90
type textarea "hero.castIllusionMist(friend)"
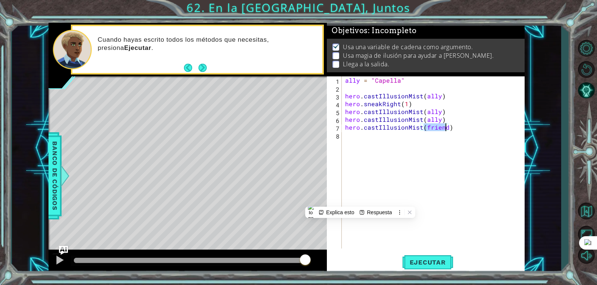
click at [394, 141] on div "ally = "Capella" hero . castIllusionMist ( ally ) hero . sneakRight ( 1 ) hero …" at bounding box center [435, 171] width 182 height 188
click at [404, 107] on div "ally = "Capella" hero . castIllusionMist ( ally ) hero . sneakRight ( 1 ) hero …" at bounding box center [435, 171] width 182 height 188
click at [414, 106] on div "ally = "Capella" hero . castIllusionMist ( ally ) hero . sneakRight ( 1 ) hero …" at bounding box center [435, 171] width 182 height 188
click at [409, 106] on div "ally = "Capella" hero . castIllusionMist ( ally ) hero . sneakRight ( 1 ) hero …" at bounding box center [435, 171] width 182 height 188
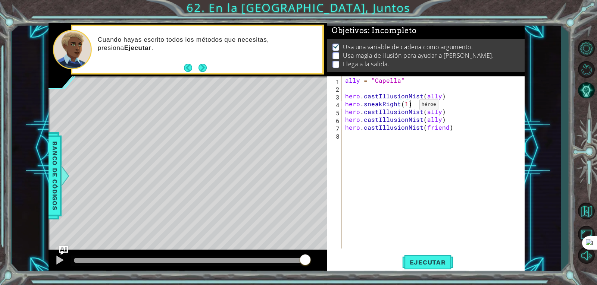
click at [406, 106] on div "ally = "Capella" hero . castIllusionMist ( ally ) hero . sneakRight ( 1 ) hero …" at bounding box center [435, 171] width 182 height 188
click at [442, 270] on button "Ejecutar" at bounding box center [427, 263] width 51 height 20
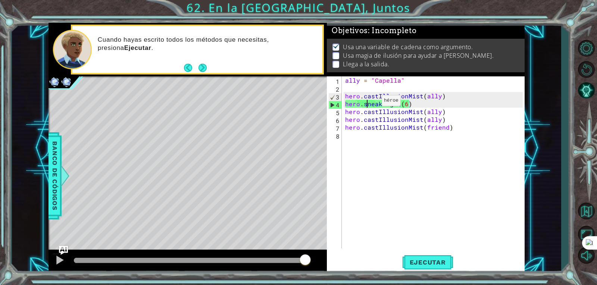
click at [368, 102] on div "ally = "Capella" hero . castIllusionMist ( ally ) hero . sneakRight ( 6 ) hero …" at bounding box center [435, 171] width 182 height 188
click at [335, 106] on div "4" at bounding box center [335, 105] width 13 height 8
click at [336, 105] on div "4" at bounding box center [335, 105] width 13 height 8
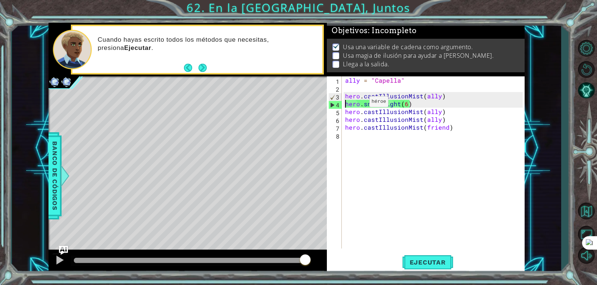
click at [331, 105] on div "4" at bounding box center [335, 105] width 13 height 8
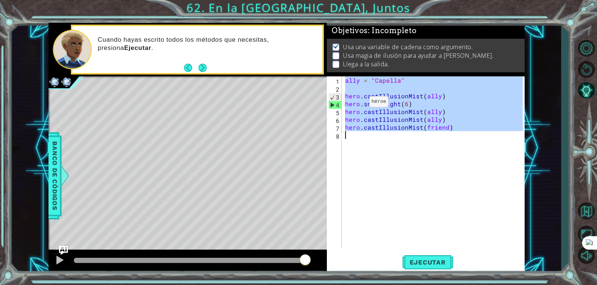
type textarea "hero.castIllusionMist(friend)"
click at [331, 105] on div "4" at bounding box center [335, 105] width 13 height 8
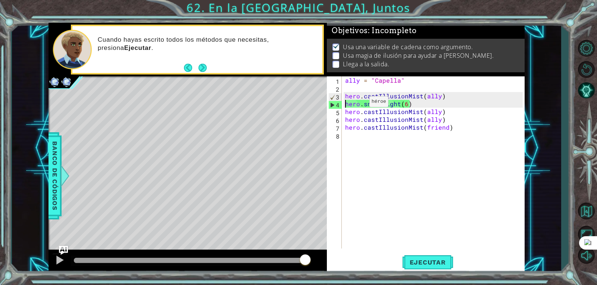
scroll to position [0, 0]
click at [202, 65] on button "Next" at bounding box center [203, 68] width 9 height 9
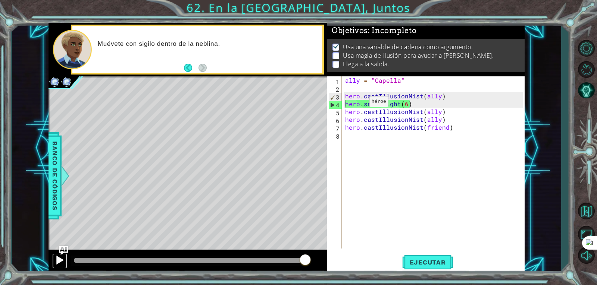
click at [59, 258] on div at bounding box center [60, 261] width 10 height 10
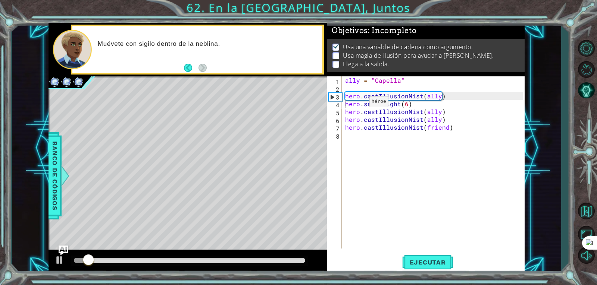
click at [63, 250] on img "Ask AI" at bounding box center [64, 251] width 10 height 10
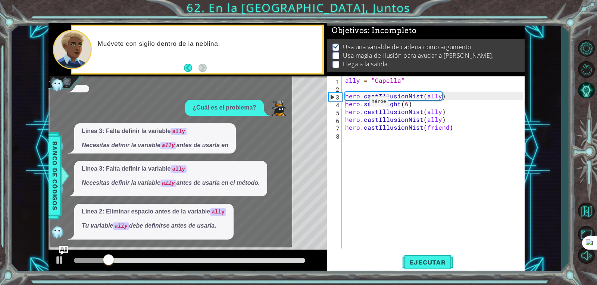
click at [123, 226] on code "ally" at bounding box center [121, 226] width 16 height 7
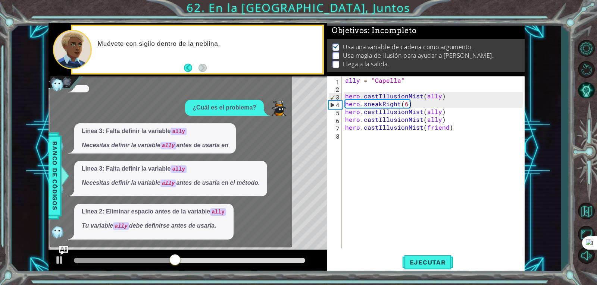
click at [433, 130] on div "ally = "Capella" hero . castIllusionMist ( ally ) hero . sneakRight ( 6 ) hero …" at bounding box center [435, 171] width 182 height 188
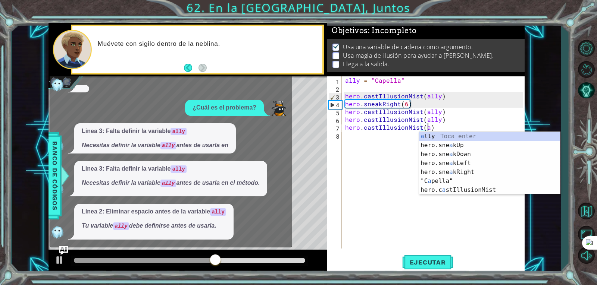
scroll to position [0, 5]
click at [446, 136] on div "a lly Toca enter hero.sne a kUp Toca enter hero.sne a kDown Toca enter hero.sne…" at bounding box center [489, 172] width 141 height 81
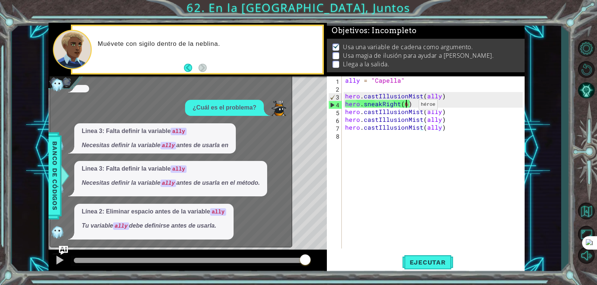
click at [405, 106] on div "ally = "Capella" hero . castIllusionMist ( ally ) hero . sneakRight ( 6 ) hero …" at bounding box center [435, 171] width 182 height 188
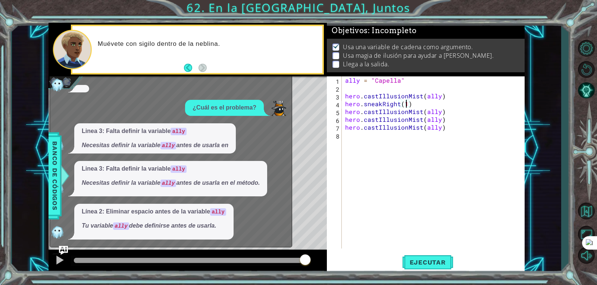
click at [444, 113] on div "ally = "Capella" hero . castIllusionMist ( ally ) hero . sneakRight ( 1 ) hero …" at bounding box center [435, 171] width 182 height 188
type textarea "hero.castIllusionMist(ally)"
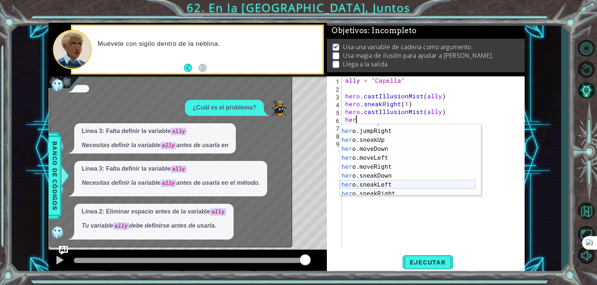
scroll to position [47, 0]
click at [379, 189] on div "her o.jumpRight Toca enter her o.sneakUp Toca enter her o.moveDown Toca enter h…" at bounding box center [407, 167] width 135 height 90
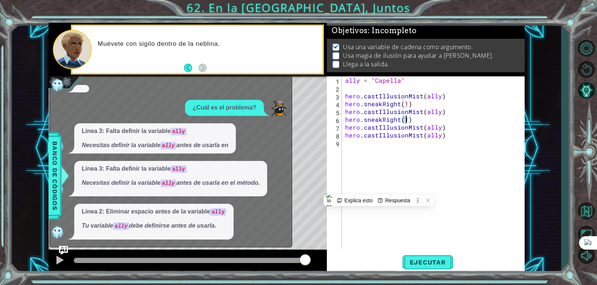
click at [449, 131] on div "ally = "Capella" hero . castIllusionMist ( ally ) hero . sneakRight ( 1 ) hero …" at bounding box center [435, 171] width 182 height 188
type textarea "hero.castIllusionMist(ally)"
click at [449, 129] on div "ally = "Capella" hero . castIllusionMist ( ally ) hero . sneakRight ( 1 ) hero …" at bounding box center [435, 171] width 182 height 188
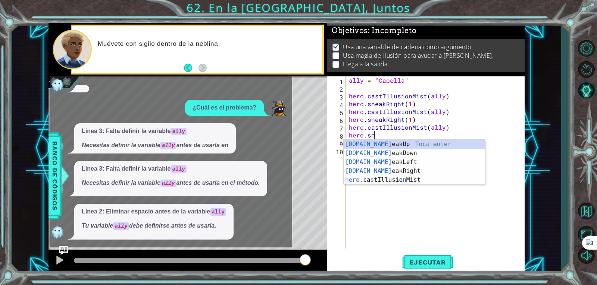
scroll to position [0, 1]
click at [383, 170] on div "hero.sn eakUp Toca enter hero.sn eakDown Toca enter hero.sn eakLeft Toca enter …" at bounding box center [414, 171] width 141 height 63
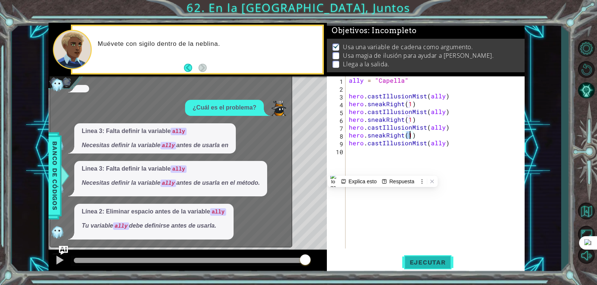
click at [428, 260] on span "Ejecutar" at bounding box center [427, 262] width 51 height 7
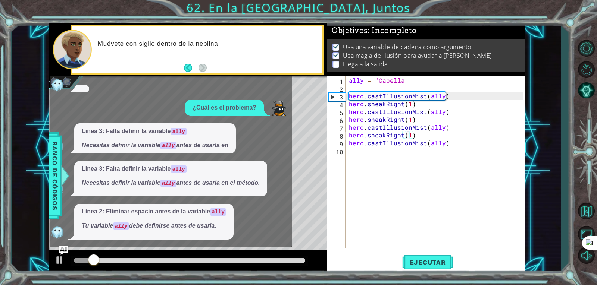
click at [68, 250] on div at bounding box center [188, 262] width 278 height 24
click at [62, 250] on img "Ask AI" at bounding box center [64, 251] width 10 height 10
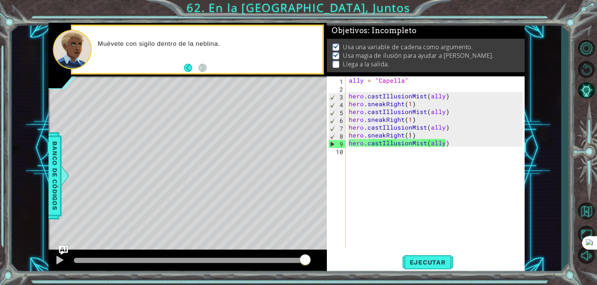
click at [243, 258] on div at bounding box center [189, 260] width 231 height 5
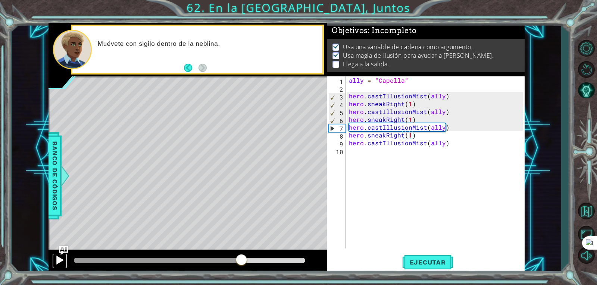
click at [59, 260] on div at bounding box center [60, 261] width 10 height 10
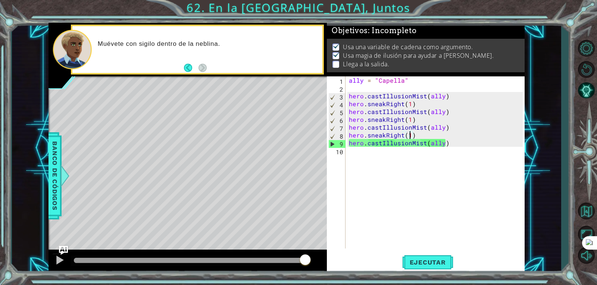
click at [462, 141] on div "ally = "Capella" hero . castIllusionMist ( ally ) hero . sneakRight ( 1 ) hero …" at bounding box center [436, 171] width 179 height 188
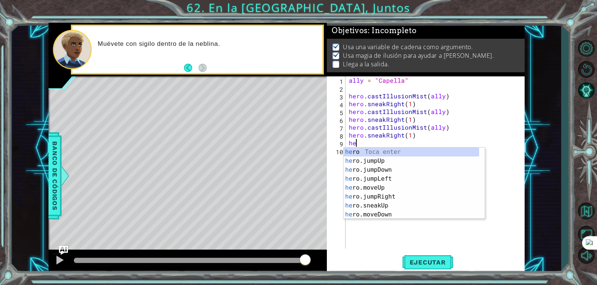
scroll to position [0, 0]
type textarea "h"
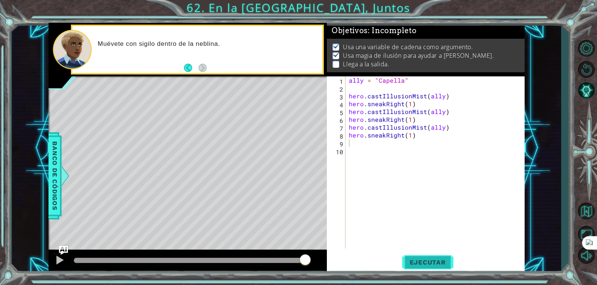
click at [419, 263] on span "Ejecutar" at bounding box center [427, 262] width 51 height 7
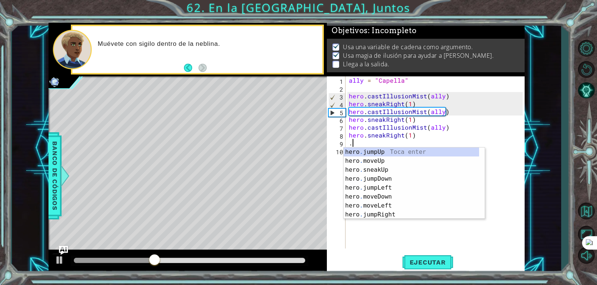
type textarea "."
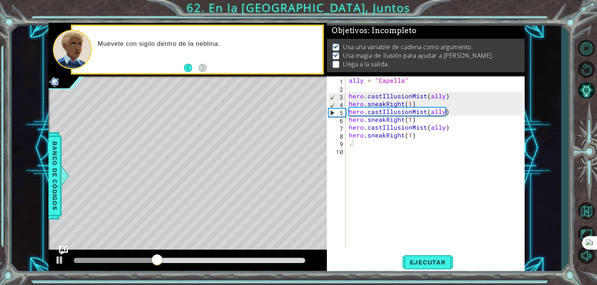
click at [231, 241] on div "Level Map" at bounding box center [221, 187] width 345 height 220
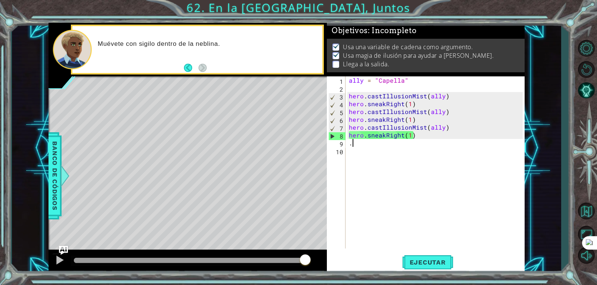
click at [364, 144] on div "ally = "Capella" hero . castIllusionMist ( ally ) hero . sneakRight ( 1 ) hero …" at bounding box center [436, 171] width 179 height 188
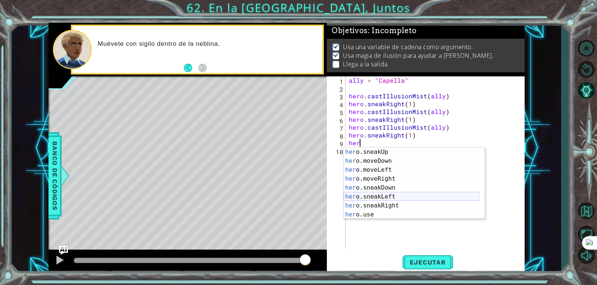
scroll to position [54, 0]
click at [381, 207] on div "her o.sneakUp Toca enter her o.moveDown Toca enter her o.moveLeft Toca enter he…" at bounding box center [411, 193] width 135 height 90
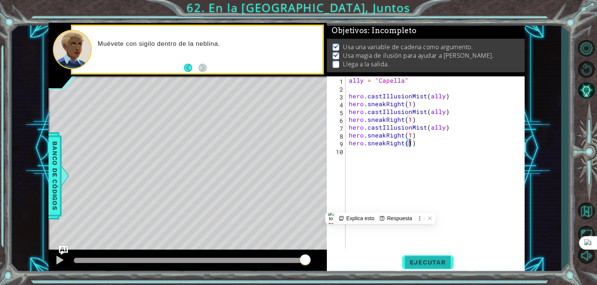
type textarea "hero.sneakRight(1)"
click at [414, 264] on span "Ejecutar" at bounding box center [427, 262] width 51 height 7
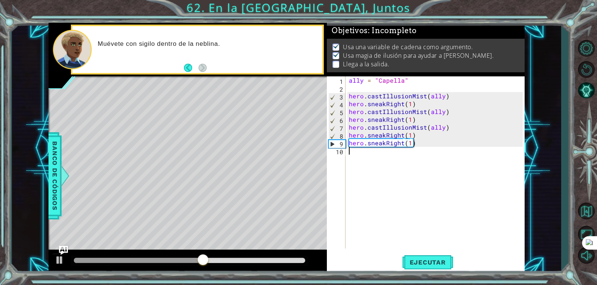
click at [363, 162] on div "ally = "Capella" hero . castIllusionMist ( ally ) hero . sneakRight ( 1 ) hero …" at bounding box center [436, 171] width 179 height 188
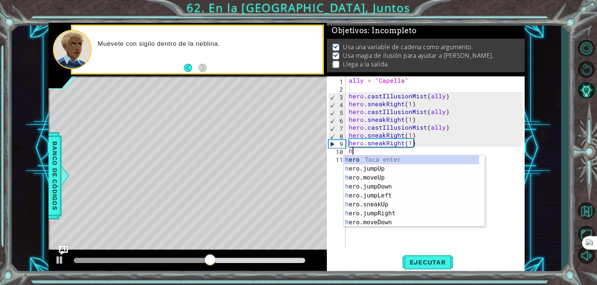
scroll to position [0, 0]
type textarea "her"
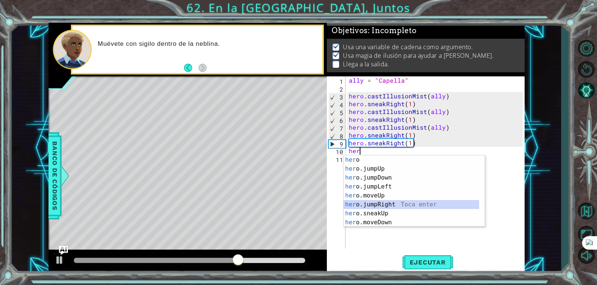
click at [400, 205] on div "her o Toca enter her o.jumpUp Toca enter her o.jumpDown Toca enter her o.jumpLe…" at bounding box center [411, 201] width 135 height 90
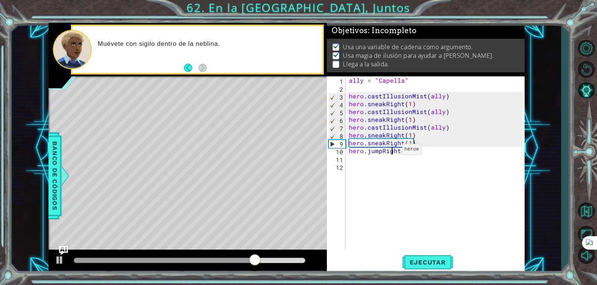
click at [393, 151] on div "ally = "Capella" hero . castIllusionMist ( ally ) hero . sneakRight ( 1 ) hero …" at bounding box center [436, 171] width 179 height 188
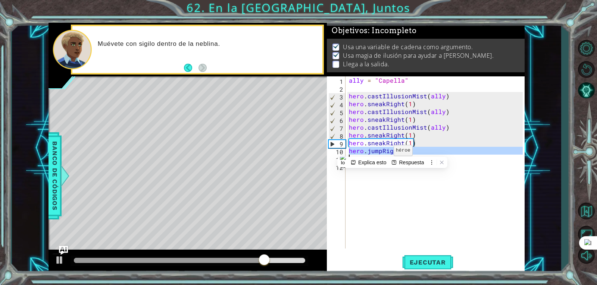
click at [384, 152] on div "ally = "Capella" hero . castIllusionMist ( ally ) hero . sneakRight ( 1 ) hero …" at bounding box center [434, 163] width 175 height 172
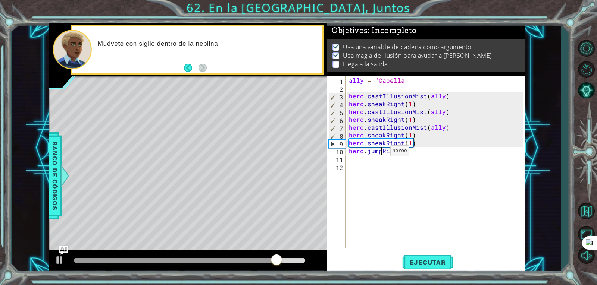
click at [381, 153] on div "ally = "Capella" hero . castIllusionMist ( ally ) hero . sneakRight ( 1 ) hero …" at bounding box center [436, 171] width 179 height 188
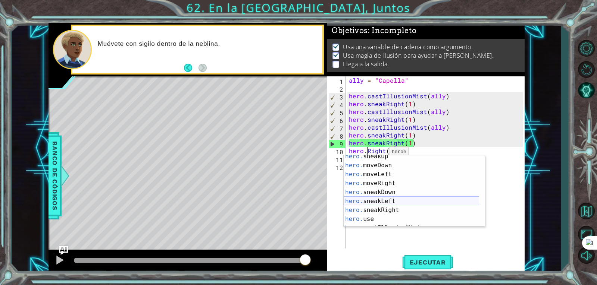
scroll to position [49, 0]
click at [372, 207] on div "hero. sneakUp Toca enter hero. moveDown Toca enter hero. moveLeft Toca enter he…" at bounding box center [411, 197] width 135 height 90
type textarea "hero.sneakRight(1)"
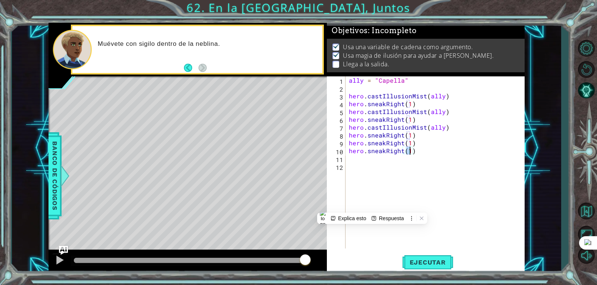
click at [437, 155] on div "ally = "Capella" hero . castIllusionMist ( ally ) hero . sneakRight ( 1 ) hero …" at bounding box center [436, 171] width 179 height 188
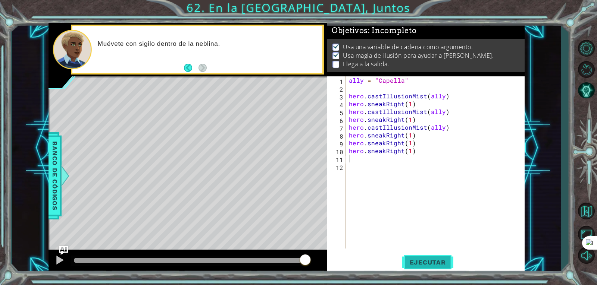
click at [417, 256] on button "Ejecutar" at bounding box center [427, 263] width 51 height 20
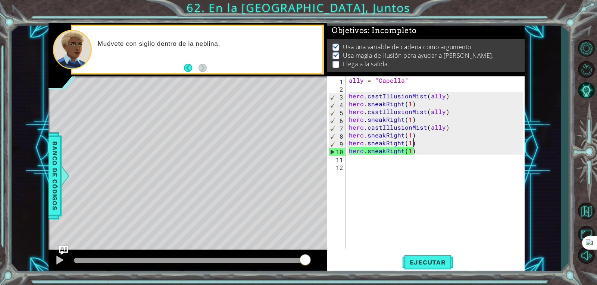
click at [421, 142] on div "ally = "Capella" hero . castIllusionMist ( ally ) hero . sneakRight ( 1 ) hero …" at bounding box center [436, 171] width 179 height 188
type textarea "hero.sneakRight(1)"
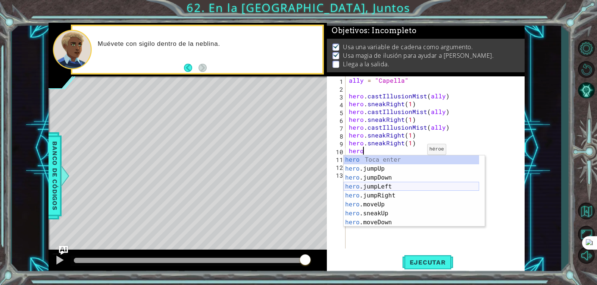
scroll to position [63, 0]
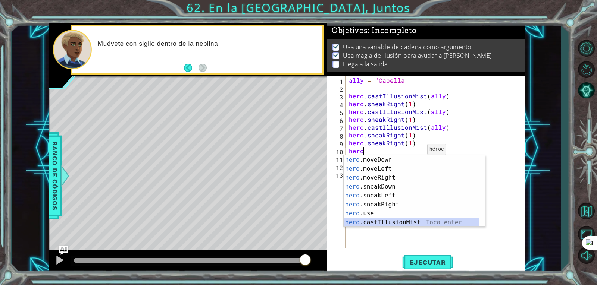
click at [381, 224] on div "hero .moveDown Toca enter hero .moveLeft Toca enter hero .moveRight Toca enter …" at bounding box center [411, 201] width 135 height 90
type textarea "hero.castIllusionMist(friend)"
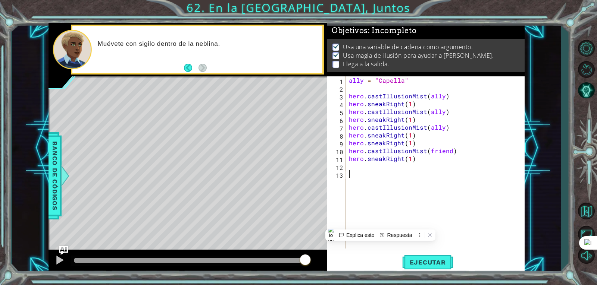
click at [390, 194] on div "ally = "Capella" hero . castIllusionMist ( ally ) hero . sneakRight ( 1 ) hero …" at bounding box center [436, 171] width 179 height 188
click at [395, 187] on div "ally = "Capella" hero . castIllusionMist ( ally ) hero . sneakRight ( 1 ) hero …" at bounding box center [436, 171] width 179 height 188
click at [363, 160] on div "ally = "Capella" hero . castIllusionMist ( ally ) hero . sneakRight ( 1 ) hero …" at bounding box center [436, 171] width 179 height 188
type textarea "hero.sneakRight(1)"
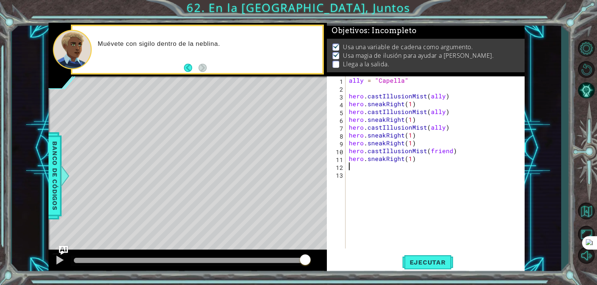
click at [368, 169] on div "ally = "Capella" hero . castIllusionMist ( ally ) hero . sneakRight ( 1 ) hero …" at bounding box center [436, 171] width 179 height 188
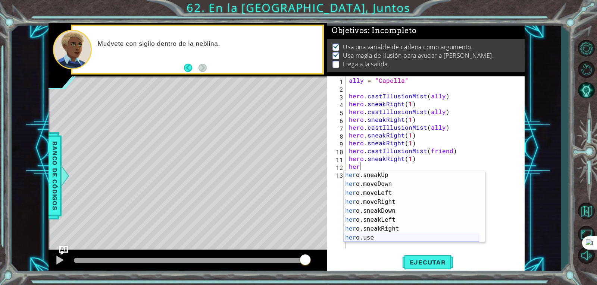
scroll to position [54, 0]
click at [381, 229] on div "her o.sneakUp Toca enter her o.moveDown Toca enter her o.moveLeft Toca enter he…" at bounding box center [411, 216] width 135 height 90
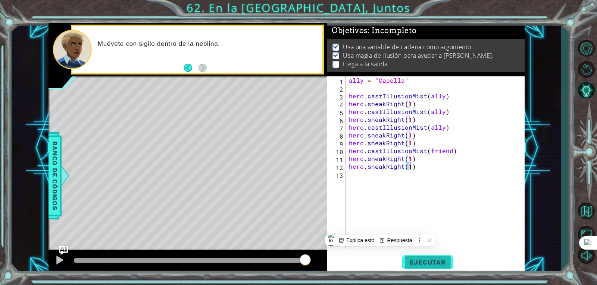
click at [428, 268] on button "Ejecutar" at bounding box center [427, 263] width 51 height 20
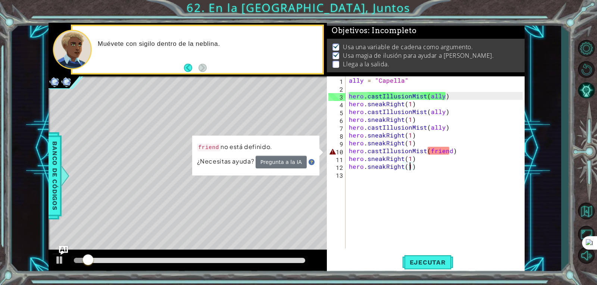
click at [458, 139] on div "ally = "Capella" hero . castIllusionMist ( ally ) hero . sneakRight ( 1 ) hero …" at bounding box center [436, 171] width 179 height 188
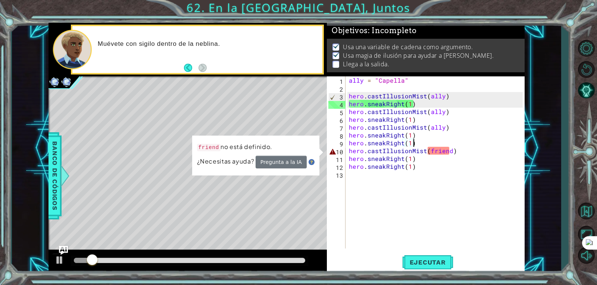
click at [460, 140] on div "ally = "Capella" hero . castIllusionMist ( ally ) hero . sneakRight ( 1 ) hero …" at bounding box center [436, 171] width 179 height 188
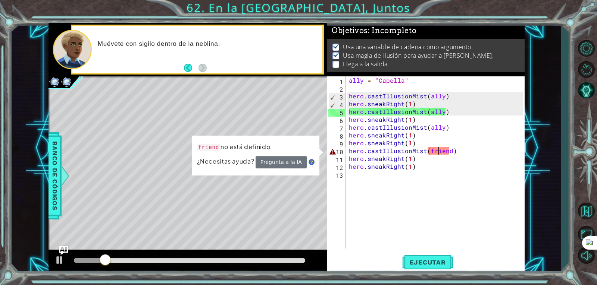
click at [439, 148] on div "ally = "Capella" hero . castIllusionMist ( ally ) hero . sneakRight ( 1 ) hero …" at bounding box center [436, 171] width 179 height 188
click at [439, 148] on div "ally = "Capella" hero . castIllusionMist ( ally ) hero . sneakRight ( 1 ) hero …" at bounding box center [434, 163] width 175 height 172
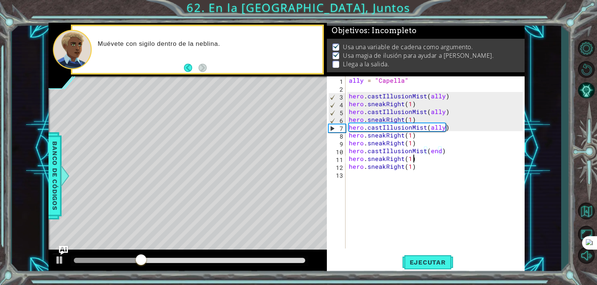
click at [450, 156] on div "ally = "Capella" hero . castIllusionMist ( ally ) hero . sneakRight ( 1 ) hero …" at bounding box center [436, 171] width 179 height 188
click at [464, 152] on div "ally = "Capella" hero . castIllusionMist ( ally ) hero . sneakRight ( 1 ) hero …" at bounding box center [436, 171] width 179 height 188
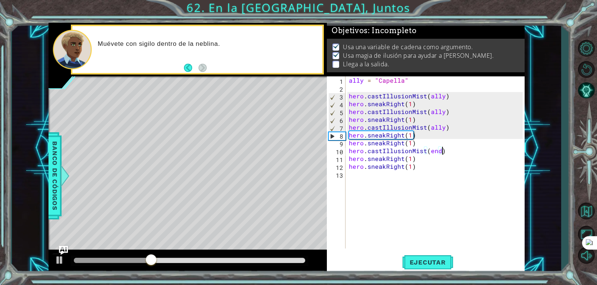
click at [455, 150] on div "ally = "Capella" hero . castIllusionMist ( ally ) hero . sneakRight ( 1 ) hero …" at bounding box center [436, 171] width 179 height 188
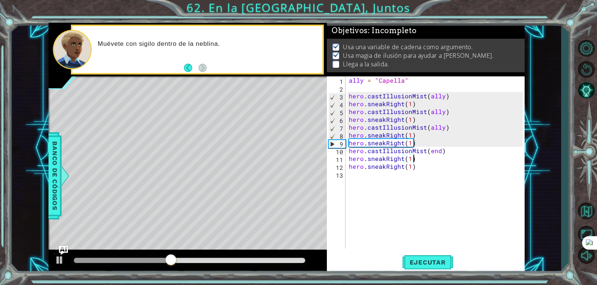
click at [437, 155] on div "ally = "Capella" hero . castIllusionMist ( ally ) hero . sneakRight ( 1 ) hero …" at bounding box center [436, 171] width 179 height 188
click at [436, 150] on div "ally = "Capella" hero . castIllusionMist ( ally ) hero . sneakRight ( 1 ) hero …" at bounding box center [436, 171] width 179 height 188
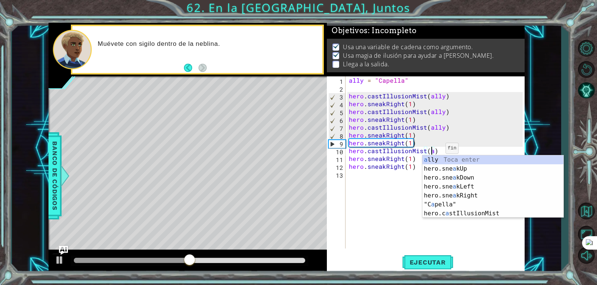
scroll to position [0, 5]
click at [441, 158] on div "a lly Toca enter hero.sne a kUp Toca enter hero.sne a kDown Toca enter hero.sne…" at bounding box center [492, 196] width 141 height 81
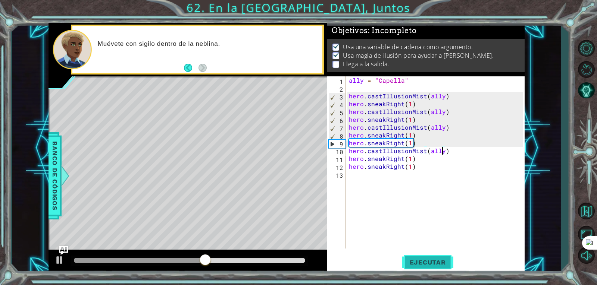
click at [415, 262] on span "Ejecutar" at bounding box center [427, 262] width 51 height 7
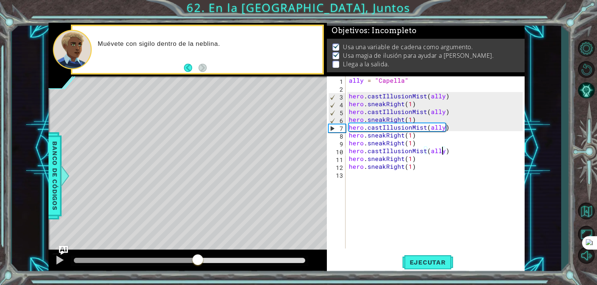
click at [198, 259] on div at bounding box center [136, 260] width 124 height 5
click at [56, 256] on div at bounding box center [60, 261] width 10 height 10
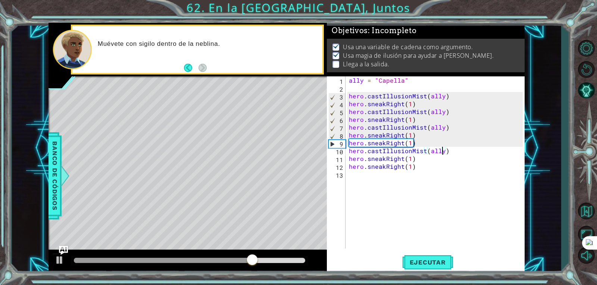
click at [425, 138] on div "ally = "Capella" hero . castIllusionMist ( ally ) hero . sneakRight ( 1 ) hero …" at bounding box center [436, 171] width 179 height 188
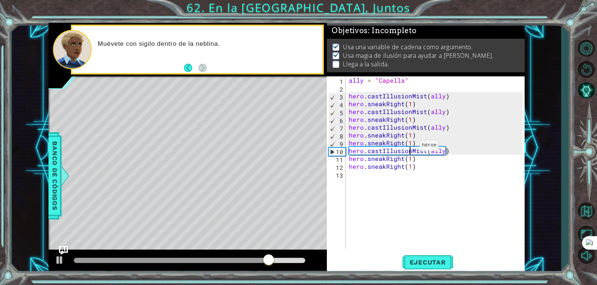
click at [410, 147] on div "ally = "Capella" hero . castIllusionMist ( ally ) hero . sneakRight ( 1 ) hero …" at bounding box center [436, 171] width 179 height 188
click at [412, 143] on div "ally = "Capella" hero . castIllusionMist ( ally ) hero . sneakRight ( 1 ) hero …" at bounding box center [436, 171] width 179 height 188
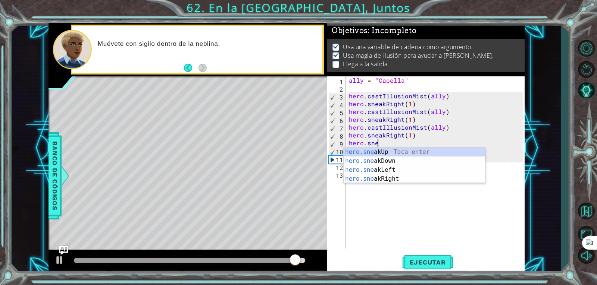
scroll to position [0, 1]
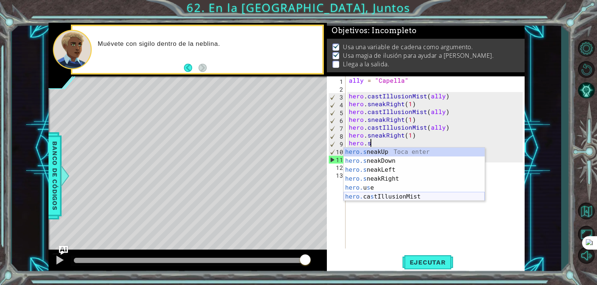
click at [405, 196] on div "hero.s neakUp Toca enter hero.s neakDown Toca enter hero.s neakLeft Toca enter …" at bounding box center [414, 184] width 141 height 72
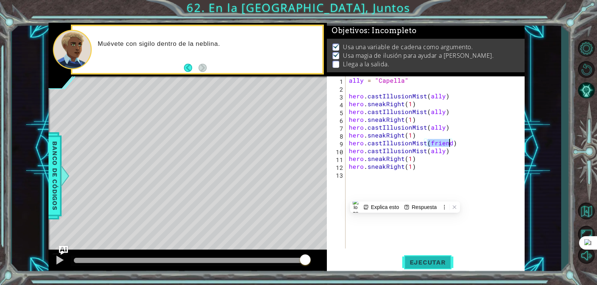
click at [421, 263] on span "Ejecutar" at bounding box center [427, 262] width 51 height 7
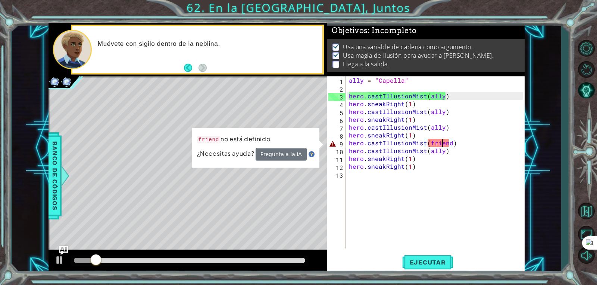
click at [441, 141] on div "ally = "Capella" hero . castIllusionMist ( ally ) hero . sneakRight ( 1 ) hero …" at bounding box center [436, 171] width 179 height 188
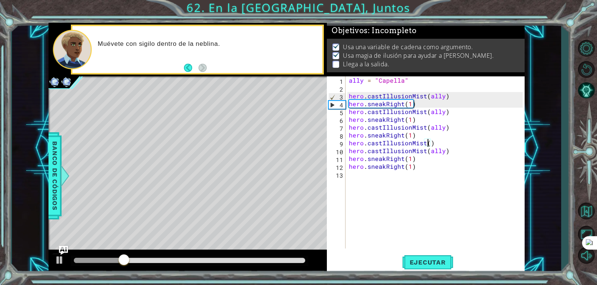
scroll to position [0, 5]
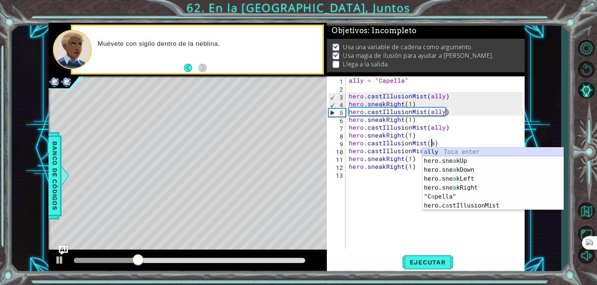
click at [447, 150] on div "a lly Toca enter hero.sne a kUp Toca enter hero.sne a kDown Toca enter hero.sne…" at bounding box center [492, 188] width 141 height 81
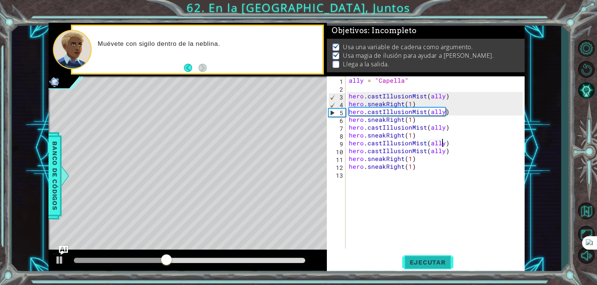
click at [428, 266] on button "Ejecutar" at bounding box center [427, 263] width 51 height 20
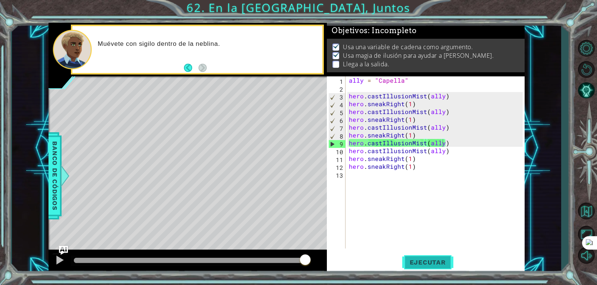
click at [409, 260] on span "Ejecutar" at bounding box center [427, 262] width 51 height 7
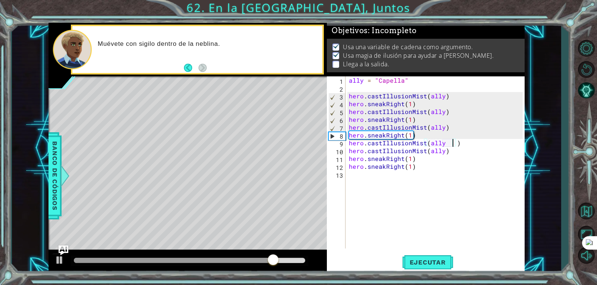
click at [63, 253] on img "Ask AI" at bounding box center [64, 251] width 10 height 10
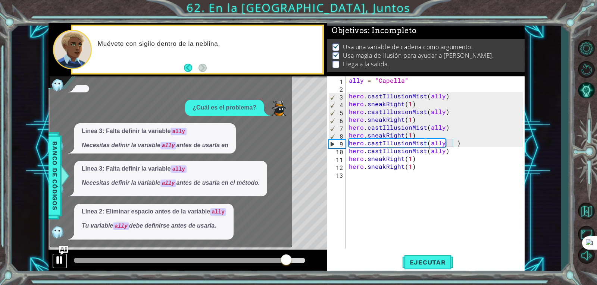
click at [55, 265] on div at bounding box center [60, 261] width 10 height 10
click at [68, 243] on div "x Pista de codificación, por favor. Línea 4: falta llamar a hero.castIllusionMi…" at bounding box center [171, 136] width 243 height 224
click at [66, 249] on img "Ask AI" at bounding box center [64, 251] width 10 height 10
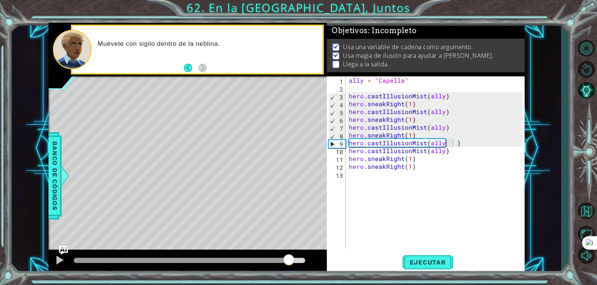
type textarea "hero.sneakRight(1)"
click at [419, 135] on div "ally = "Capella" hero . castIllusionMist ( ally ) hero . sneakRight ( 1 ) hero …" at bounding box center [436, 171] width 179 height 188
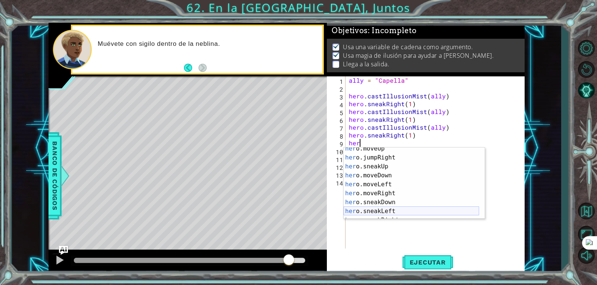
scroll to position [45, 0]
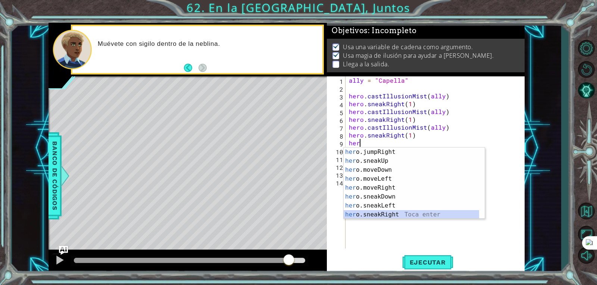
click at [388, 214] on div "her o.jumpRight Toca enter her o.sneakUp Toca enter her o.moveDown Toca enter h…" at bounding box center [411, 193] width 135 height 90
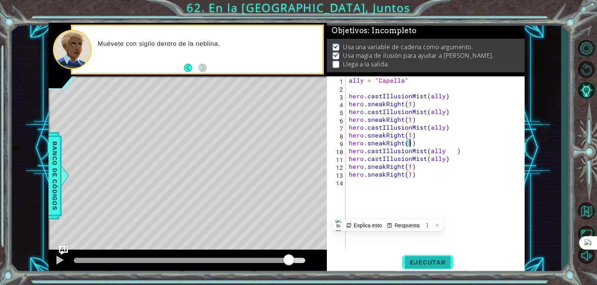
click at [412, 260] on span "Ejecutar" at bounding box center [427, 262] width 51 height 7
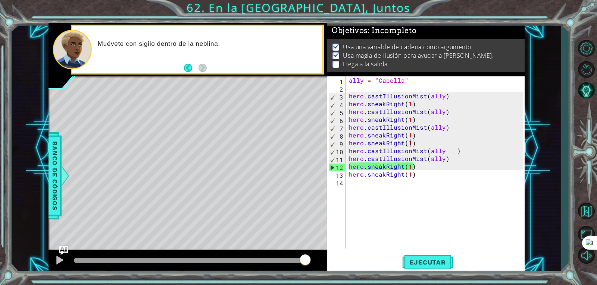
click at [338, 168] on div "12" at bounding box center [337, 168] width 17 height 8
click at [334, 168] on div "12" at bounding box center [337, 168] width 17 height 8
type textarea "hero.sneakRight(1)"
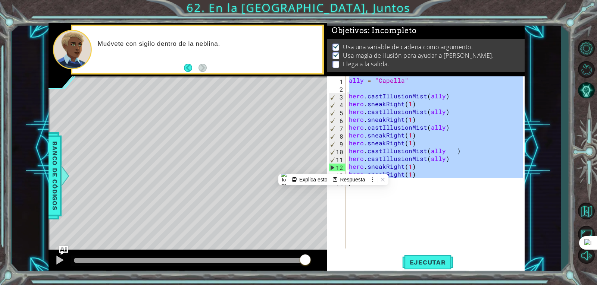
click at [334, 168] on div "12" at bounding box center [337, 168] width 17 height 8
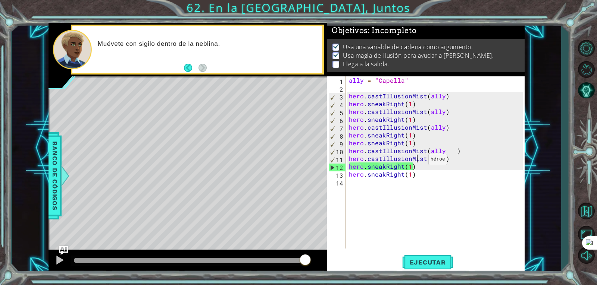
click at [419, 161] on div "ally = "Capella" hero . castIllusionMist ( ally ) hero . sneakRight ( 1 ) hero …" at bounding box center [436, 171] width 179 height 188
click at [419, 162] on div "ally = "Capella" hero . castIllusionMist ( ally ) hero . sneakRight ( 1 ) hero …" at bounding box center [436, 171] width 179 height 188
click at [454, 152] on div "ally = "Capella" hero . castIllusionMist ( ally ) hero . sneakRight ( 1 ) hero …" at bounding box center [436, 171] width 179 height 188
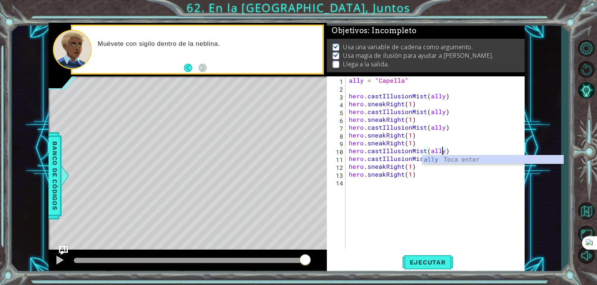
click at [441, 175] on div "ally = "Capella" hero . castIllusionMist ( ally ) hero . sneakRight ( 1 ) hero …" at bounding box center [436, 171] width 179 height 188
type textarea "hero.sneakRight(1)"
click at [422, 168] on div "ally = "Capella" hero . castIllusionMist ( ally ) hero . sneakRight ( 1 ) hero …" at bounding box center [436, 171] width 179 height 188
click at [441, 159] on div "ally = "Capella" hero . castIllusionMist ( ally ) hero . sneakRight ( 1 ) hero …" at bounding box center [436, 171] width 179 height 188
type textarea "hero.castIllusionMist(ally)"
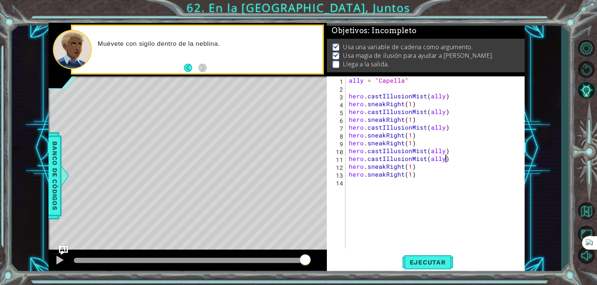
click at [447, 159] on div "ally = "Capella" hero . castIllusionMist ( ally ) hero . sneakRight ( 1 ) hero …" at bounding box center [436, 171] width 179 height 188
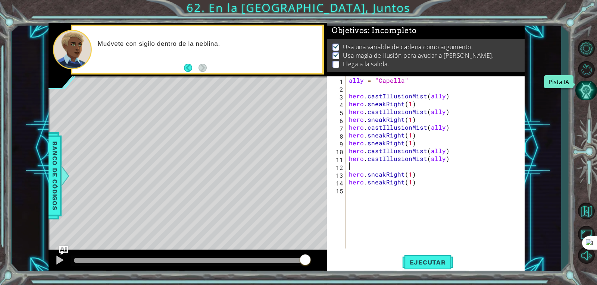
click at [579, 87] on button "Pista IA" at bounding box center [586, 90] width 22 height 19
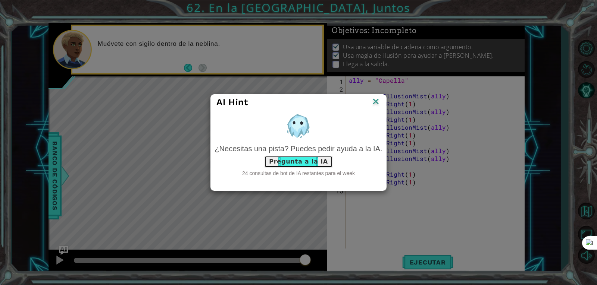
click at [294, 164] on button "Pregunta a la IA" at bounding box center [298, 162] width 69 height 12
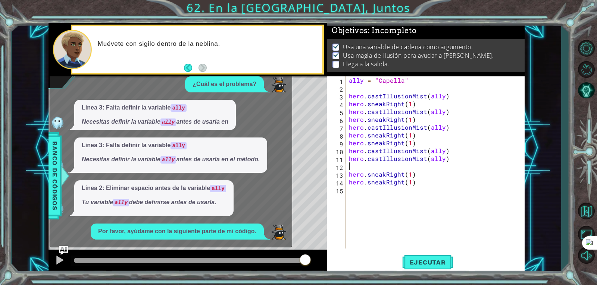
scroll to position [202, 0]
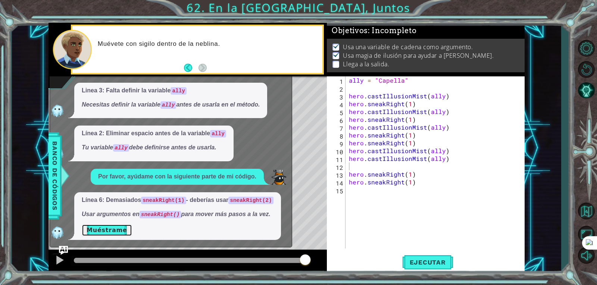
click at [117, 230] on button "Muéstrame" at bounding box center [107, 231] width 50 height 12
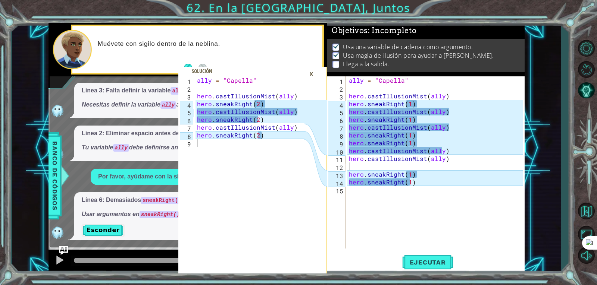
drag, startPoint x: 347, startPoint y: 94, endPoint x: 450, endPoint y: 151, distance: 118.2
click at [450, 151] on div "1 2 3 4 5 6 7 8 9 10 11 12 13 14 15 ally = "Capella" hero . castIllusionMist ( …" at bounding box center [425, 163] width 196 height 172
click at [444, 156] on div "ally = "Capella" hero . castIllusionMist ( ally ) hero . sneakRight ( 1 ) hero …" at bounding box center [436, 171] width 179 height 188
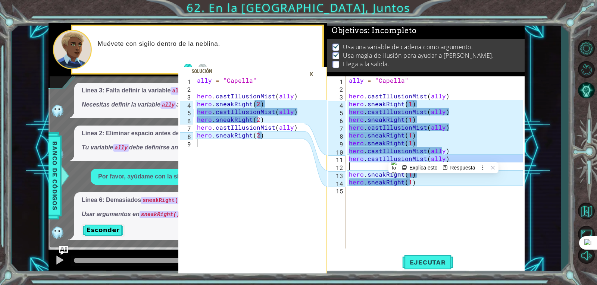
click at [444, 156] on div "ally = "Capella" hero . castIllusionMist ( ally ) hero . sneakRight ( 1 ) hero …" at bounding box center [436, 171] width 179 height 188
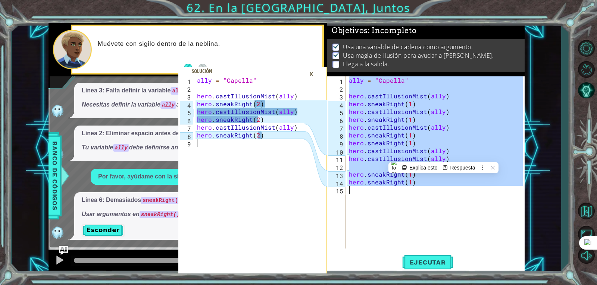
click at [444, 156] on div "ally = "Capella" hero . castIllusionMist ( ally ) hero . sneakRight ( 1 ) hero …" at bounding box center [436, 171] width 179 height 188
click at [361, 100] on div "ally = "Capella" hero . castIllusionMist ( ally ) hero . sneakRight ( 1 ) hero …" at bounding box center [434, 163] width 175 height 172
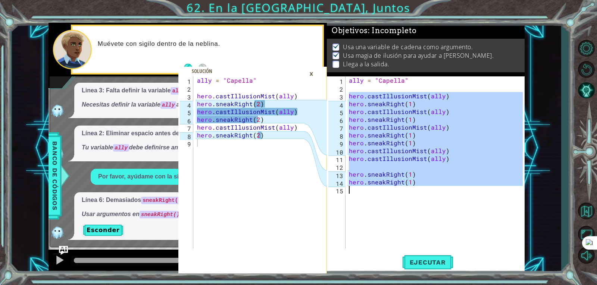
drag, startPoint x: 349, startPoint y: 96, endPoint x: 458, endPoint y: 194, distance: 146.4
click at [458, 194] on div "ally = "Capella" hero . castIllusionMist ( ally ) hero . sneakRight ( 1 ) hero …" at bounding box center [436, 171] width 179 height 188
type textarea "hero.sneakRight(1)"
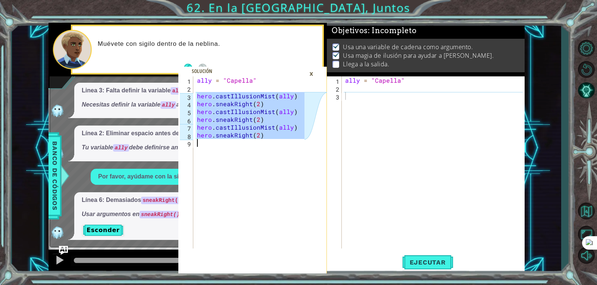
drag, startPoint x: 197, startPoint y: 95, endPoint x: 295, endPoint y: 140, distance: 108.1
click at [295, 140] on div "ally = "Capella" hero . castIllusionMist ( ally ) hero . sneakRight ( 2 ) hero …" at bounding box center [252, 171] width 113 height 188
type textarea "hero.sneakRight(2)"
click at [356, 101] on div "ally = "Capella"" at bounding box center [435, 171] width 182 height 188
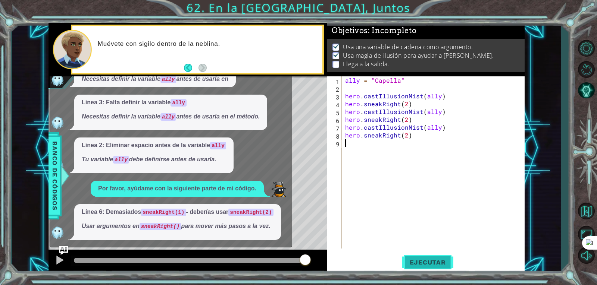
click at [434, 259] on span "Ejecutar" at bounding box center [427, 262] width 51 height 7
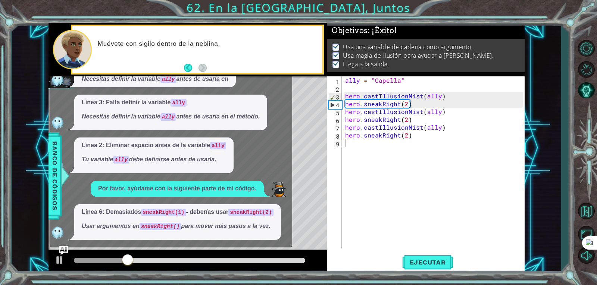
drag, startPoint x: 67, startPoint y: 245, endPoint x: 291, endPoint y: 218, distance: 226.0
click at [291, 218] on div "x Pista de codificación, por favor. Línea 4: falta llamar a hero.castIllusionMi…" at bounding box center [171, 136] width 243 height 224
click at [307, 213] on div "Level Map" at bounding box center [221, 187] width 345 height 220
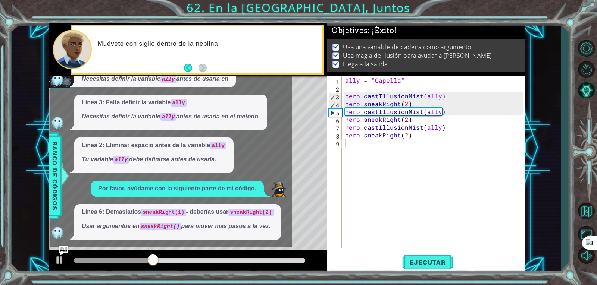
click at [63, 252] on img "Ask AI" at bounding box center [64, 251] width 10 height 10
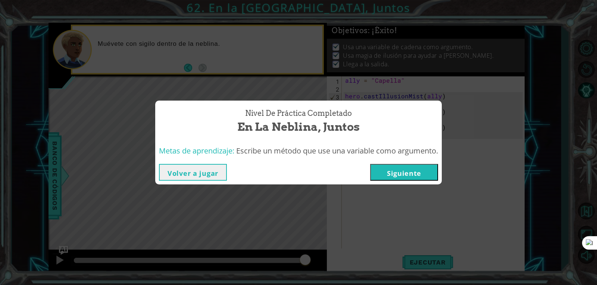
click at [387, 169] on button "Siguiente" at bounding box center [404, 172] width 68 height 17
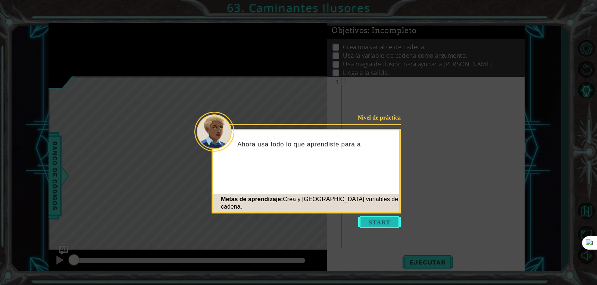
click at [385, 224] on button "Start" at bounding box center [379, 222] width 43 height 12
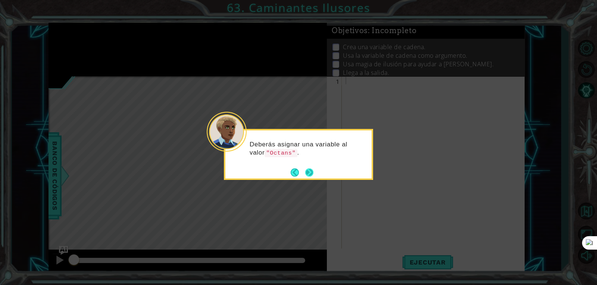
click at [313, 174] on button "Next" at bounding box center [309, 173] width 8 height 8
click at [310, 175] on button "Next" at bounding box center [309, 173] width 8 height 8
click at [311, 175] on button "Next" at bounding box center [309, 173] width 8 height 8
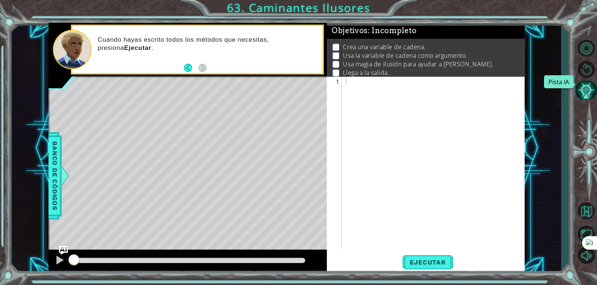
click at [584, 87] on button "Pista IA" at bounding box center [586, 90] width 22 height 19
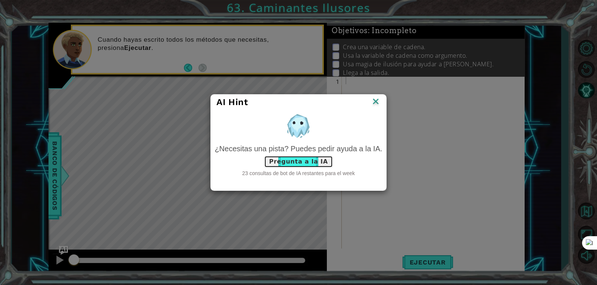
click at [299, 159] on button "Pregunta a la IA" at bounding box center [298, 162] width 69 height 12
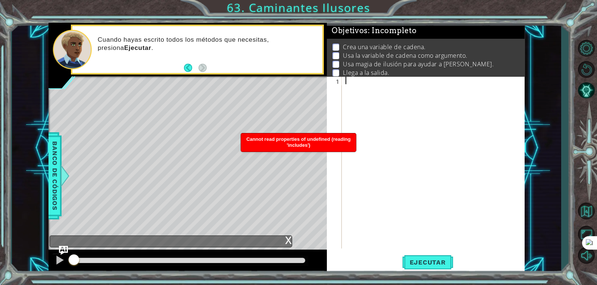
click at [294, 144] on span "Cannot read properties of undefined (reading 'includes')" at bounding box center [298, 143] width 104 height 12
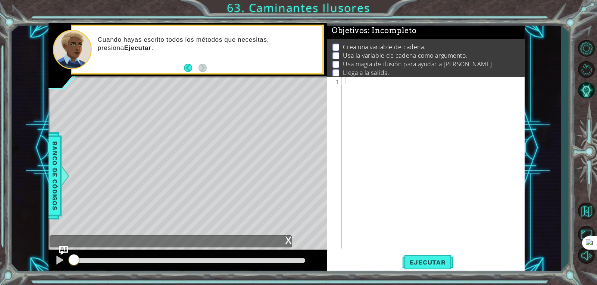
click at [356, 83] on div at bounding box center [435, 171] width 182 height 188
type textarea "s"
type textarea "steps = 3"
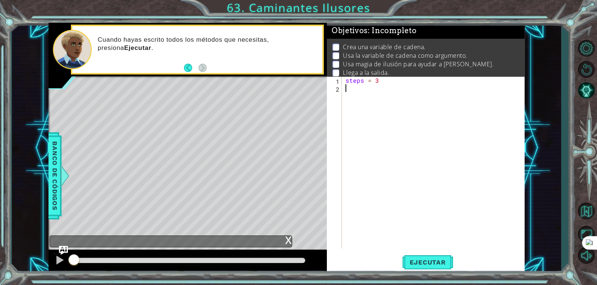
click at [358, 92] on div "steps = 3" at bounding box center [435, 171] width 182 height 188
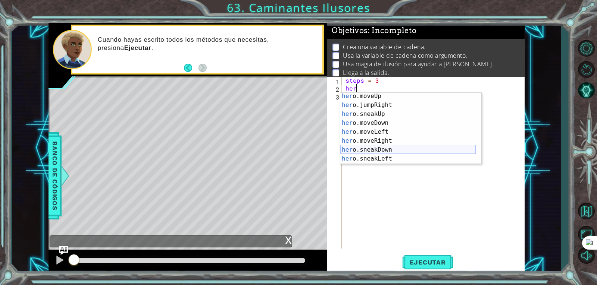
scroll to position [28, 0]
click at [377, 144] on div "her o.moveUp Toca enter her o.jumpRight Toca enter her o.sneakUp Toca enter her…" at bounding box center [407, 137] width 135 height 90
type textarea "hero.moveRight(1)"
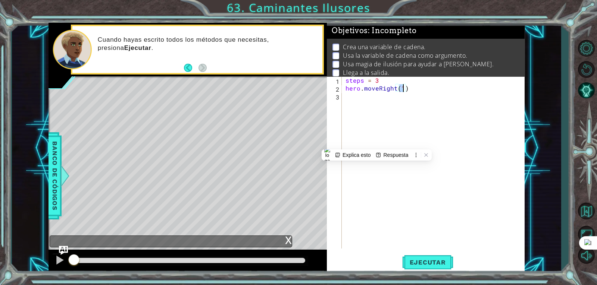
click at [371, 143] on div "steps = 3 hero . moveRight ( 1 )" at bounding box center [435, 171] width 182 height 188
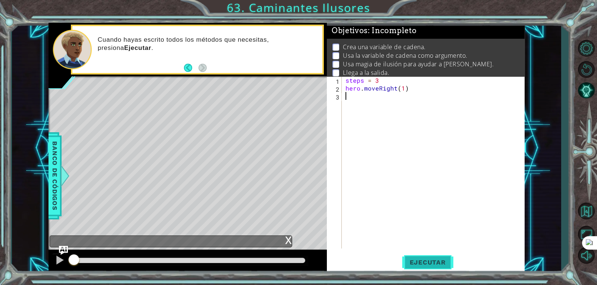
click at [439, 255] on button "Ejecutar" at bounding box center [427, 263] width 51 height 20
type textarea "f"
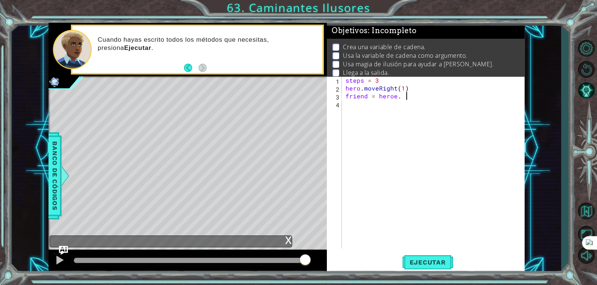
scroll to position [0, 3]
click at [585, 94] on button "Pista IA" at bounding box center [586, 90] width 22 height 19
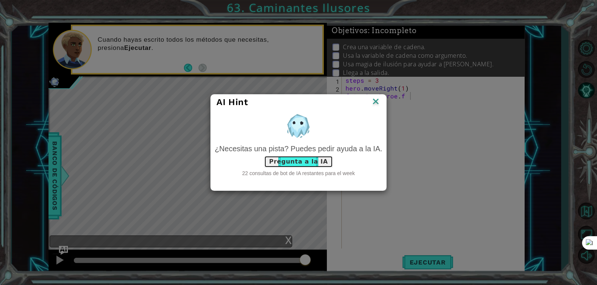
click at [284, 163] on button "Pregunta a la IA" at bounding box center [298, 162] width 69 height 12
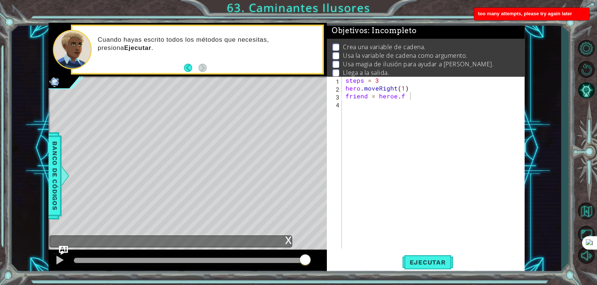
click at [529, 11] on span "too many attempts, please try again later" at bounding box center [525, 14] width 94 height 6
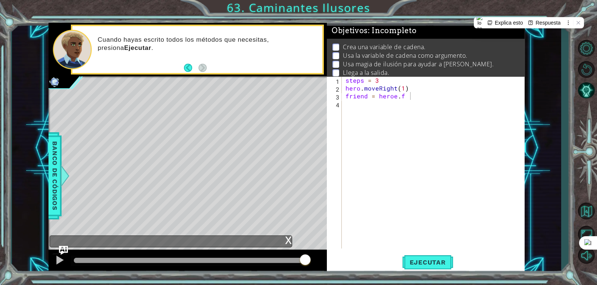
type textarea "steps = 3"
click at [452, 84] on div "steps = 3 hero . moveRight ( 1 ) friend = heroe . f" at bounding box center [435, 171] width 182 height 188
click at [424, 101] on div "steps = 3 hero . moveRight ( 1 ) friend = heroe . f" at bounding box center [435, 171] width 182 height 188
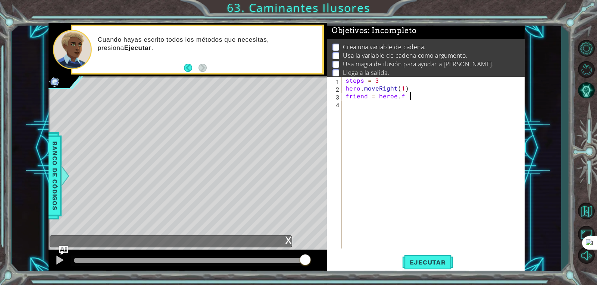
click at [418, 97] on div "steps = 3 hero . moveRight ( 1 ) friend = heroe . f" at bounding box center [435, 171] width 182 height 188
click at [474, 97] on div "steps = 3 hero . moveRight ( 1 ) friend = heroe . findNearestFriend ( )" at bounding box center [435, 171] width 182 height 188
type textarea "friend = heroe . findNearestFriend ( )"
click at [479, 102] on div "steps = 3 hero . moveRight ( 1 ) friend = heroe . findNearestFriend ( )" at bounding box center [435, 171] width 182 height 188
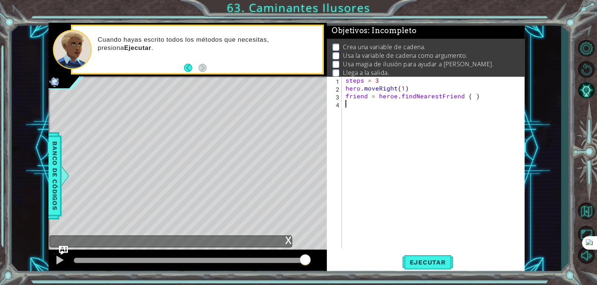
scroll to position [0, 0]
click at [419, 253] on button "Ejecutar" at bounding box center [427, 263] width 51 height 20
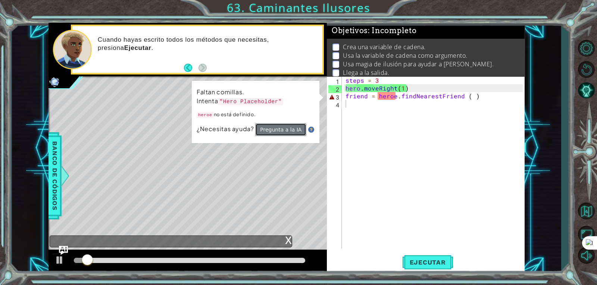
click at [292, 132] on button "Pregunta a la IA" at bounding box center [280, 130] width 51 height 13
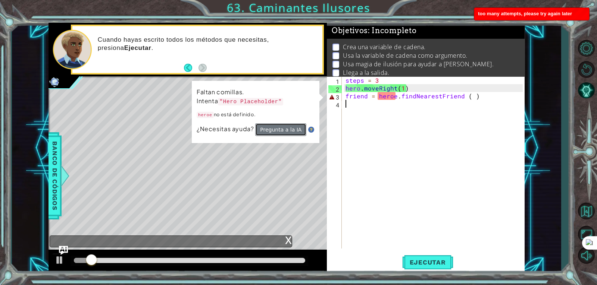
click at [282, 130] on button "Pregunta a la IA" at bounding box center [280, 130] width 51 height 13
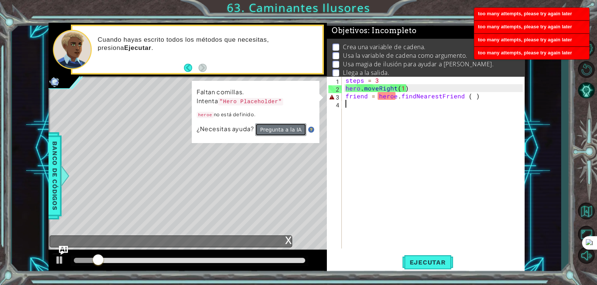
click at [282, 130] on button "Pregunta a la IA" at bounding box center [280, 130] width 51 height 13
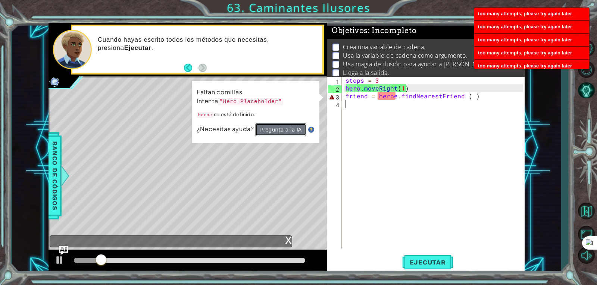
click at [282, 130] on button "Pregunta a la IA" at bounding box center [280, 130] width 51 height 13
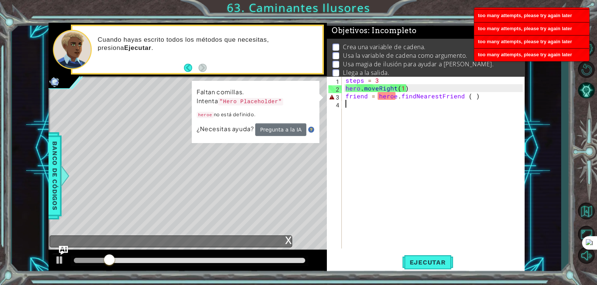
click at [383, 93] on div "steps = 3 hero . moveRight ( 1 ) friend = heroe . findNearestFriend ( )" at bounding box center [435, 171] width 182 height 188
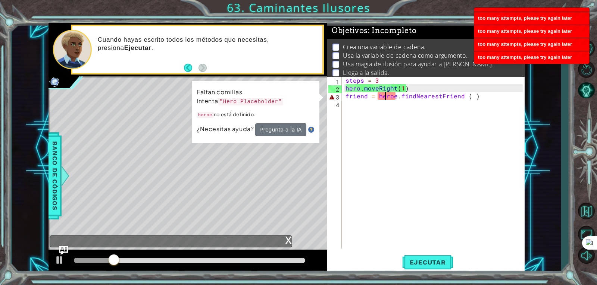
click at [390, 94] on div "steps = 3 hero . moveRight ( 1 ) friend = heroe . findNearestFriend ( )" at bounding box center [435, 171] width 182 height 188
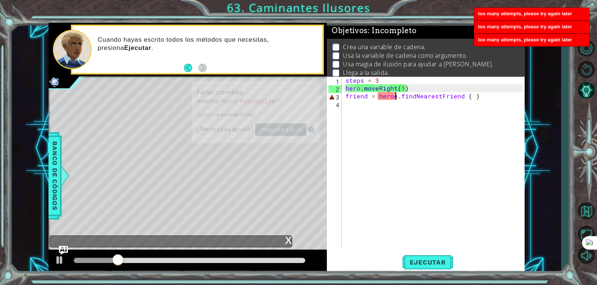
click at [394, 95] on div "steps = 3 hero . moveRight ( 1 ) friend = heroe . findNearestFriend ( )" at bounding box center [435, 171] width 182 height 188
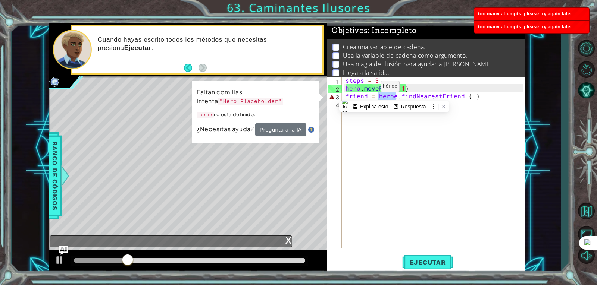
click at [237, 102] on code ""Hero Placeholder"" at bounding box center [250, 101] width 65 height 7
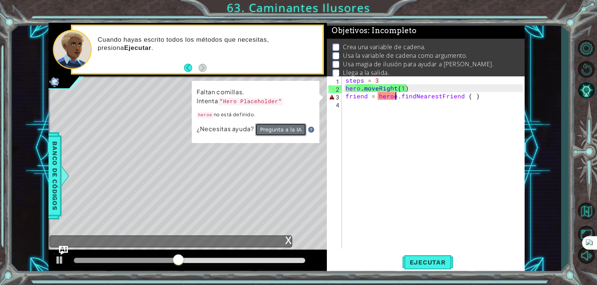
click at [283, 125] on button "Pregunta a la IA" at bounding box center [280, 130] width 51 height 13
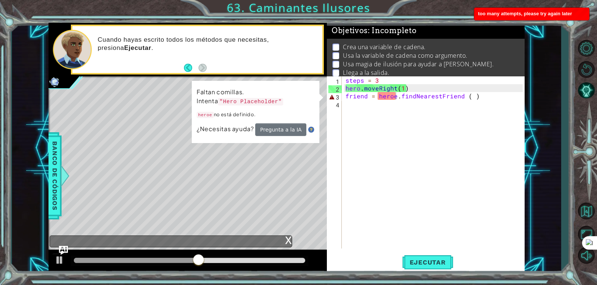
click at [310, 131] on div "¿Necesitas ayuda? Pregunta a la IA" at bounding box center [256, 130] width 118 height 13
click at [308, 129] on img at bounding box center [311, 130] width 6 height 6
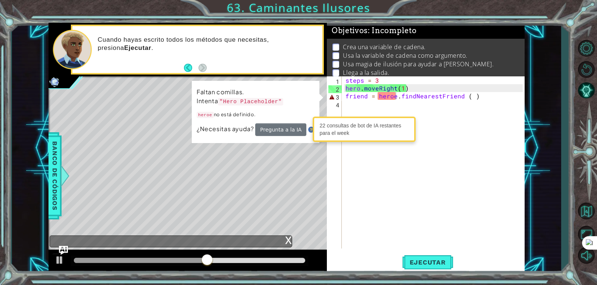
click at [234, 130] on span "¿Necesitas ayuda?" at bounding box center [226, 129] width 59 height 8
click at [252, 128] on span "¿Necesitas ayuda?" at bounding box center [226, 129] width 59 height 8
click at [237, 108] on td "Faltan comillas. Intenta "Hero Placeholder" heroe no está definido." at bounding box center [256, 106] width 118 height 36
click at [221, 107] on td "Faltan comillas. Intenta "Hero Placeholder" heroe no está definido." at bounding box center [256, 106] width 118 height 36
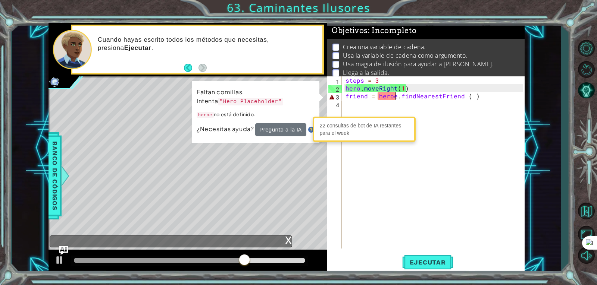
click at [292, 89] on p "Faltan comillas. Intenta "Hero Placeholder"" at bounding box center [256, 97] width 118 height 19
click at [430, 264] on span "Ejecutar" at bounding box center [427, 262] width 51 height 7
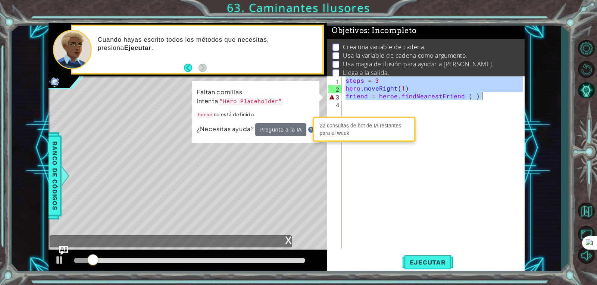
drag, startPoint x: 345, startPoint y: 80, endPoint x: 509, endPoint y: 100, distance: 164.7
click at [509, 100] on div "steps = 3 hero . moveRight ( 1 ) friend = heroe . findNearestFriend ( )" at bounding box center [435, 171] width 182 height 188
type textarea "hero.moveRight(1) friend = heroe . findNearestFriend ( )"
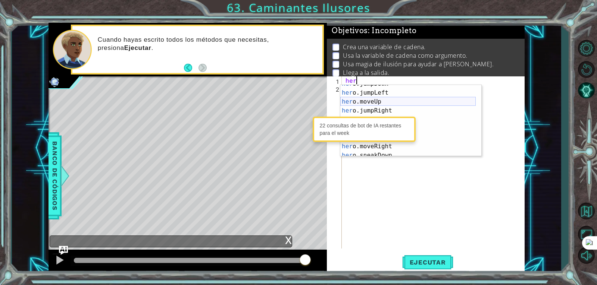
scroll to position [54, 0]
click at [375, 149] on div "her o.moveDown Toca enter her o.moveLeft [PERSON_NAME] enter her o.moveRight To…" at bounding box center [407, 130] width 135 height 90
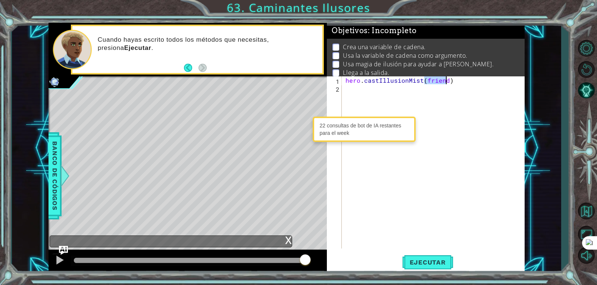
type textarea "hero.castIllusionMist(friend)"
click at [384, 104] on div "hero . castIllusionMist ( friend )" at bounding box center [435, 171] width 182 height 188
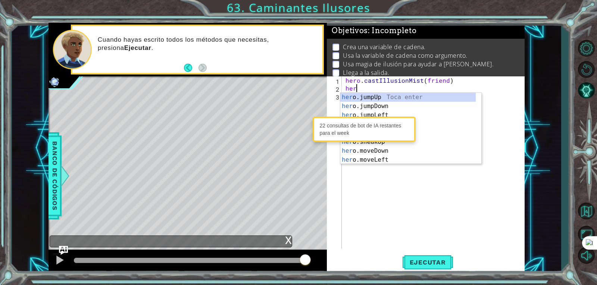
click at [346, 136] on div "22 consultas de bot de IA restantes para el week" at bounding box center [364, 130] width 99 height 22
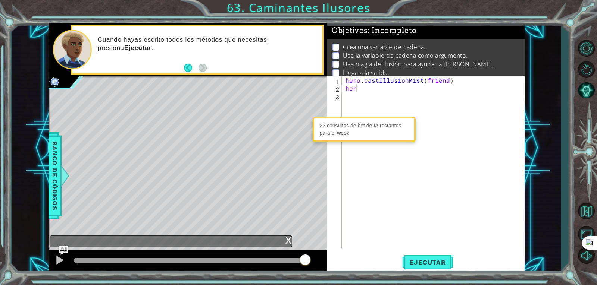
click at [288, 240] on div "x" at bounding box center [288, 239] width 7 height 7
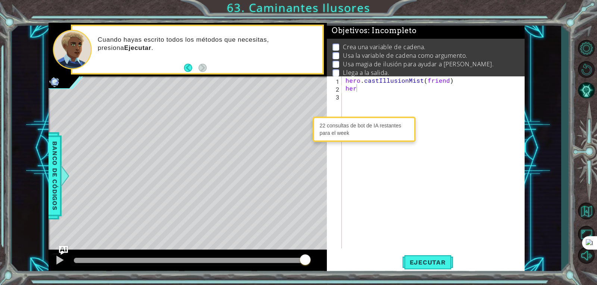
click at [409, 88] on div "hero . castIllusionMist ( friend ) her" at bounding box center [435, 171] width 182 height 188
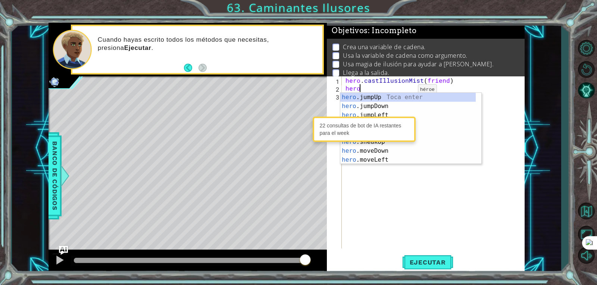
type textarea "hero"
click at [349, 133] on div "22 consultas de bot de IA restantes para el week" at bounding box center [364, 130] width 99 height 22
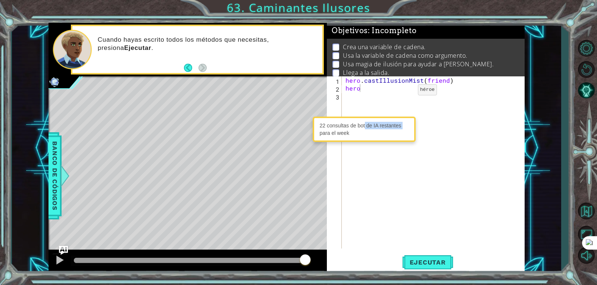
drag, startPoint x: 318, startPoint y: 135, endPoint x: 364, endPoint y: 127, distance: 46.6
click at [364, 127] on div "22 consultas de bot de IA restantes para el week" at bounding box center [364, 130] width 99 height 22
click at [538, 92] on div "1 ההההההההההההההההההההההההההההההההההההההההההההההההההההההההההההההההההההההההההההה…" at bounding box center [286, 148] width 549 height 251
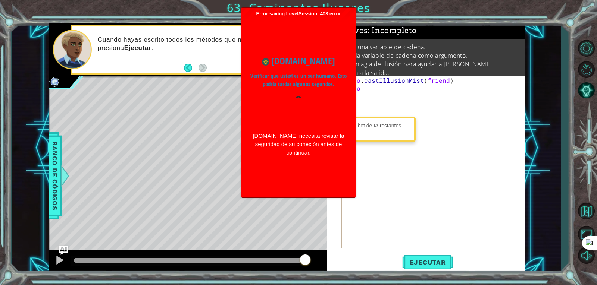
click at [426, 130] on div "hero . castIllusionMist ( friend ) hero" at bounding box center [435, 171] width 182 height 188
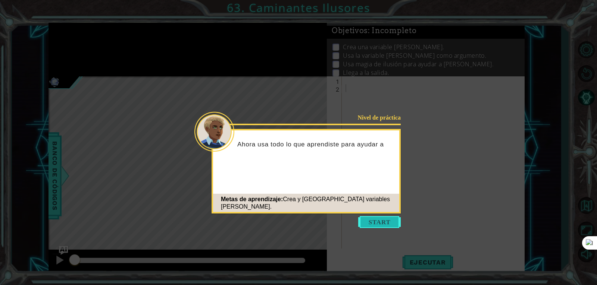
click at [397, 224] on button "Start" at bounding box center [379, 222] width 43 height 12
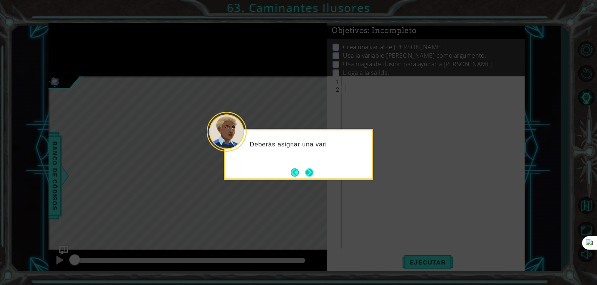
click at [313, 175] on button "Next" at bounding box center [309, 172] width 9 height 9
click at [314, 175] on div at bounding box center [298, 154] width 149 height 51
click at [314, 175] on button "Next" at bounding box center [309, 172] width 9 height 9
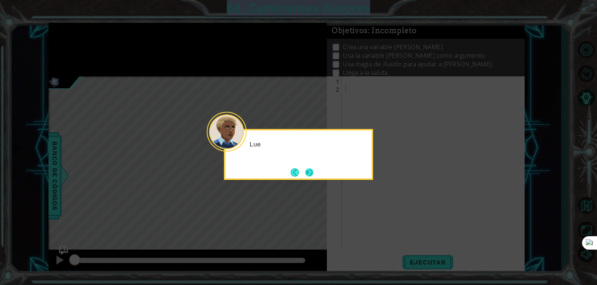
click at [314, 175] on button "Next" at bounding box center [309, 172] width 13 height 13
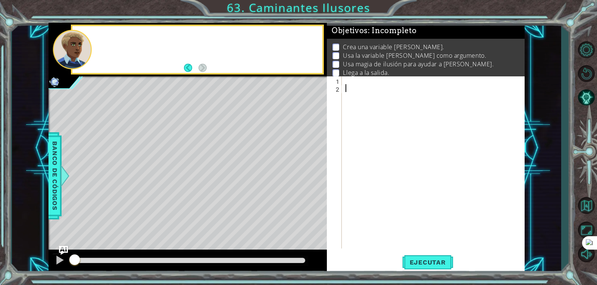
click at [314, 175] on div "Level Map" at bounding box center [221, 187] width 345 height 220
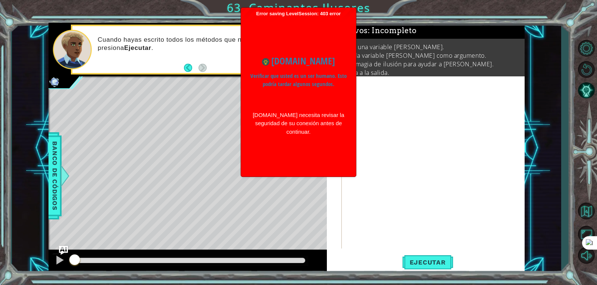
click at [291, 174] on div "www.ozaria.com Verificar que usted es un ser humano. Esto podría tardar algunos…" at bounding box center [298, 95] width 107 height 157
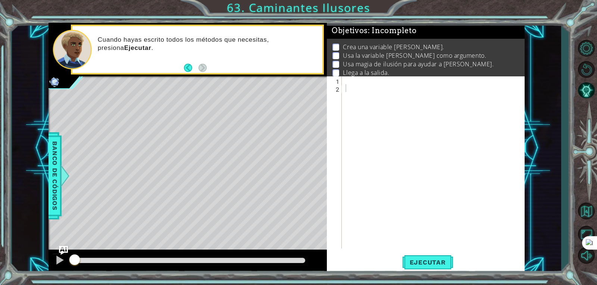
click at [371, 99] on div at bounding box center [435, 171] width 182 height 188
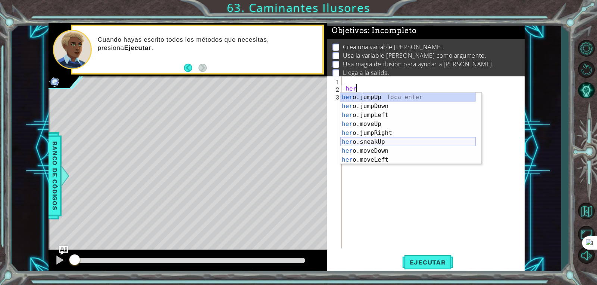
scroll to position [54, 0]
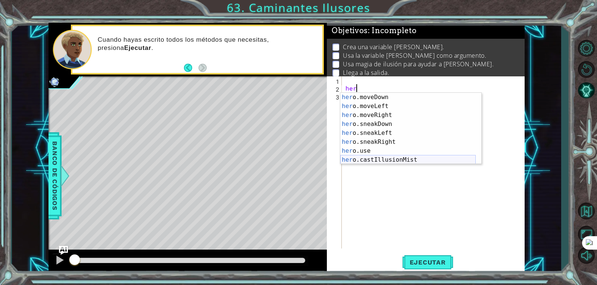
click at [358, 162] on div "her o.moveDown Toca enter her o.moveLeft [PERSON_NAME] enter her o.moveRight To…" at bounding box center [407, 138] width 135 height 90
type textarea "hero.castIllusionMist(friend)"
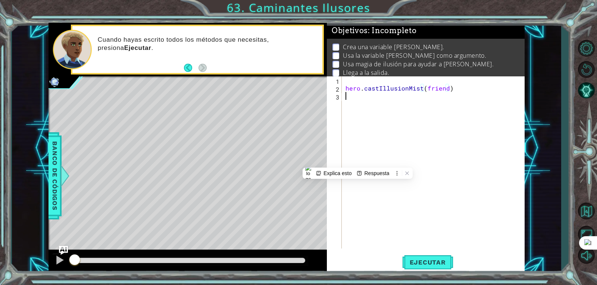
click at [374, 131] on div "hero . castIllusionMist ( friend )" at bounding box center [435, 171] width 182 height 188
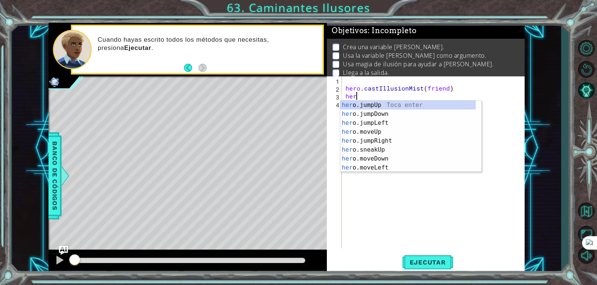
scroll to position [0, 0]
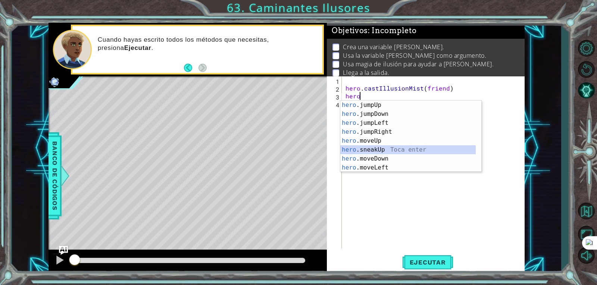
click at [396, 149] on div "hero .jumpUp Toca enter hero .jumpDown Toca enter hero .jumpLeft Toca enter her…" at bounding box center [407, 146] width 135 height 90
type textarea "hero.sneakUp(1)"
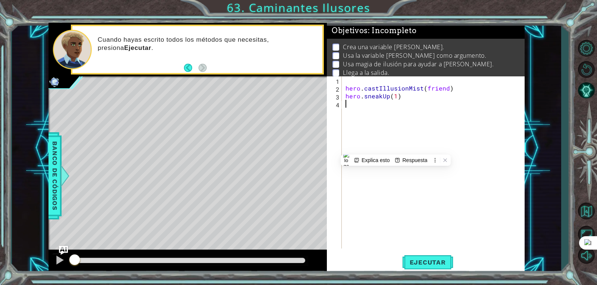
click at [400, 151] on div "hero . castIllusionMist ( friend ) hero . sneakUp ( 1 )" at bounding box center [435, 171] width 182 height 188
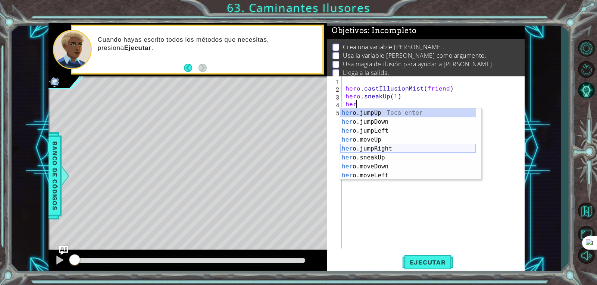
scroll to position [54, 0]
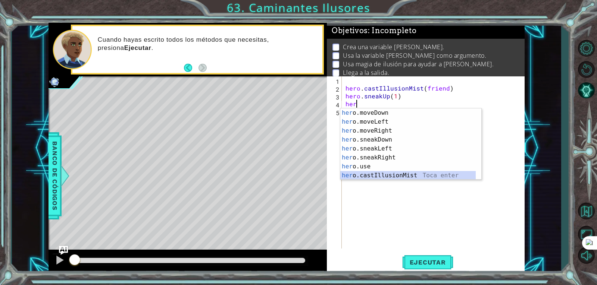
click at [388, 178] on div "her o.moveDown Toca enter her o.moveLeft [PERSON_NAME] enter her o.moveRight To…" at bounding box center [407, 154] width 135 height 90
type textarea "hero.castIllusionMist(friend)"
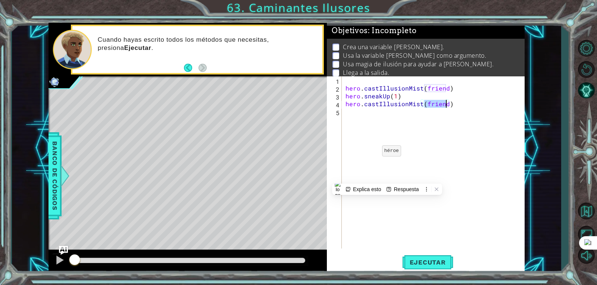
click at [369, 153] on div "hero . castIllusionMist ( friend ) hero . sneakUp ( 1 ) hero . castIllusionMist…" at bounding box center [435, 171] width 182 height 188
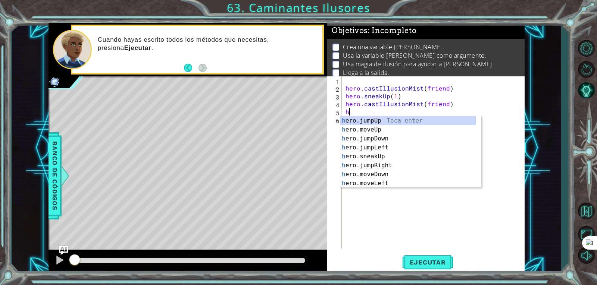
scroll to position [0, 0]
click at [366, 166] on div "her o.jumpUp Toca enter her o.jumpDown Toca enter her o.jumpLeft Toca enter her…" at bounding box center [407, 161] width 135 height 90
type textarea "hero.sneakUp(1)"
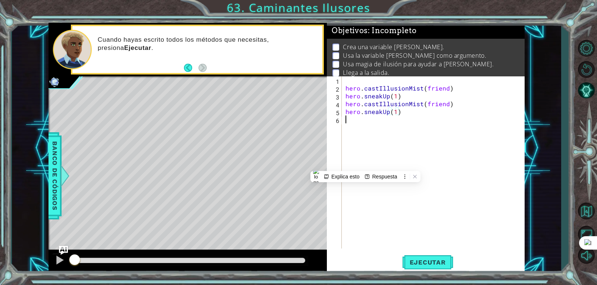
click at [359, 140] on div "hero . castIllusionMist ( friend ) hero . sneakUp ( 1 ) hero . castIllusionMist…" at bounding box center [435, 171] width 182 height 188
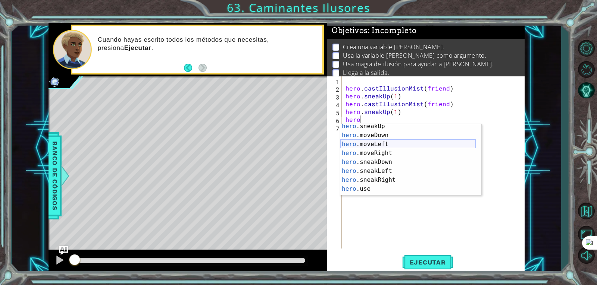
scroll to position [54, 0]
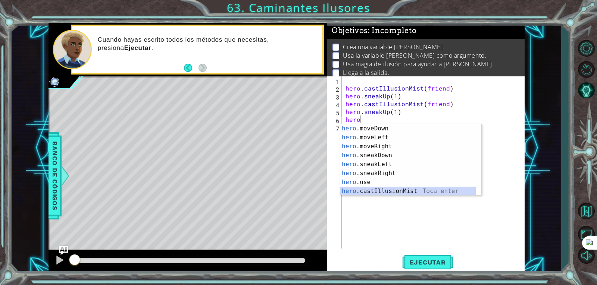
click at [372, 193] on div "hero .moveDown Toca enter hero .moveLeft Toca enter hero .moveRight Toca enter …" at bounding box center [407, 169] width 135 height 90
type textarea "hero.castIllusionMist(friend)"
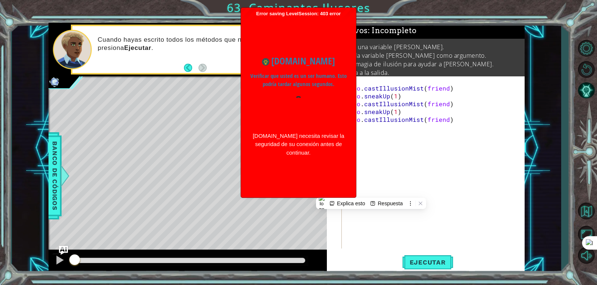
click at [419, 154] on div "hero . castIllusionMist ( friend ) hero . sneakUp ( 1 ) hero . castIllusionMist…" at bounding box center [435, 171] width 182 height 188
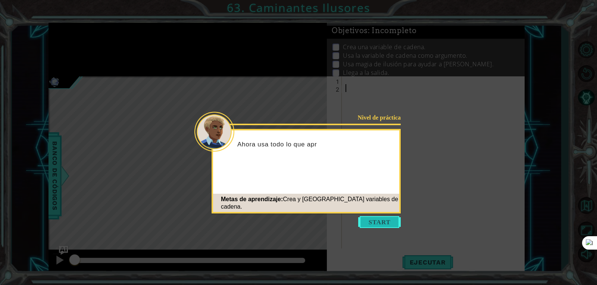
click at [362, 218] on button "Start" at bounding box center [379, 222] width 43 height 12
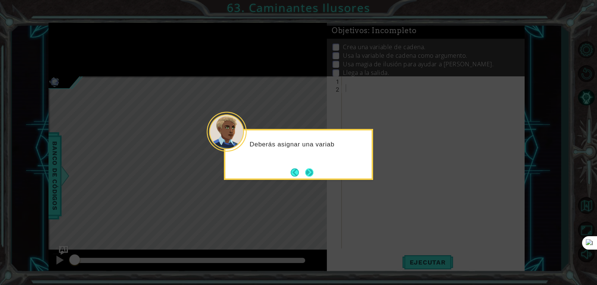
click at [309, 172] on button "Next" at bounding box center [309, 173] width 10 height 10
click at [309, 172] on button "Next" at bounding box center [309, 172] width 9 height 9
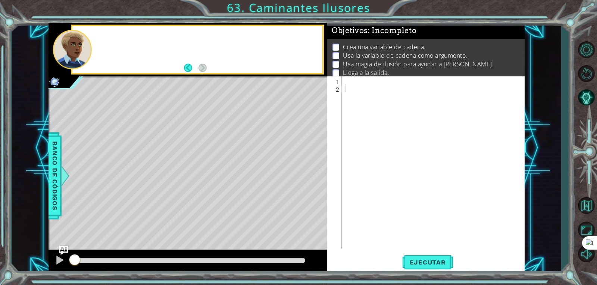
click at [309, 172] on div "Level Map" at bounding box center [221, 187] width 345 height 220
click at [344, 102] on div at bounding box center [435, 171] width 182 height 188
type textarea "i"
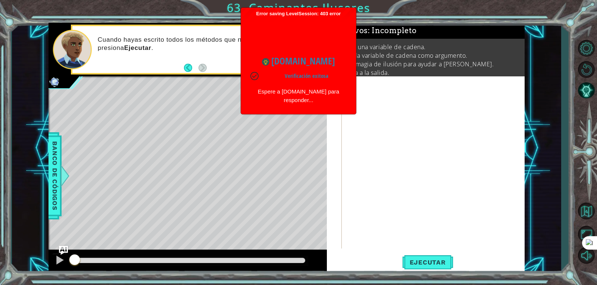
click at [300, 93] on div "Level Map" at bounding box center [221, 187] width 345 height 220
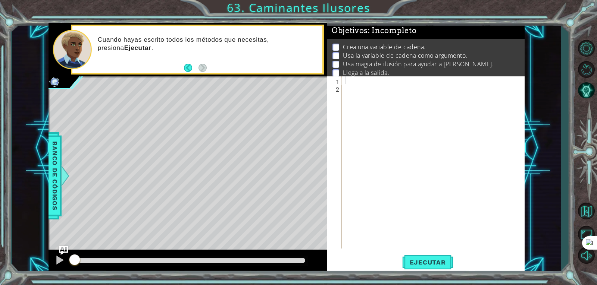
click at [343, 78] on div "1 2 ההההההההההההההההההההההההההההההההההההההההההההההההההההההההההההההההההההההההההה…" at bounding box center [425, 163] width 196 height 172
click at [348, 80] on div at bounding box center [435, 171] width 182 height 188
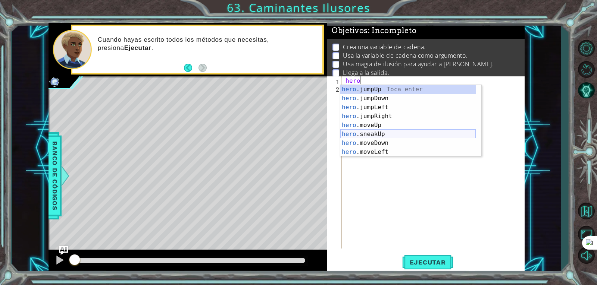
scroll to position [54, 0]
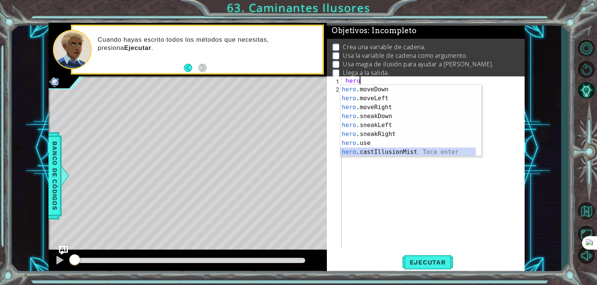
click at [368, 150] on div "hero .moveDown Toca enter hero .moveLeft Toca enter hero .moveRight Toca enter …" at bounding box center [407, 130] width 135 height 90
type textarea "hero.castIllusionMist(friend)"
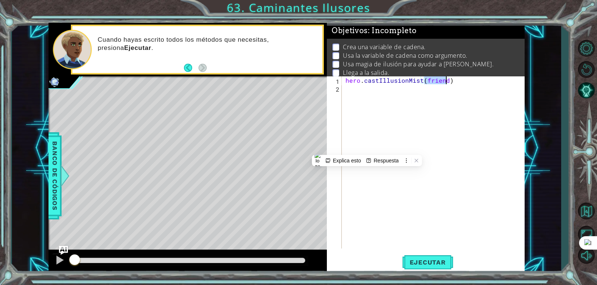
click at [390, 100] on div "hero . castIllusionMist ( friend )" at bounding box center [435, 171] width 182 height 188
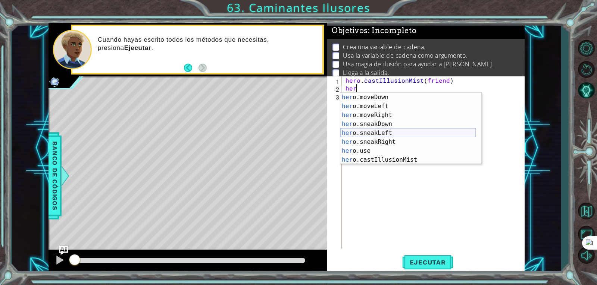
scroll to position [0, 0]
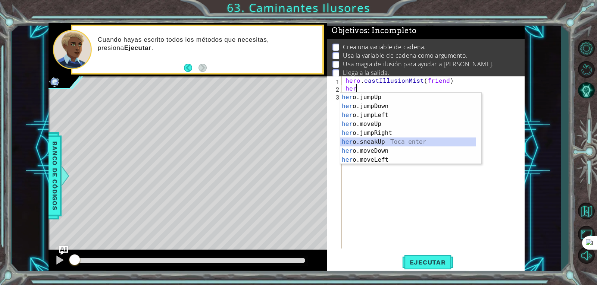
click at [386, 142] on div "her o.jumpUp Toca enter her o.jumpDown Toca enter her o.jumpLeft Toca enter her…" at bounding box center [407, 138] width 135 height 90
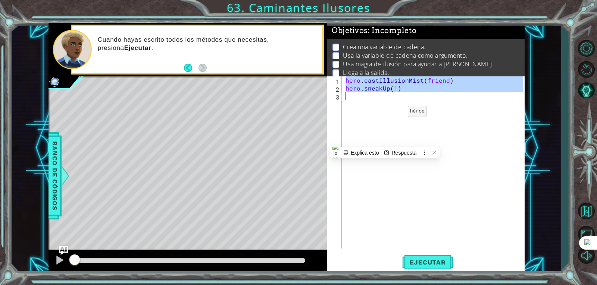
click at [395, 113] on div "hero . castIllusionMist ( friend ) hero . sneakUp ( 1 )" at bounding box center [435, 171] width 182 height 188
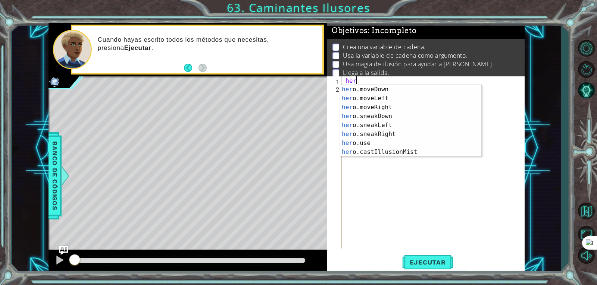
scroll to position [54, 0]
click at [392, 150] on div "her o.moveDown Toca enter her o.moveLeft [PERSON_NAME] enter her o.moveRight To…" at bounding box center [407, 130] width 135 height 90
type textarea "hero.castIllusionMist(friend)"
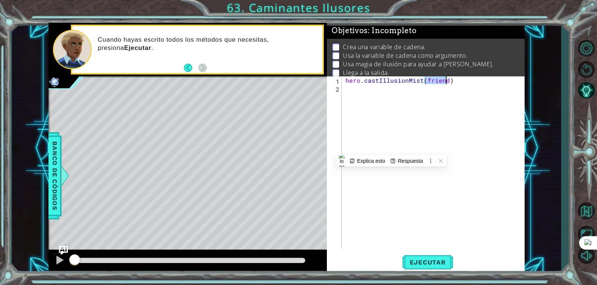
click at [399, 100] on div "hero . castIllusionMist ( friend )" at bounding box center [435, 171] width 182 height 188
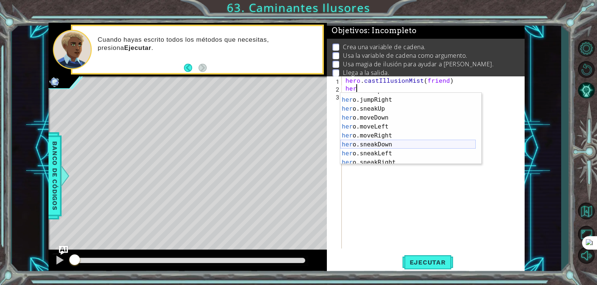
scroll to position [29, 0]
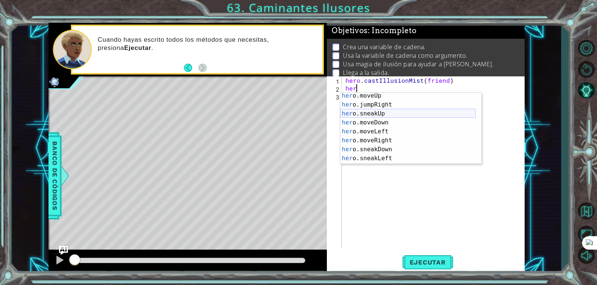
click at [381, 115] on div "her o.moveUp Toca enter her o.jumpRight Toca enter her o.sneakUp Toca enter her…" at bounding box center [407, 136] width 135 height 90
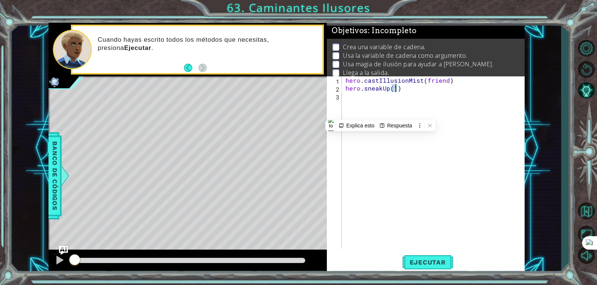
type textarea "hero.sneakUp(1)"
click at [379, 122] on div "Respuesta" at bounding box center [395, 126] width 35 height 10
click at [350, 106] on div "hero . castIllusionMist ( friend ) hero . sneakUp ( 1 )" at bounding box center [435, 171] width 182 height 188
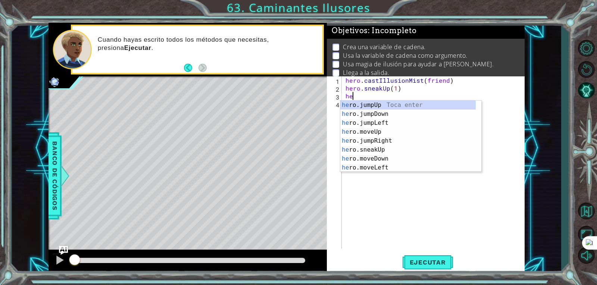
type textarea "her"
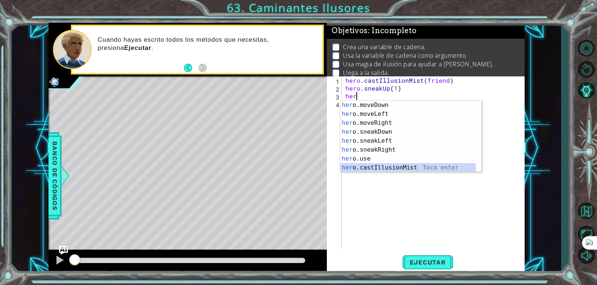
drag, startPoint x: 371, startPoint y: 165, endPoint x: 377, endPoint y: 169, distance: 6.9
click at [377, 169] on div "her o.moveDown Toca enter her o.moveLeft [PERSON_NAME] enter her o.moveRight To…" at bounding box center [407, 146] width 135 height 90
type textarea "hero.castIllusionMist(friend)"
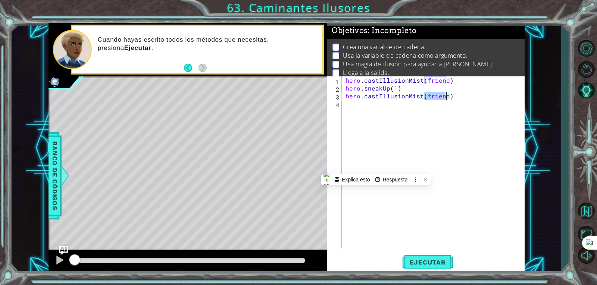
click at [380, 143] on div "hero . castIllusionMist ( friend ) hero . sneakUp ( 1 ) hero . castIllusionMist…" at bounding box center [435, 171] width 182 height 188
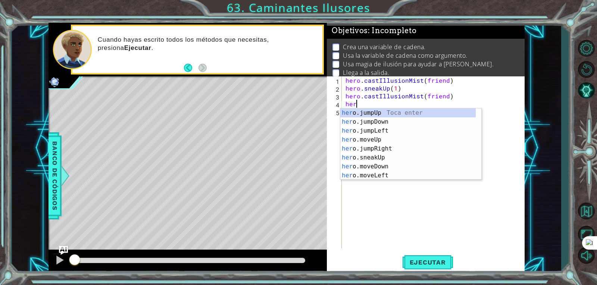
scroll to position [0, 0]
click at [380, 162] on div "hero .jumpUp Toca enter hero .jumpDown Toca enter hero .jumpLeft Toca enter her…" at bounding box center [407, 154] width 135 height 90
type textarea "hero.sneakUp(1)"
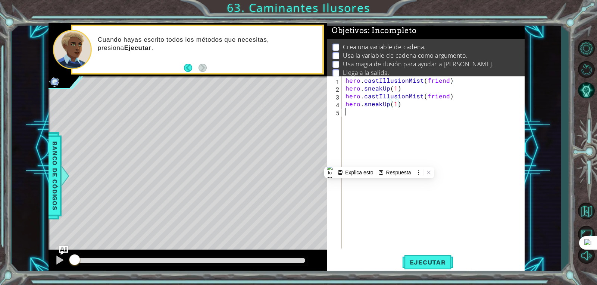
click at [386, 157] on div "hero . castIllusionMist ( friend ) hero . sneakUp ( 1 ) hero . castIllusionMist…" at bounding box center [435, 171] width 182 height 188
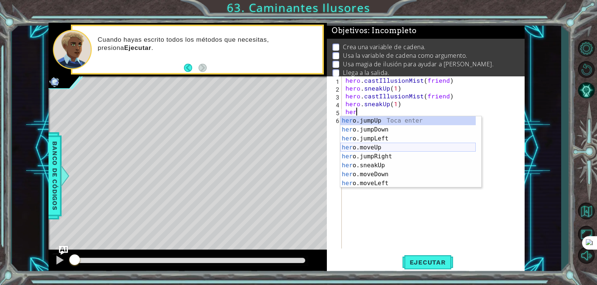
scroll to position [54, 0]
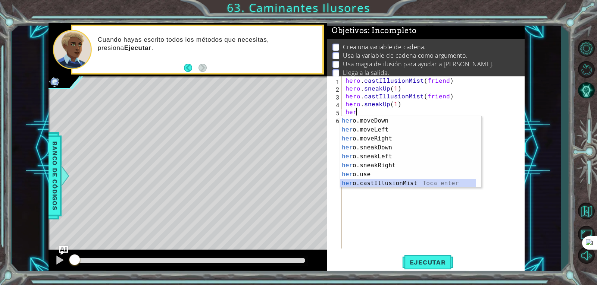
click at [383, 187] on div "her o.moveDown Toca enter her o.moveLeft [PERSON_NAME] enter her o.moveRight To…" at bounding box center [407, 161] width 135 height 90
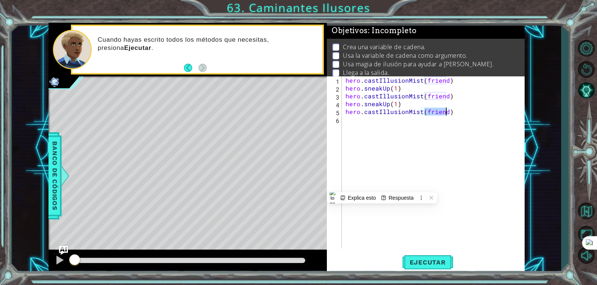
type textarea "hero.castIllusionMist(friend)"
click at [343, 149] on div "hero.castIllusionMist(friend) 1 2 3 4 5 6 hero . castIllusionMist ( friend ) he…" at bounding box center [425, 163] width 196 height 172
click at [362, 133] on div "hero . castIllusionMist ( friend ) hero . sneakUp ( 1 ) hero . castIllusionMist…" at bounding box center [435, 171] width 182 height 188
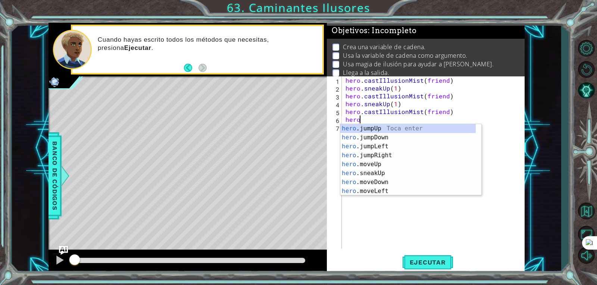
scroll to position [0, 0]
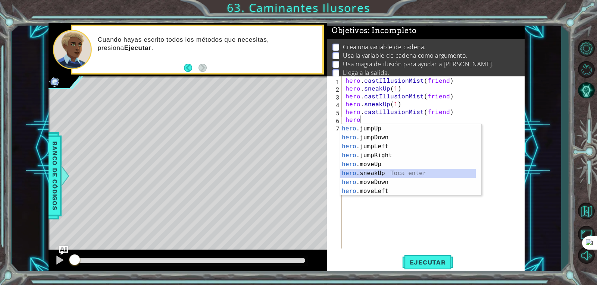
click at [382, 175] on div "hero .jumpUp Toca enter hero .jumpDown Toca enter hero .jumpLeft Toca enter her…" at bounding box center [407, 169] width 135 height 90
type textarea "hero.sneakUp(1)"
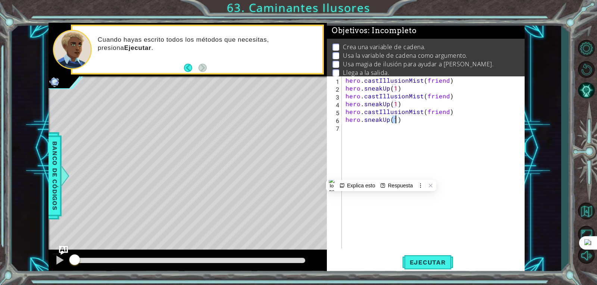
click at [382, 150] on div "hero . castIllusionMist ( friend ) hero . sneakUp ( 1 ) hero . castIllusionMist…" at bounding box center [435, 171] width 182 height 188
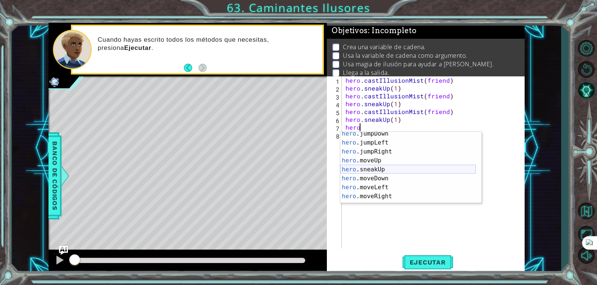
scroll to position [18, 0]
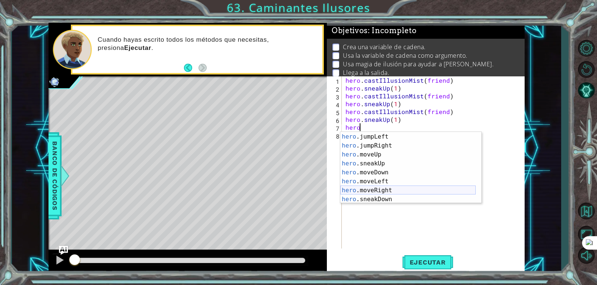
click at [375, 191] on div "hero .jumpDown Toca enter hero .jumpLeft Toca enter hero .jumpRight Toca enter …" at bounding box center [407, 169] width 135 height 90
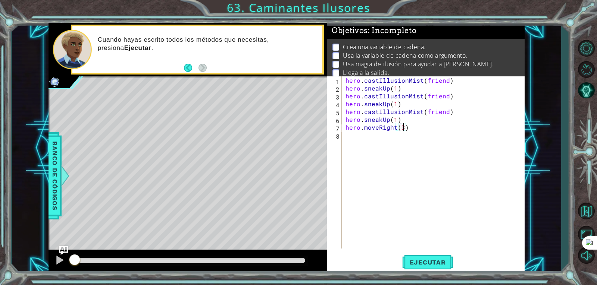
scroll to position [0, 3]
drag, startPoint x: 439, startPoint y: 255, endPoint x: 432, endPoint y: 260, distance: 8.8
click at [432, 260] on span "Ejecutar" at bounding box center [427, 262] width 51 height 7
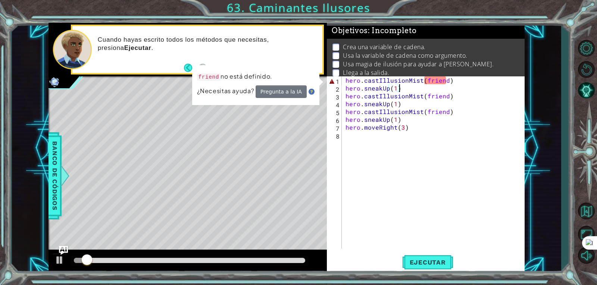
click at [440, 85] on div "hero . castIllusionMist ( friend ) hero . sneakUp ( 1 ) hero . castIllusionMist…" at bounding box center [435, 171] width 182 height 188
click at [436, 82] on div "hero . castIllusionMist ( friend ) hero . sneakUp ( 1 ) hero . castIllusionMist…" at bounding box center [435, 171] width 182 height 188
click at [290, 90] on button "Pregunta a la IA" at bounding box center [281, 91] width 51 height 13
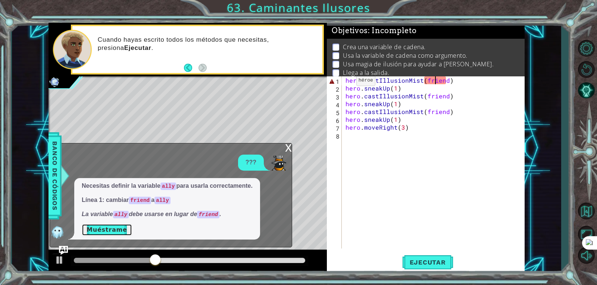
click at [106, 233] on button "Muéstrame" at bounding box center [107, 230] width 50 height 12
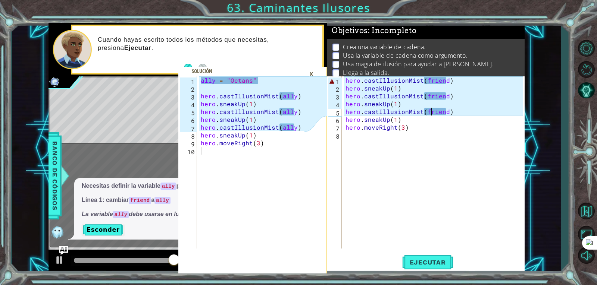
click at [431, 111] on div "hero . castIllusionMist ( friend ) hero . sneakUp ( 1 ) hero . castIllusionMist…" at bounding box center [435, 171] width 182 height 188
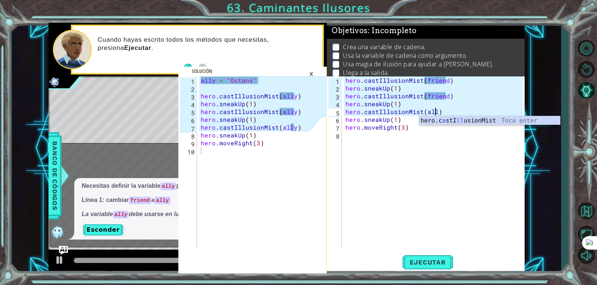
scroll to position [0, 6]
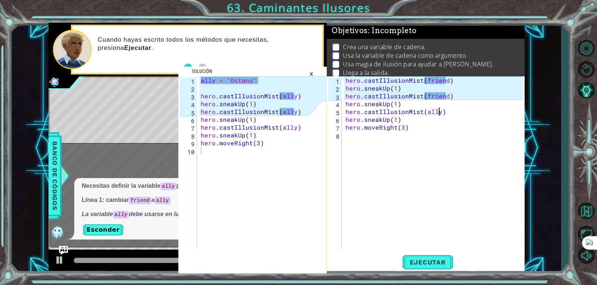
click at [435, 94] on div "hero . castIllusionMist ( friend ) hero . sneakUp ( 1 ) hero . castIllusionMist…" at bounding box center [435, 171] width 182 height 188
click at [435, 95] on div "hero . castIllusionMist ( friend ) hero . sneakUp ( 1 ) hero . castIllusionMist…" at bounding box center [435, 171] width 182 height 188
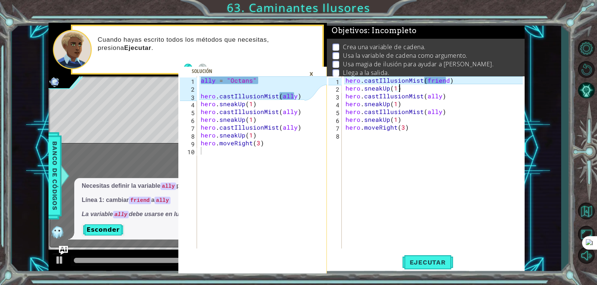
click at [441, 90] on div "hero . castIllusionMist ( friend ) hero . sneakUp ( 1 ) hero . castIllusionMist…" at bounding box center [435, 171] width 182 height 188
click at [453, 81] on div "hero . castIllusionMist ( friend ) hero . sneakUp ( 1 ) hero . castIllusionMist…" at bounding box center [435, 171] width 182 height 188
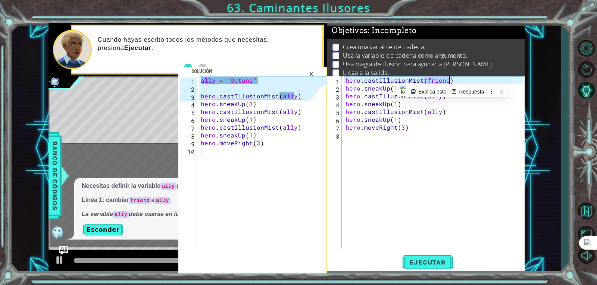
click at [445, 79] on div "hero . castIllusionMist ( friend ) hero . sneakUp ( 1 ) hero . castIllusionMist…" at bounding box center [433, 163] width 179 height 172
click at [445, 79] on div "hero . castIllusionMist ( friend ) hero . sneakUp ( 1 ) hero . castIllusionMist…" at bounding box center [435, 171] width 182 height 188
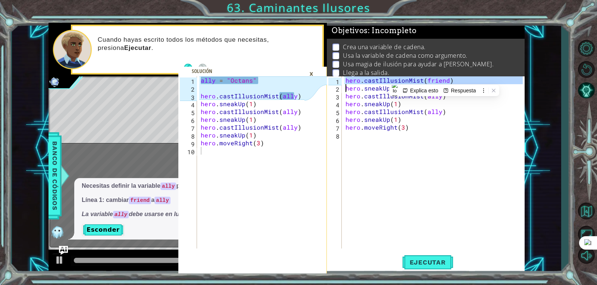
click at [440, 80] on div "hero . castIllusionMist ( friend ) hero . sneakUp ( 1 ) hero . castIllusionMist…" at bounding box center [433, 163] width 179 height 172
click at [440, 80] on div "hero . castIllusionMist ( friend ) hero . sneakUp ( 1 ) hero . castIllusionMist…" at bounding box center [435, 171] width 182 height 188
click at [440, 80] on div "hero . castIllusionMist ( friend ) hero . sneakUp ( 1 ) hero . castIllusionMist…" at bounding box center [433, 163] width 179 height 172
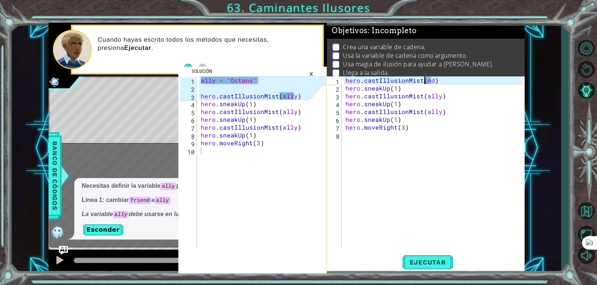
click at [433, 86] on div "hero . castIllusionMist ( nd ) hero . sneakUp ( 1 ) hero . castIllusionMist ( a…" at bounding box center [435, 171] width 182 height 188
click at [437, 85] on div "hero . castIllusionMist ( nd ) hero . sneakUp ( 1 ) hero . castIllusionMist ( a…" at bounding box center [435, 171] width 182 height 188
click at [432, 81] on div "hero . castIllusionMist ( nd ) hero . sneakUp ( 1 ) hero . castIllusionMist ( a…" at bounding box center [435, 171] width 182 height 188
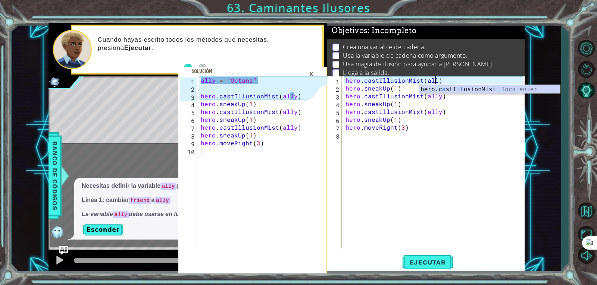
scroll to position [0, 6]
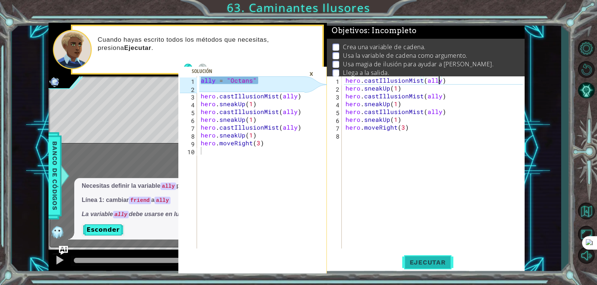
type textarea "hero.castIllusionMist(ally)"
click at [424, 258] on button "Ejecutar" at bounding box center [427, 263] width 51 height 20
click at [434, 82] on div "hero . castIllusionMist ( ally ) hero . sneakUp ( 1 ) hero . castIllusionMist (…" at bounding box center [435, 171] width 182 height 188
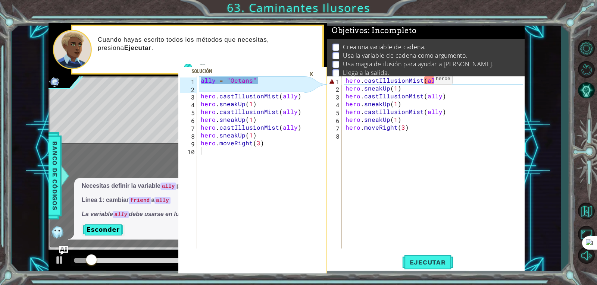
click at [421, 81] on div "hero . castIllusionMist ( ally ) hero . sneakUp ( 1 ) hero . castIllusionMist (…" at bounding box center [435, 171] width 182 height 188
click at [367, 78] on div "hero . castIllusionMist ( ally ) hero . sneakUp ( 1 ) hero . castIllusionMist (…" at bounding box center [435, 171] width 182 height 188
click at [208, 84] on div "ally = "Octans" hero . castIllusionMist ( ally ) hero . sneakUp ( 1 ) hero . ca…" at bounding box center [253, 171] width 109 height 188
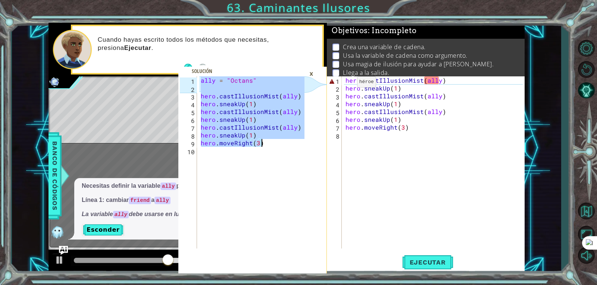
drag, startPoint x: 202, startPoint y: 82, endPoint x: 316, endPoint y: 140, distance: 127.3
click at [316, 140] on div "ally = "Octans" 1 2 3 4 5 6 7 8 9 10 ally = "Octans" hero . castIllusionMist ( …" at bounding box center [252, 176] width 149 height 198
type textarea "hero.sneakUp(1) hero.moveRight(3)"
click at [419, 85] on div "hero . castIllusionMist ( ally ) hero . sneakUp ( 1 ) hero . castIllusionMist (…" at bounding box center [435, 171] width 182 height 188
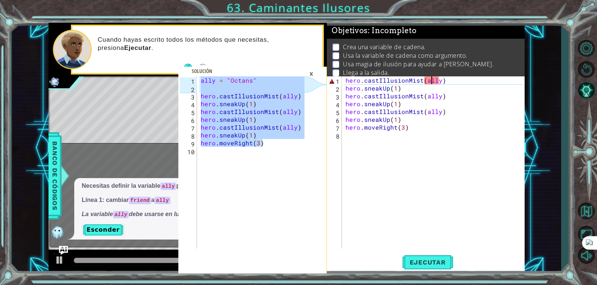
click at [431, 81] on div "hero . castIllusionMist ( ally ) hero . sneakUp ( 1 ) hero . castIllusionMist (…" at bounding box center [435, 171] width 182 height 188
type textarea "hero.castIllusionMist(ally)"
click at [231, 84] on div "ally = "Octans" hero . castIllusionMist ( ally ) hero . sneakUp ( 1 ) hero . ca…" at bounding box center [251, 163] width 105 height 172
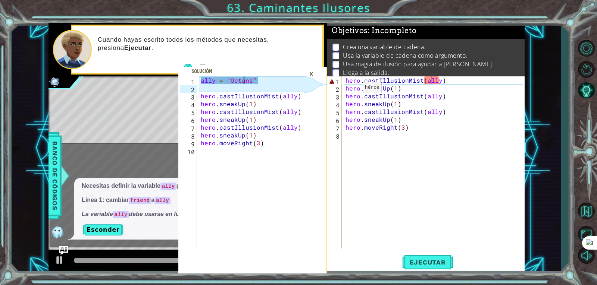
click at [244, 81] on div "ally = "Octans" hero . castIllusionMist ( ally ) hero . sneakUp ( 1 ) hero . ca…" at bounding box center [253, 171] width 109 height 188
type textarea "ally = "Octans""
click at [346, 80] on div "hero . castIllusionMist ( ally ) hero . sneakUp ( 1 ) hero . castIllusionMist (…" at bounding box center [435, 171] width 182 height 188
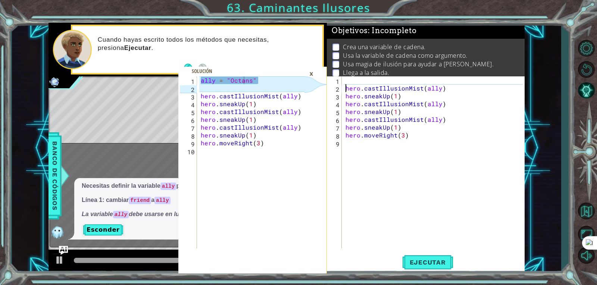
click at [355, 77] on div "hero . castIllusionMist ( ally ) hero . sneakUp ( 1 ) hero . castIllusionMist (…" at bounding box center [435, 171] width 182 height 188
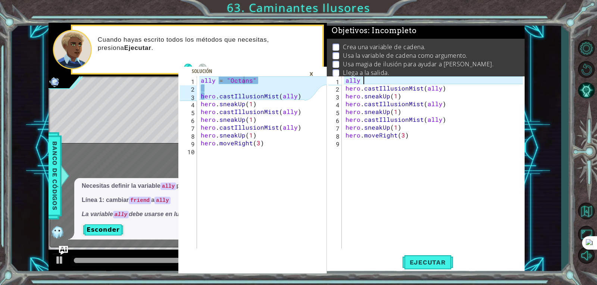
scroll to position [0, 1]
click at [348, 87] on div "ally = hero . castIllusionMist ( ally ) hero . sneakUp ( 1 ) hero . castIllusio…" at bounding box center [435, 171] width 182 height 188
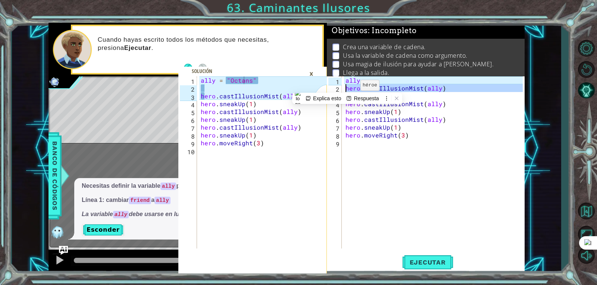
click at [348, 87] on div "ally = hero . castIllusionMist ( ally ) hero . sneakUp ( 1 ) hero . castIllusio…" at bounding box center [435, 171] width 182 height 188
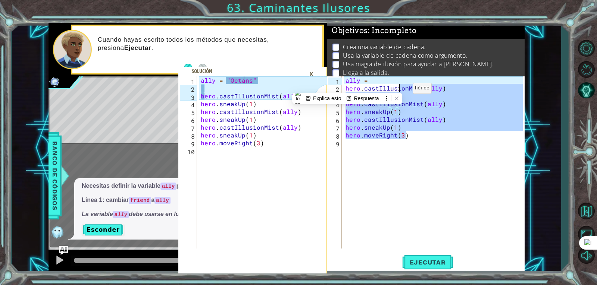
drag, startPoint x: 476, startPoint y: 136, endPoint x: 393, endPoint y: 83, distance: 98.7
click at [394, 83] on div "ally = hero . castIllusionMist ( ally ) hero . sneakUp ( 1 ) hero . castIllusio…" at bounding box center [435, 171] width 182 height 188
click at [393, 83] on div "ally = hero . castIllusionMist ( ally ) hero . sneakUp ( 1 ) hero . castIllusio…" at bounding box center [433, 163] width 179 height 172
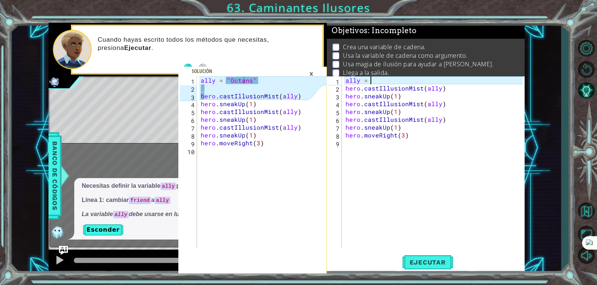
click at [391, 82] on div "ally = hero . castIllusionMist ( ally ) hero . sneakUp ( 1 ) hero . castIllusio…" at bounding box center [435, 171] width 182 height 188
click at [429, 124] on div "ally = hero . castIllusionMist ( ally ) hero . sneakUp ( 1 ) hero . castIllusio…" at bounding box center [435, 171] width 182 height 188
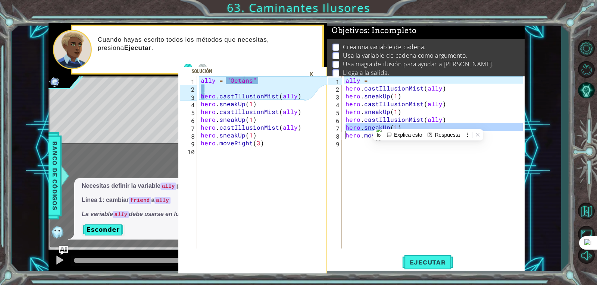
click at [429, 124] on div "ally = hero . castIllusionMist ( ally ) hero . sneakUp ( 1 ) hero . castIllusio…" at bounding box center [435, 171] width 182 height 188
type textarea "hero.moveRight(3)"
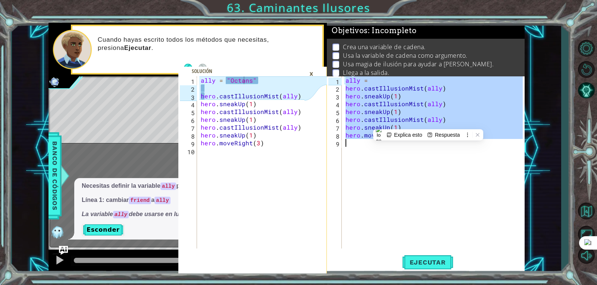
scroll to position [0, 0]
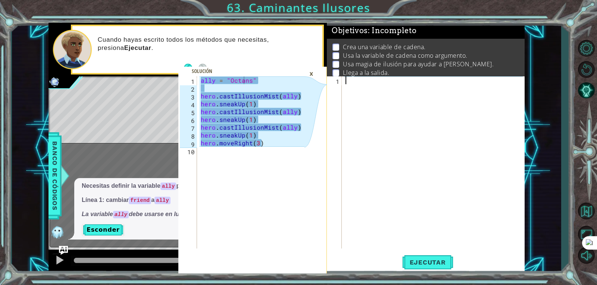
paste textarea "hero.moveRight(3)"
type textarea "hero.moveRight(3)"
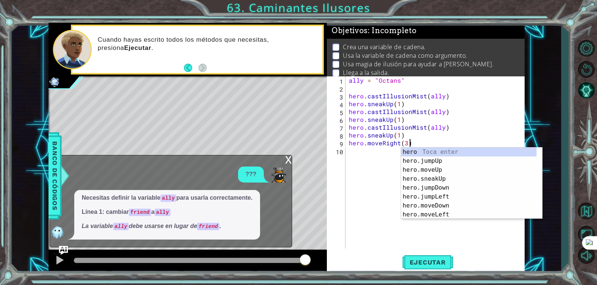
scroll to position [1, 0]
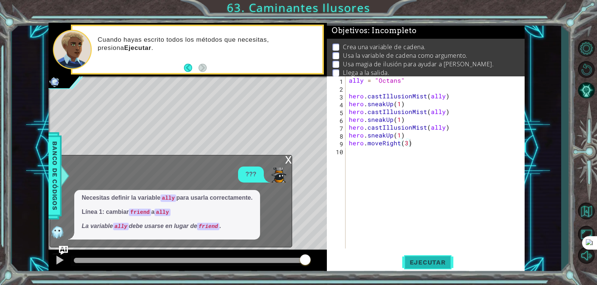
click at [436, 260] on span "Ejecutar" at bounding box center [427, 262] width 51 height 7
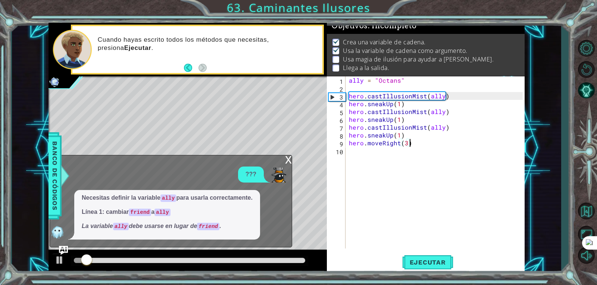
scroll to position [7, 0]
click at [281, 158] on div "x ??? Necesitas definir la variable ally para usarla correctamente. Línea 1: ca…" at bounding box center [171, 201] width 243 height 93
click at [285, 159] on div "x" at bounding box center [288, 159] width 7 height 7
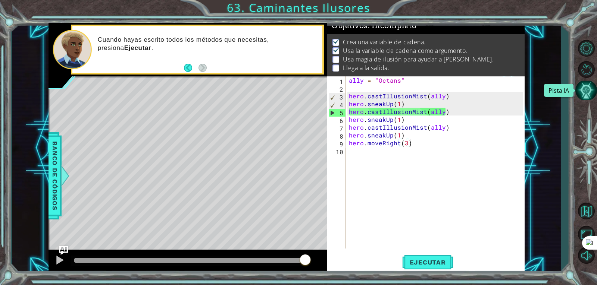
click at [580, 86] on button "Pista IA" at bounding box center [586, 90] width 22 height 19
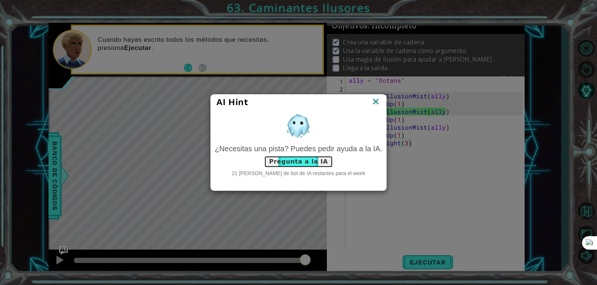
click at [298, 161] on button "Pregunta a la IA" at bounding box center [298, 162] width 69 height 12
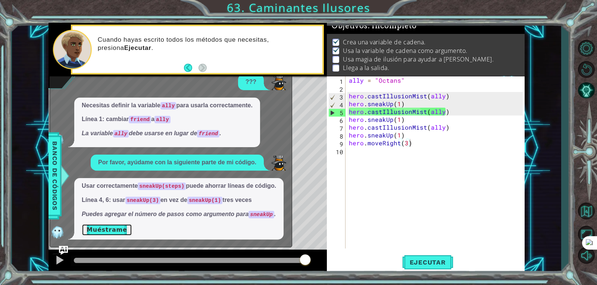
click at [109, 231] on button "Muéstrame" at bounding box center [107, 230] width 50 height 12
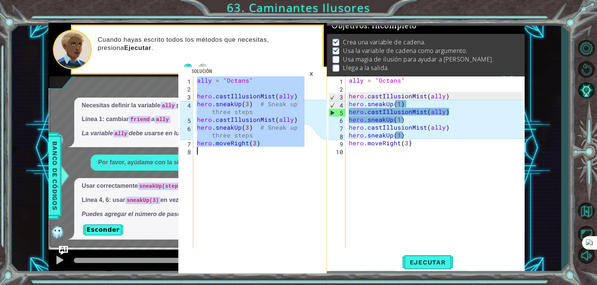
drag, startPoint x: 197, startPoint y: 83, endPoint x: 283, endPoint y: 152, distance: 110.2
click at [283, 152] on div "ally = "Octans" hero . castIllusionMist ( ally ) hero . sneakUp ( 3 ) # Sneak u…" at bounding box center [252, 171] width 113 height 188
type textarea "hero.moveRight(3)"
click at [393, 134] on div "ally = "Octans" hero . castIllusionMist ( ally ) hero . sneakUp ( 1 ) hero . ca…" at bounding box center [436, 171] width 179 height 188
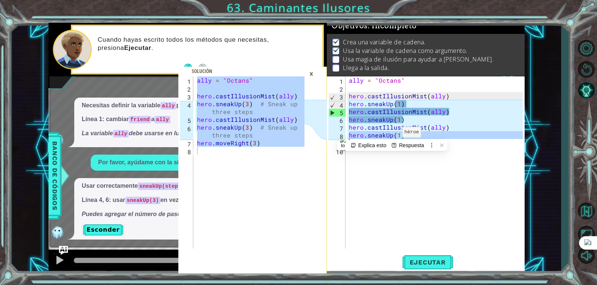
click at [393, 134] on div "ally = "Octans" hero . castIllusionMist ( ally ) hero . sneakUp ( 1 ) hero . ca…" at bounding box center [436, 171] width 179 height 188
click at [393, 134] on div "ally = "Octans" hero . castIllusionMist ( ally ) hero . sneakUp ( 1 ) hero . ca…" at bounding box center [434, 163] width 175 height 172
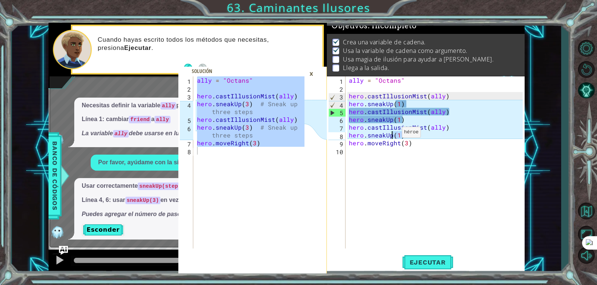
click at [393, 134] on div "ally = "Octans" hero . castIllusionMist ( ally ) hero . sneakUp ( 1 ) hero . ca…" at bounding box center [436, 171] width 179 height 188
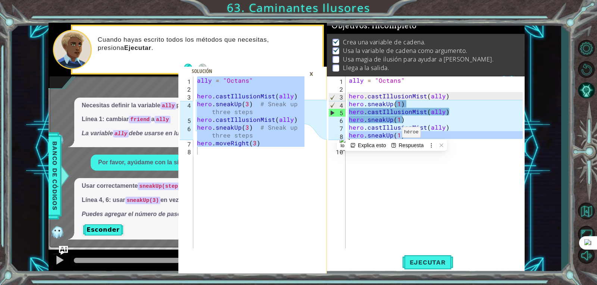
click at [393, 134] on div "ally = "Octans" hero . castIllusionMist ( ally ) hero . sneakUp ( 1 ) hero . ca…" at bounding box center [436, 171] width 179 height 188
type textarea "hero.moveRight(3)"
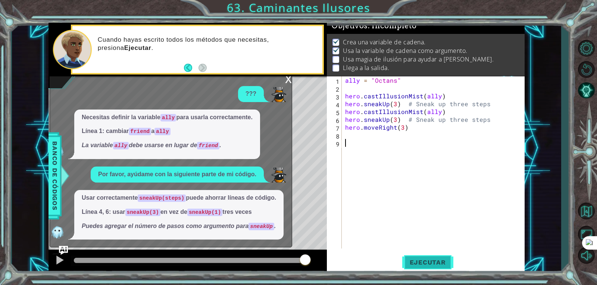
click at [424, 266] on button "Ejecutar" at bounding box center [427, 263] width 51 height 20
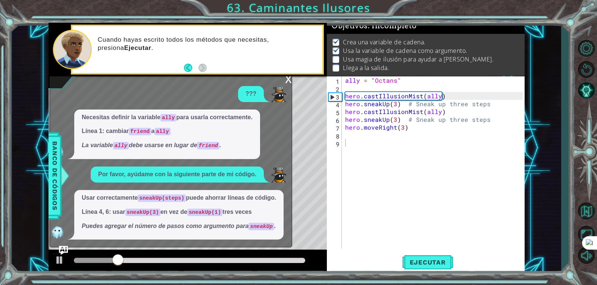
click at [283, 81] on div "x ??? Necesitas definir la variable ally para usarla correctamente. Línea 1: ca…" at bounding box center [171, 162] width 243 height 174
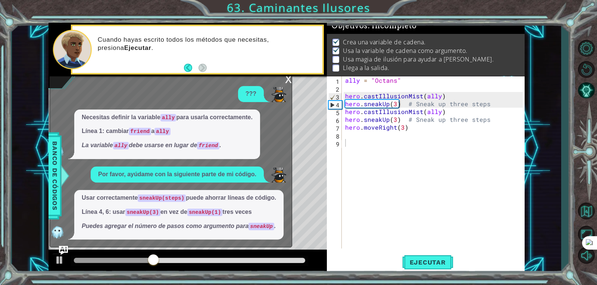
click at [287, 80] on div "x" at bounding box center [288, 78] width 7 height 7
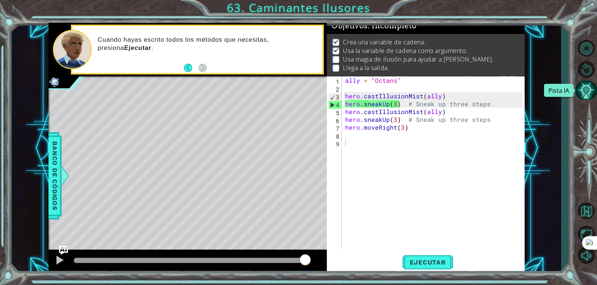
click at [593, 84] on button "Pista IA" at bounding box center [586, 90] width 22 height 19
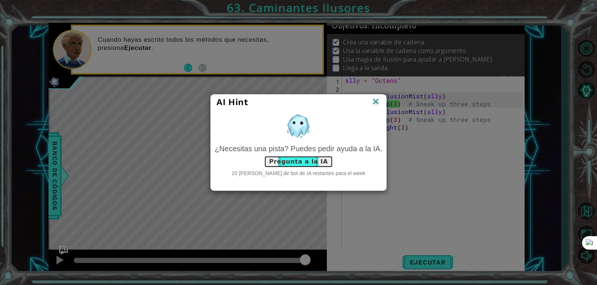
click at [306, 165] on button "Pregunta a la IA" at bounding box center [298, 162] width 69 height 12
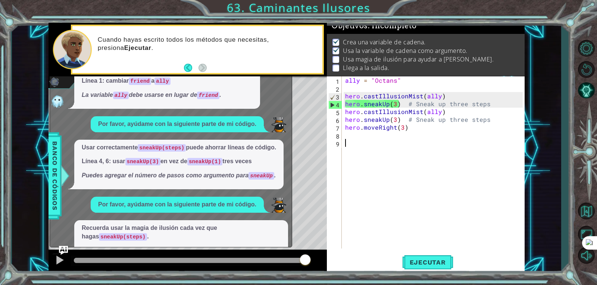
scroll to position [68, 0]
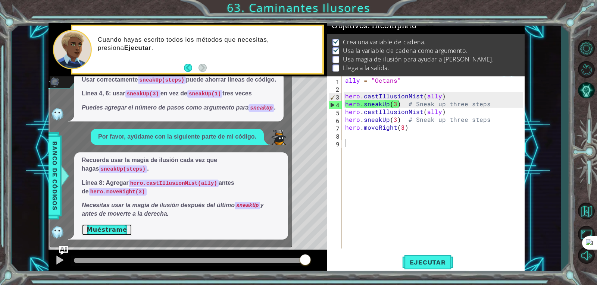
click at [120, 230] on button "Muéstrame" at bounding box center [107, 230] width 50 height 12
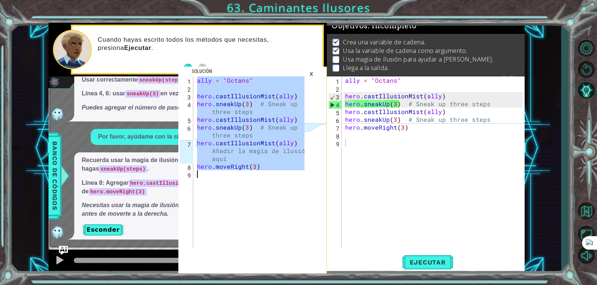
drag, startPoint x: 199, startPoint y: 80, endPoint x: 302, endPoint y: 188, distance: 149.4
click at [302, 188] on div "ally = "Octans" hero . castIllusionMist ( ally ) hero . sneakUp ( 3 ) # Sneak u…" at bounding box center [252, 171] width 113 height 188
type textarea "hero.moveRight(3)"
click at [409, 124] on div "ally = "Octans" hero . castIllusionMist ( ally ) hero . sneakUp ( 3 ) # Sneak u…" at bounding box center [435, 171] width 182 height 188
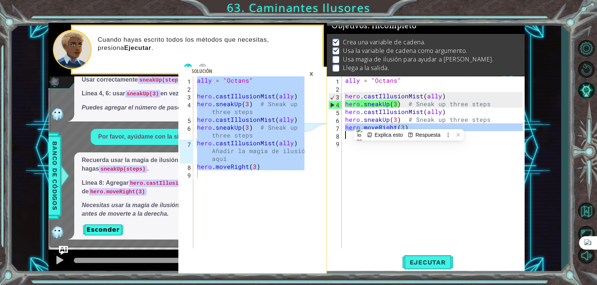
click at [409, 124] on div "ally = "Octans" hero . castIllusionMist ( ally ) hero . sneakUp ( 3 ) # Sneak u…" at bounding box center [435, 171] width 182 height 188
click at [409, 124] on div "ally = "Octans" hero . castIllusionMist ( ally ) hero . sneakUp ( 3 ) # Sneak u…" at bounding box center [433, 163] width 179 height 172
click at [409, 124] on div "ally = "Octans" hero . castIllusionMist ( ally ) hero . sneakUp ( 3 ) # Sneak u…" at bounding box center [435, 171] width 182 height 188
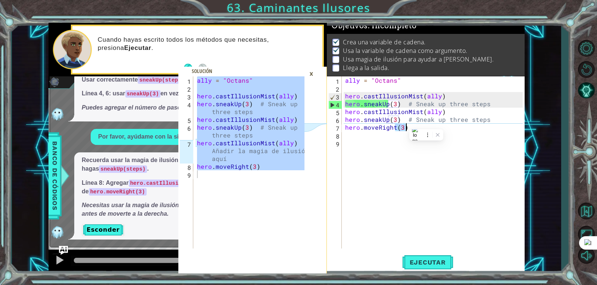
click at [409, 124] on div "ally = "Octans" hero . castIllusionMist ( ally ) hero . sneakUp ( 3 ) # Sneak u…" at bounding box center [435, 171] width 182 height 188
type textarea "hero.moveRight(3)"
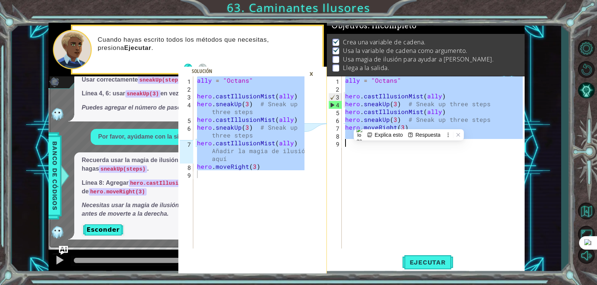
click at [409, 124] on div "ally = "Octans" hero . castIllusionMist ( ally ) hero . sneakUp ( 3 ) # Sneak u…" at bounding box center [435, 171] width 182 height 188
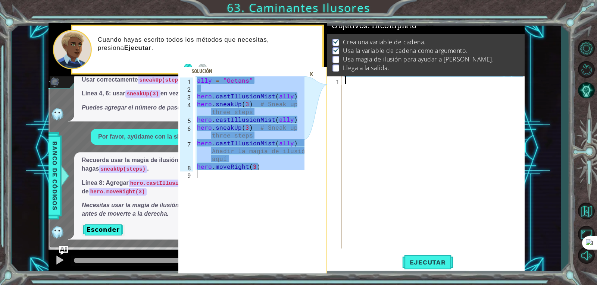
scroll to position [56, 0]
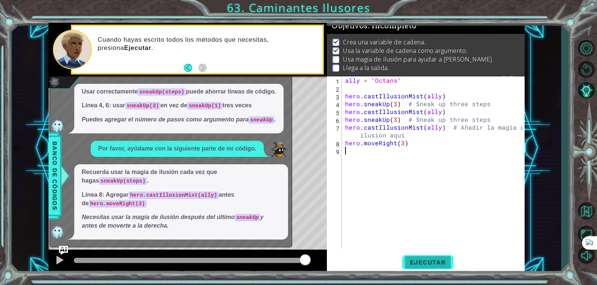
click at [425, 259] on span "Ejecutar" at bounding box center [427, 262] width 51 height 7
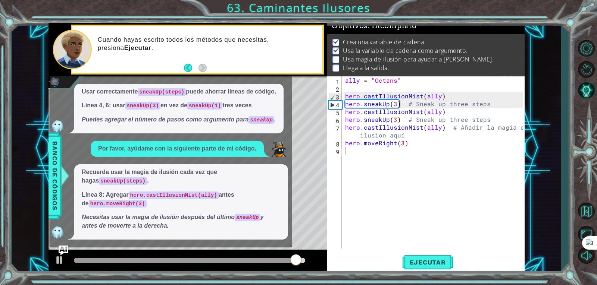
click at [64, 247] on img "Ask AI" at bounding box center [64, 251] width 10 height 10
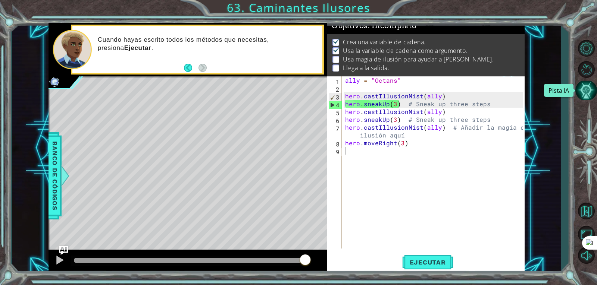
click at [578, 95] on button "Pista IA" at bounding box center [586, 90] width 22 height 19
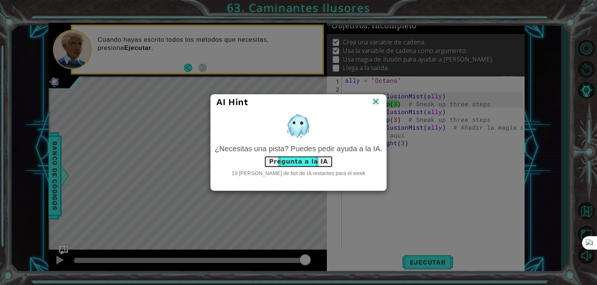
click at [297, 160] on button "Pregunta a la IA" at bounding box center [298, 162] width 69 height 12
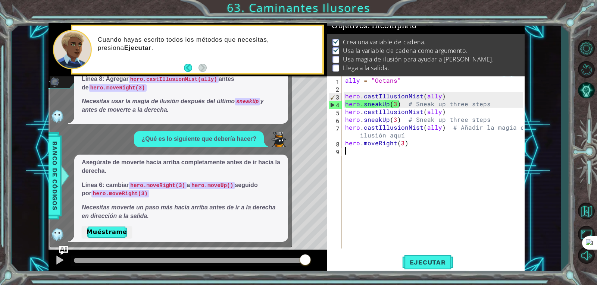
scroll to position [174, 0]
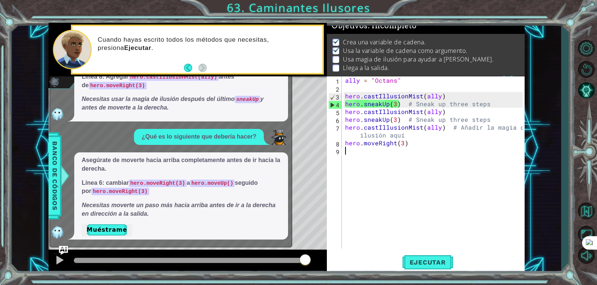
click at [116, 237] on div "Asegúrate de moverte hacia arriba completamente antes de ir hacia la derecha. L…" at bounding box center [181, 196] width 214 height 87
click at [118, 234] on button "Muéstrame" at bounding box center [107, 230] width 50 height 12
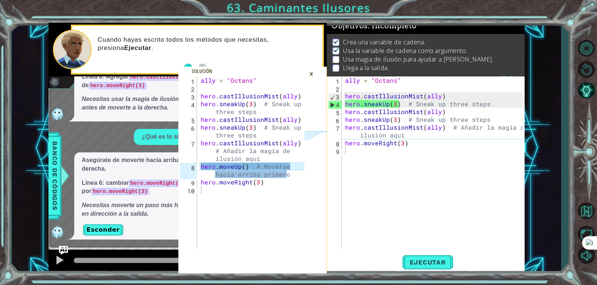
drag, startPoint x: 199, startPoint y: 170, endPoint x: 264, endPoint y: 169, distance: 65.7
click at [264, 169] on div "hero.moveRight(3) 1 2 3 4 5 6 7 8 9 10 ally = "Octans" hero . castIllusionMist …" at bounding box center [241, 163] width 126 height 172
click at [264, 169] on div "ally = "Octans" hero . castIllusionMist ( ally ) hero . sneakUp ( 3 ) # Sneak u…" at bounding box center [253, 171] width 109 height 188
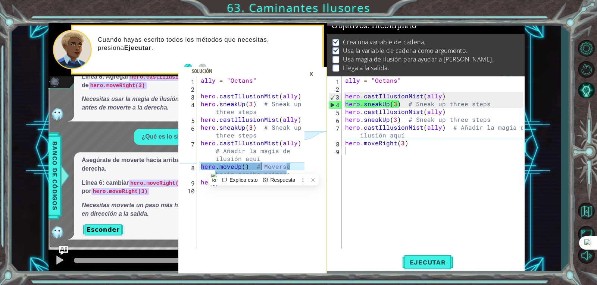
type textarea "hero.moveUp() # Moverse hacia arriba primero hero.moveRight(3)"
type textarea "hero.moveRight(3)"
click at [345, 140] on div "ally = "Octans" hero . castIllusionMist ( ally ) hero . sneakUp ( 3 ) # Sneak u…" at bounding box center [435, 171] width 182 height 188
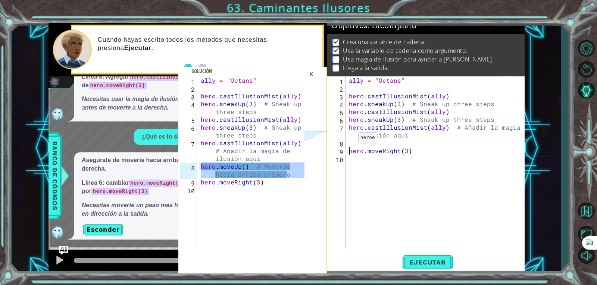
click at [348, 142] on div "ally = "Octans" hero . castIllusionMist ( ally ) hero . sneakUp ( 3 ) # Sneak u…" at bounding box center [436, 171] width 179 height 188
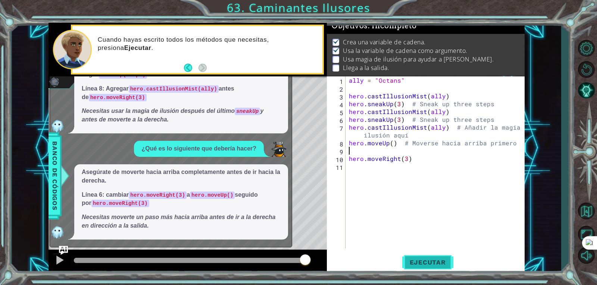
click at [434, 264] on span "Ejecutar" at bounding box center [427, 262] width 51 height 7
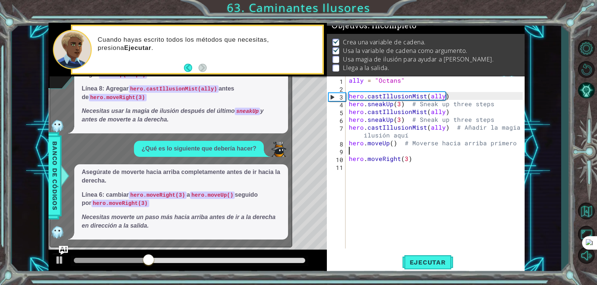
click at [287, 262] on div at bounding box center [189, 260] width 231 height 5
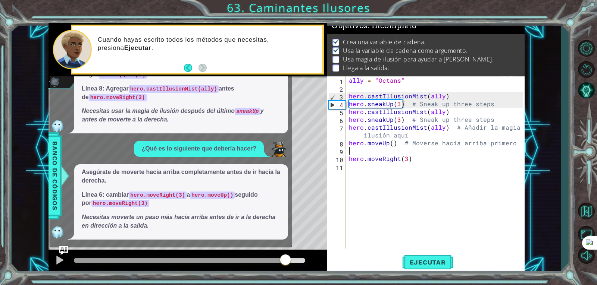
click at [55, 249] on div "Level Map" at bounding box center [221, 187] width 345 height 220
click at [59, 250] on div at bounding box center [188, 262] width 278 height 24
click at [60, 249] on img "Ask AI" at bounding box center [64, 251] width 10 height 10
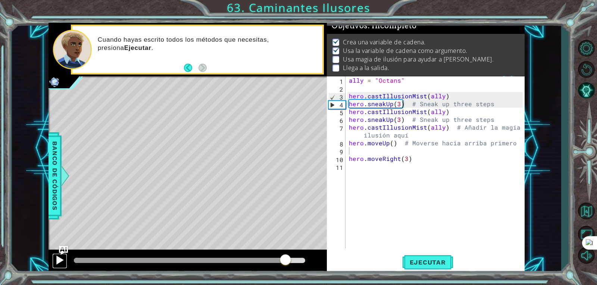
click at [63, 259] on div at bounding box center [60, 261] width 10 height 10
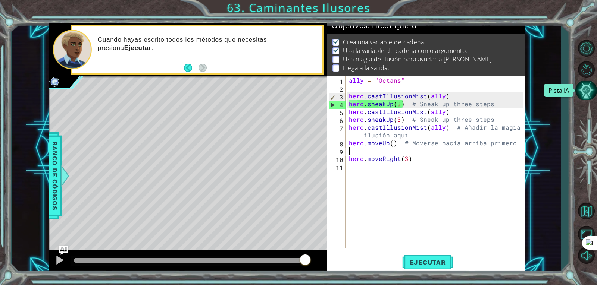
click at [590, 87] on button "Pista IA" at bounding box center [586, 90] width 22 height 19
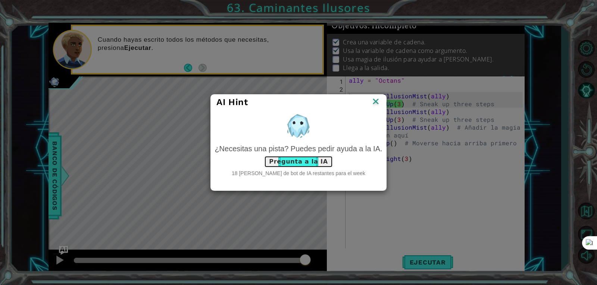
click at [305, 158] on button "Pregunta a la IA" at bounding box center [298, 162] width 69 height 12
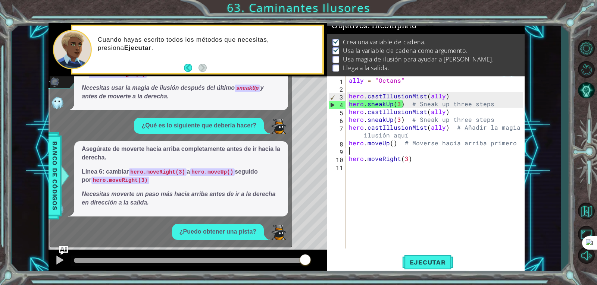
scroll to position [218, 0]
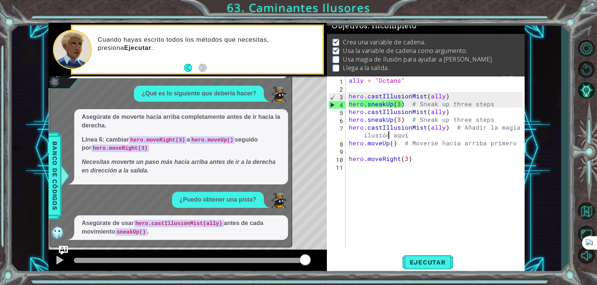
click at [387, 136] on div "ally = "Octans" hero . castIllusionMist ( ally ) hero . sneakUp ( 3 ) # Sneak u…" at bounding box center [436, 171] width 179 height 188
type textarea "hero.castIllusionMist(ally) # Añadir la magia de ilusión aquí"
click at [392, 150] on div "ally = "Octans" hero . castIllusionMist ( ally ) hero . sneakUp ( 3 ) # Sneak u…" at bounding box center [436, 171] width 179 height 188
click at [186, 218] on div "Asegúrate de usar hero.castIllusionMist(ally) antes de cada movimiento sneakUp(…" at bounding box center [181, 228] width 214 height 25
click at [190, 225] on code "hero.castIllusionMist(ally)" at bounding box center [179, 223] width 90 height 7
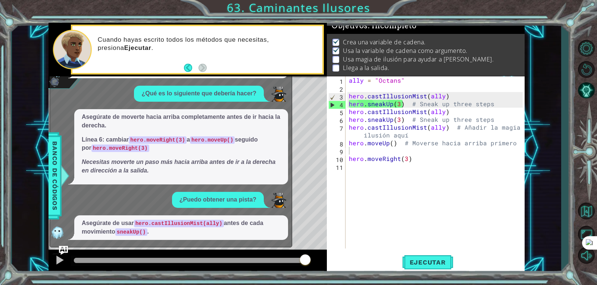
click at [190, 225] on code "hero.castIllusionMist(ally)" at bounding box center [179, 223] width 90 height 7
click at [577, 90] on button "Pista IA" at bounding box center [586, 90] width 22 height 19
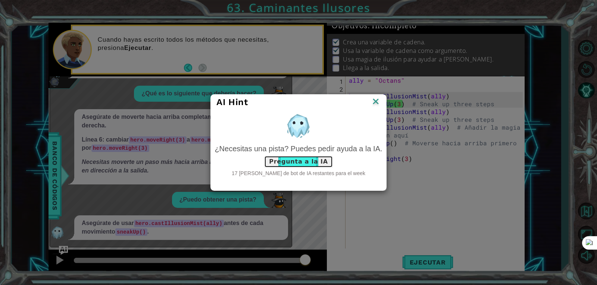
click at [316, 164] on button "Pregunta a la IA" at bounding box center [298, 162] width 69 height 12
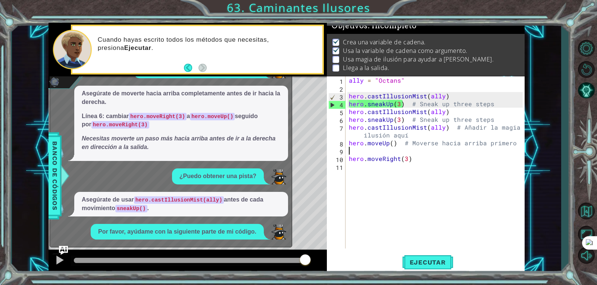
scroll to position [336, 0]
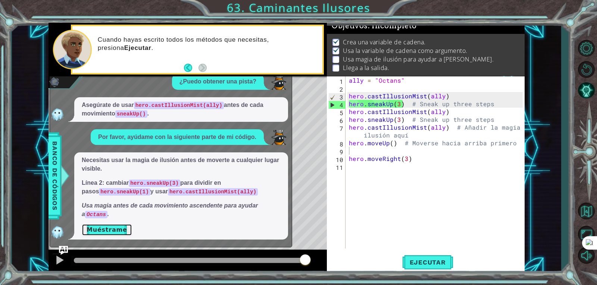
click at [117, 235] on button "Muéstrame" at bounding box center [107, 230] width 50 height 12
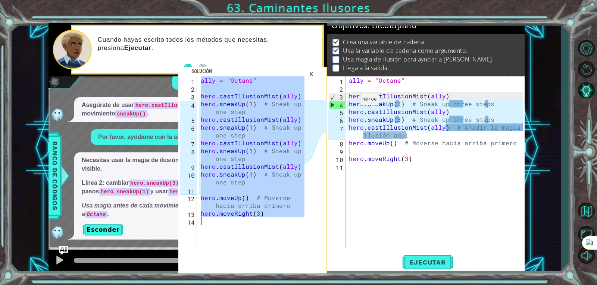
drag, startPoint x: 200, startPoint y: 82, endPoint x: 344, endPoint y: 235, distance: 210.7
click at [344, 235] on div "ally = "Octans" 1 2 3 4 5 6 7 8 9 10 11 12 13 14 ally = "Octans" hero . castIll…" at bounding box center [287, 148] width 476 height 251
type textarea "hero.moveRight(3)"
click at [387, 151] on div "ally = "Octans" hero . castIllusionMist ( ally ) hero . sneakUp ( 3 ) # Sneak u…" at bounding box center [436, 171] width 179 height 188
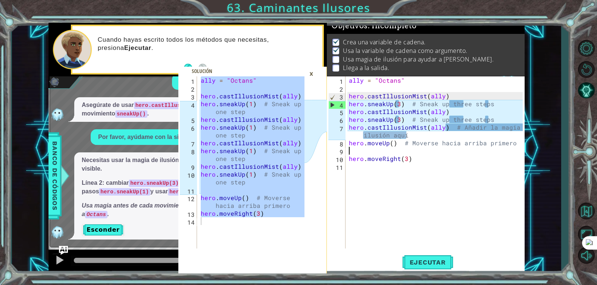
click at [387, 151] on div "ally = "Octans" hero . castIllusionMist ( ally ) hero . sneakUp ( 3 ) # Sneak u…" at bounding box center [436, 171] width 179 height 188
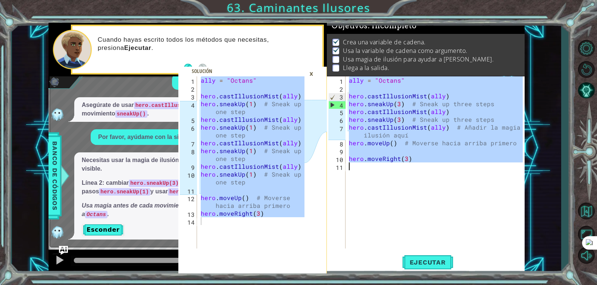
click at [387, 151] on div "ally = "Octans" hero . castIllusionMist ( ally ) hero . sneakUp ( 3 ) # Sneak u…" at bounding box center [436, 171] width 179 height 188
type textarea "hero.moveRight(3)"
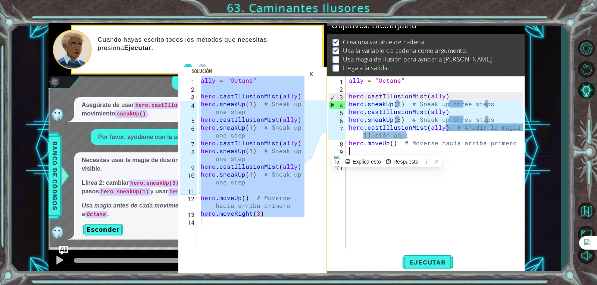
click at [387, 151] on div "ally = "Octans" hero . castIllusionMist ( ally ) hero . sneakUp ( 3 ) # Sneak u…" at bounding box center [436, 171] width 179 height 188
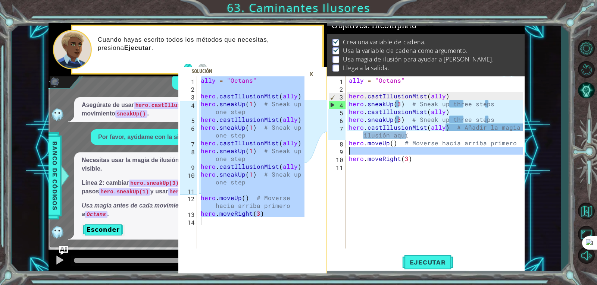
click at [387, 151] on div "ally = "Octans" hero . castIllusionMist ( ally ) hero . sneakUp ( 3 ) # Sneak u…" at bounding box center [436, 171] width 179 height 188
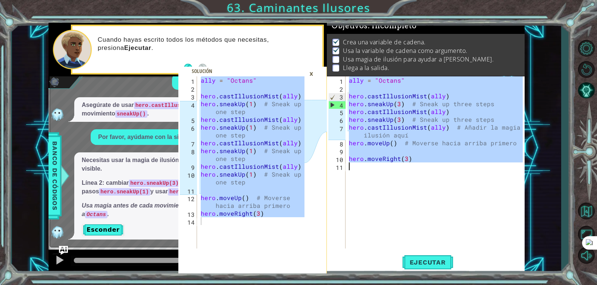
click at [387, 151] on div "ally = "Octans" hero . castIllusionMist ( ally ) hero . sneakUp ( 3 ) # Sneak u…" at bounding box center [436, 171] width 179 height 188
type textarea "hero.moveRight(3)"
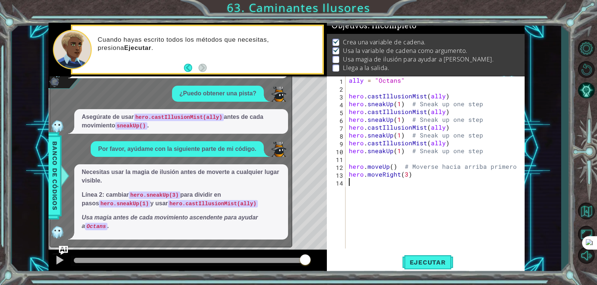
scroll to position [324, 0]
click at [415, 262] on span "Ejecutar" at bounding box center [427, 262] width 51 height 7
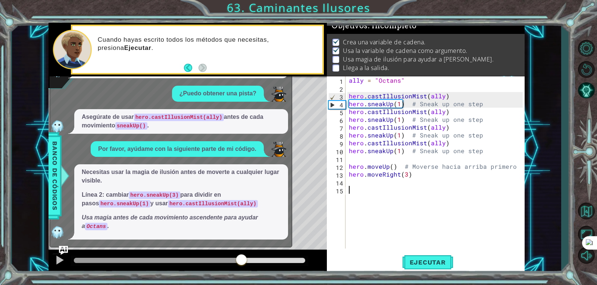
click at [242, 258] on div at bounding box center [189, 260] width 231 height 5
click at [63, 259] on div at bounding box center [60, 261] width 10 height 10
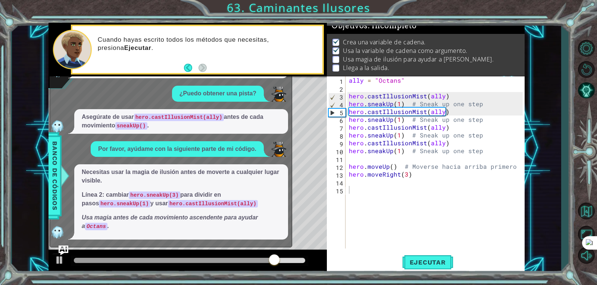
click at [66, 251] on img "Ask AI" at bounding box center [64, 251] width 10 height 10
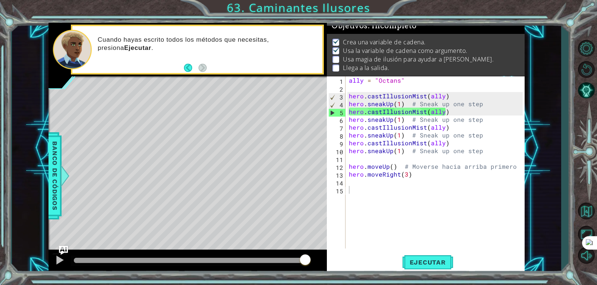
drag, startPoint x: 76, startPoint y: 274, endPoint x: 241, endPoint y: 284, distance: 164.9
click at [241, 284] on div "hero.moveRight(3) 1 2 3 4 5 6 7 8 9 10 11 12 13 14 ally = "Octans" hero . castI…" at bounding box center [298, 142] width 597 height 285
click at [411, 258] on button "Ejecutar" at bounding box center [427, 263] width 51 height 20
click at [589, 93] on button "Pista IA" at bounding box center [586, 90] width 22 height 19
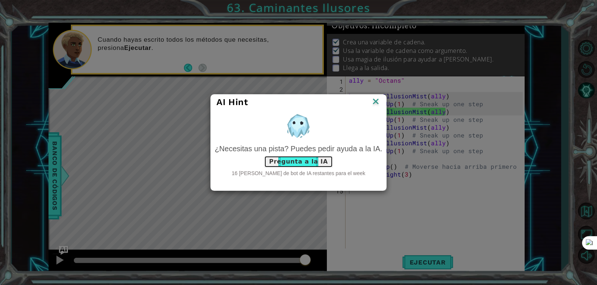
click at [300, 159] on button "Pregunta a la IA" at bounding box center [298, 162] width 69 height 12
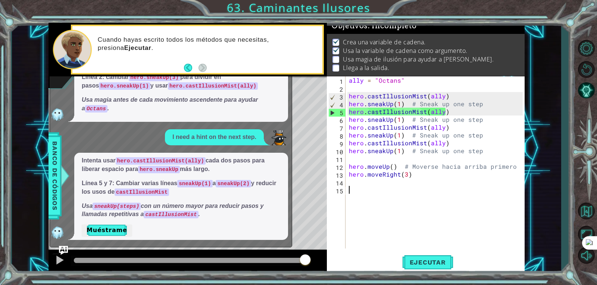
scroll to position [442, 0]
click at [106, 232] on button "Muéstrame" at bounding box center [107, 230] width 50 height 12
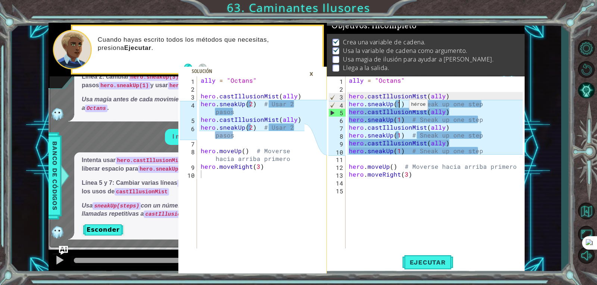
click at [400, 107] on div "ally = "Octans" hero . castIllusionMist ( ally ) hero . sneakUp ( 1 ) # Sneak u…" at bounding box center [436, 171] width 179 height 188
click at [459, 105] on div "ally = "Octans" hero . castIllusionMist ( ally ) hero . sneakUp ( 2 ) # Sneak u…" at bounding box center [436, 171] width 179 height 188
click at [458, 121] on div "ally = "Octans" hero . castIllusionMist ( ally ) hero . sneakUp ( 2 ) # Sneak u…" at bounding box center [436, 171] width 179 height 188
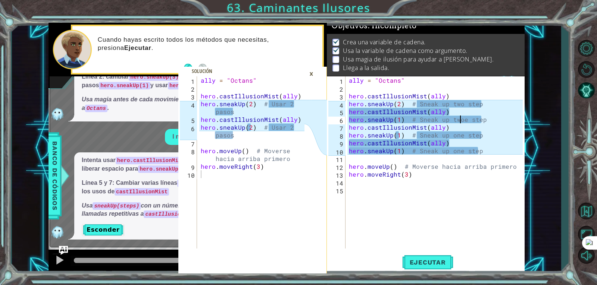
click at [463, 121] on div "ally = "Octans" hero . castIllusionMist ( ally ) hero . sneakUp ( 2 ) # Sneak u…" at bounding box center [436, 171] width 179 height 188
click at [459, 137] on div "ally = "Octans" hero . castIllusionMist ( ally ) hero . sneakUp ( 2 ) # Sneak u…" at bounding box center [436, 171] width 179 height 188
click at [458, 152] on div "ally = "Octans" hero . castIllusionMist ( ally ) hero . sneakUp ( 2 ) # Sneak u…" at bounding box center [436, 171] width 179 height 188
click at [459, 152] on div "ally = "Octans" hero . castIllusionMist ( ally ) hero . sneakUp ( 2 ) # Sneak u…" at bounding box center [436, 171] width 179 height 188
click at [400, 153] on div "ally = "Octans" hero . castIllusionMist ( ally ) hero . sneakUp ( 2 ) # Sneak u…" at bounding box center [436, 171] width 179 height 188
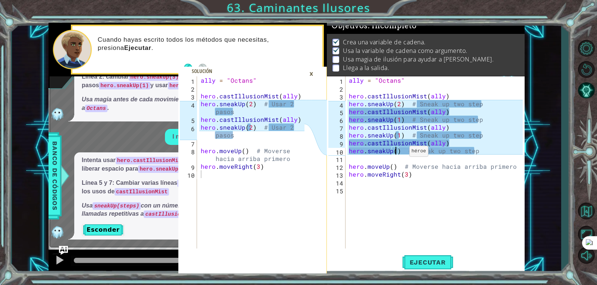
scroll to position [0, 3]
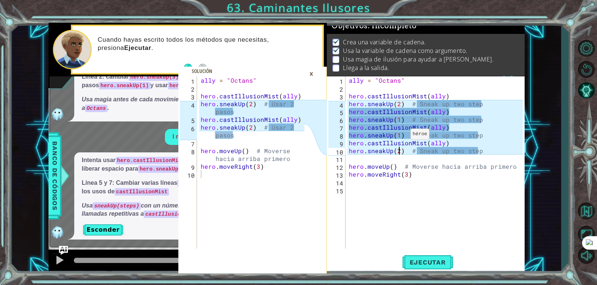
click at [401, 136] on div "ally = "Octans" hero . castIllusionMist ( ally ) hero . sneakUp ( 2 ) # Sneak u…" at bounding box center [436, 171] width 179 height 188
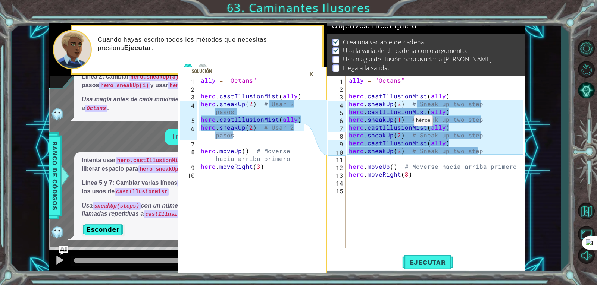
scroll to position [0, 3]
click at [400, 118] on div "ally = "Octans" hero . castIllusionMist ( ally ) hero . sneakUp ( 2 ) # Sneak u…" at bounding box center [436, 171] width 179 height 188
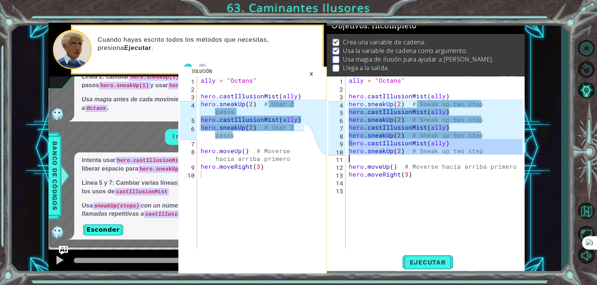
drag, startPoint x: 353, startPoint y: 144, endPoint x: 426, endPoint y: 159, distance: 74.3
click at [426, 159] on div "ally = "Octans" hero . castIllusionMist ( ally ) hero . sneakUp ( 2 ) # Sneak u…" at bounding box center [436, 171] width 179 height 188
click at [423, 134] on div "ally = "Octans" hero . castIllusionMist ( ally ) hero . sneakUp ( 2 ) # Sneak u…" at bounding box center [436, 171] width 179 height 188
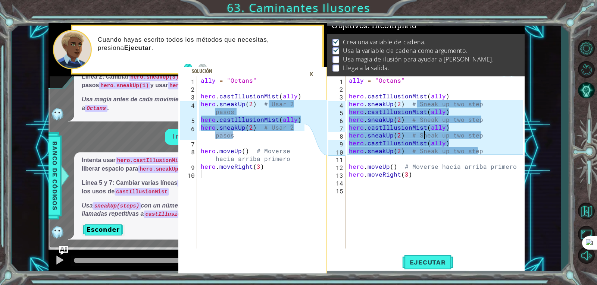
click at [423, 134] on div "ally = "Octans" hero . castIllusionMist ( ally ) hero . sneakUp ( 2 ) # Sneak u…" at bounding box center [436, 171] width 179 height 188
type textarea "hero.sneakUp(2) # Sneak up two step hero.castIllusionMist(ally)"
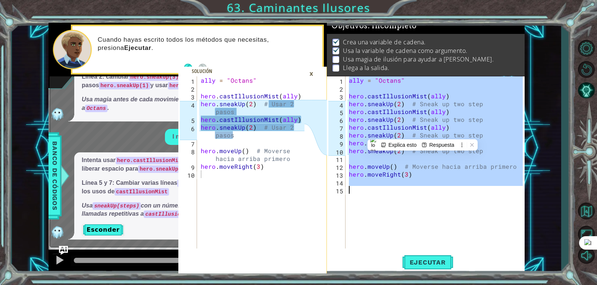
click at [423, 134] on div "ally = "Octans" hero . castIllusionMist ( ally ) hero . sneakUp ( 2 ) # Sneak u…" at bounding box center [436, 171] width 179 height 188
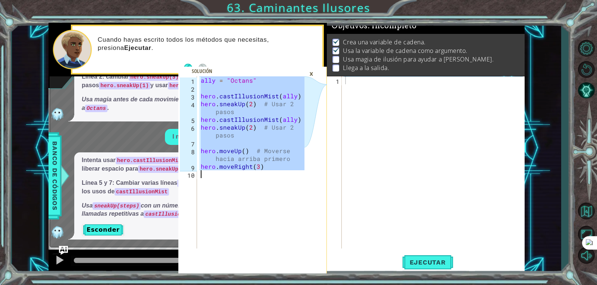
drag, startPoint x: 202, startPoint y: 80, endPoint x: 328, endPoint y: 218, distance: 187.3
click at [328, 218] on div "ally = "Octans" 1 2 3 4 5 6 7 8 9 10 ally = "Octans" hero . castIllusionMist ( …" at bounding box center [287, 148] width 476 height 251
type textarea "hero.moveRight(3)"
click at [371, 90] on div at bounding box center [435, 171] width 182 height 188
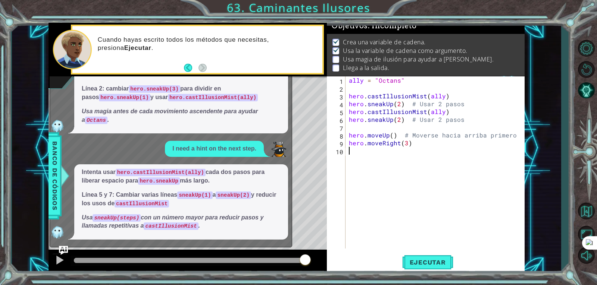
scroll to position [430, 0]
click at [415, 260] on span "Ejecutar" at bounding box center [427, 262] width 51 height 7
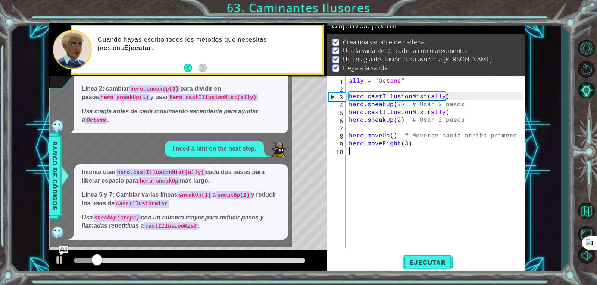
click at [66, 252] on img "Ask AI" at bounding box center [64, 251] width 10 height 10
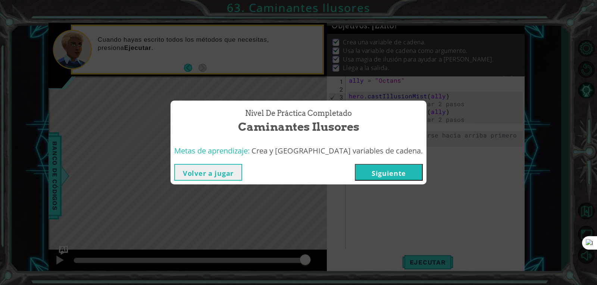
click at [355, 171] on button "Siguiente" at bounding box center [389, 172] width 68 height 17
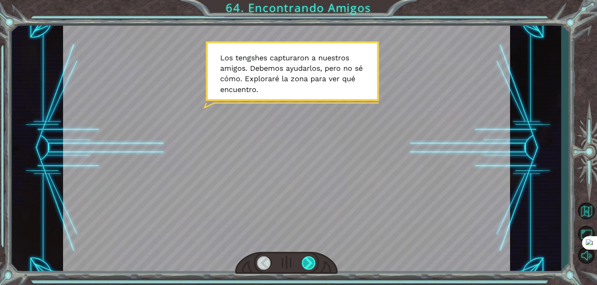
click at [310, 264] on div at bounding box center [309, 263] width 14 height 13
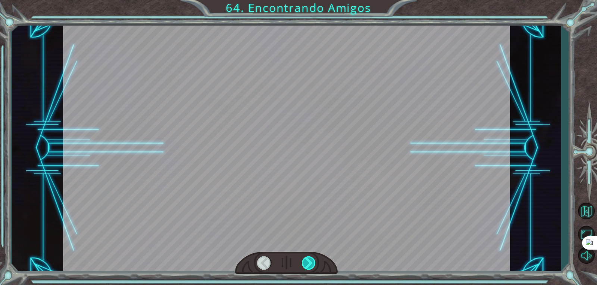
click at [310, 264] on div at bounding box center [309, 263] width 14 height 13
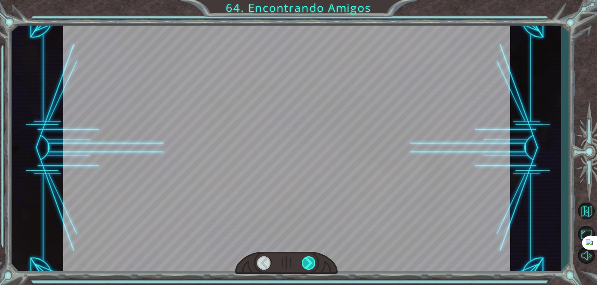
click at [310, 264] on div at bounding box center [309, 263] width 14 height 13
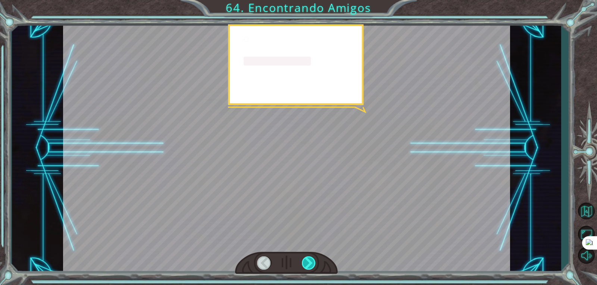
click at [310, 264] on div at bounding box center [309, 263] width 14 height 13
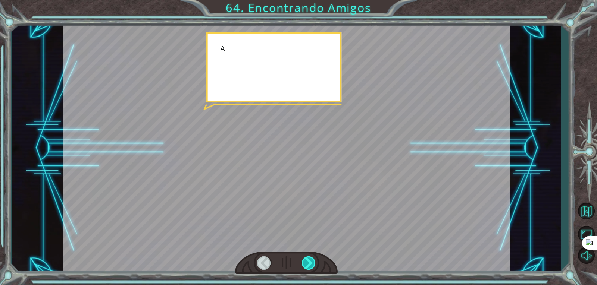
click at [310, 264] on div at bounding box center [309, 263] width 14 height 13
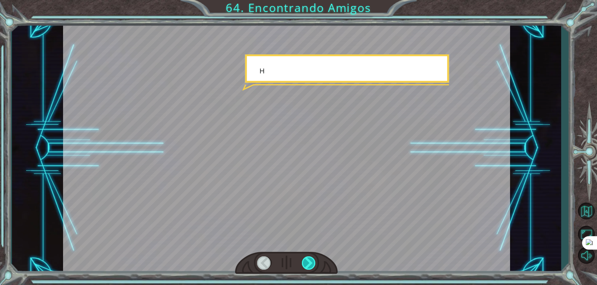
click at [310, 264] on div at bounding box center [309, 263] width 14 height 13
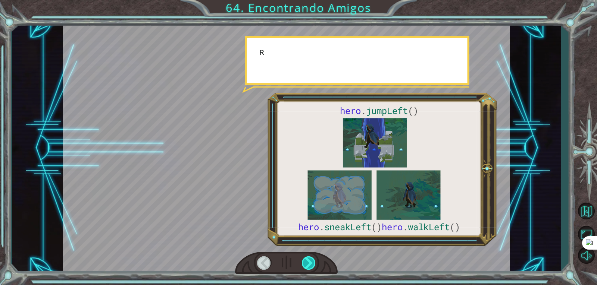
click at [310, 264] on div at bounding box center [309, 263] width 14 height 13
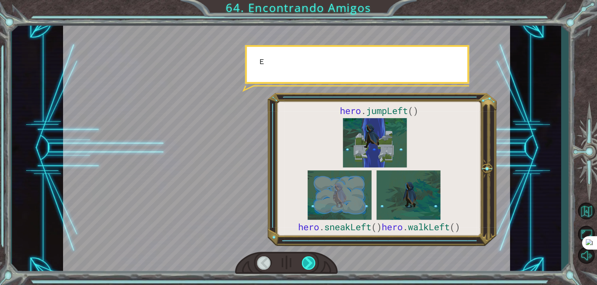
click at [310, 264] on div at bounding box center [309, 263] width 14 height 13
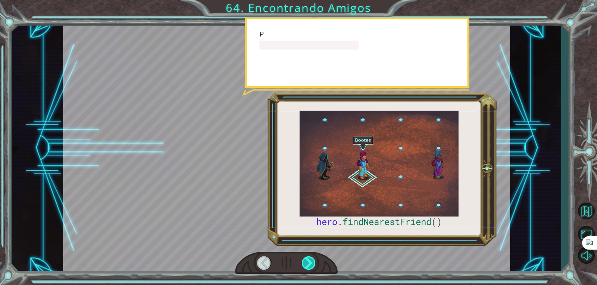
click at [310, 264] on div at bounding box center [309, 263] width 14 height 13
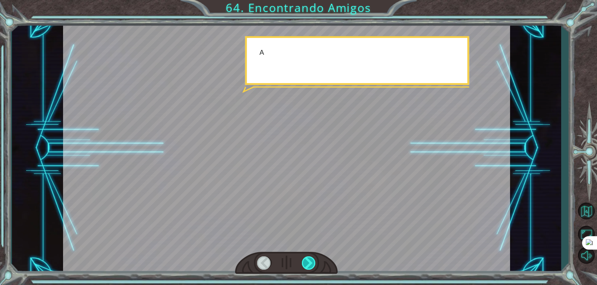
click at [310, 264] on div at bounding box center [309, 263] width 14 height 13
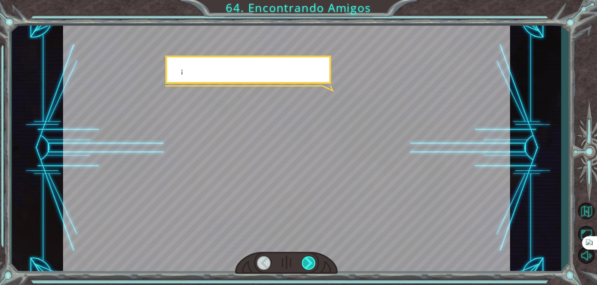
click at [310, 264] on div at bounding box center [309, 263] width 14 height 13
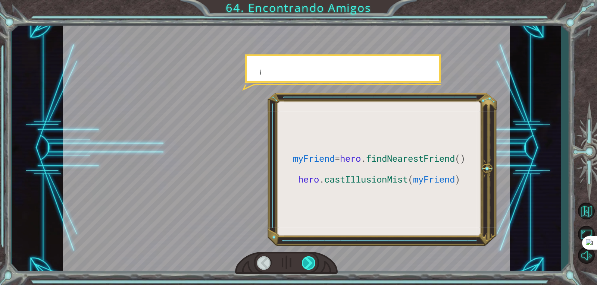
click at [310, 264] on div at bounding box center [309, 263] width 14 height 13
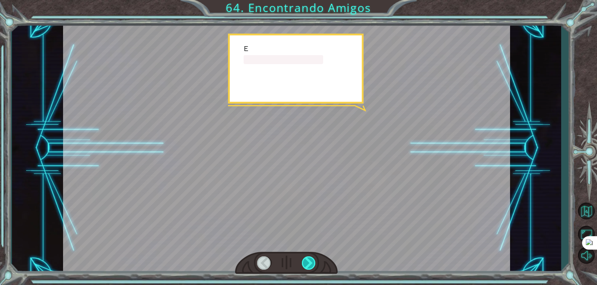
click at [310, 264] on div at bounding box center [309, 263] width 14 height 13
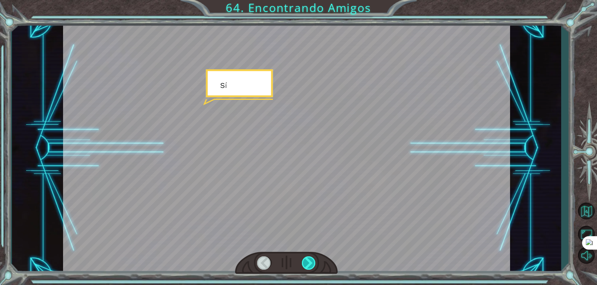
click at [310, 264] on div at bounding box center [309, 263] width 14 height 13
click at [310, 0] on div "myFriend = hero . findNearestFriend () hero . castIllusionMist ( myFriend ) L o…" at bounding box center [298, 0] width 597 height 0
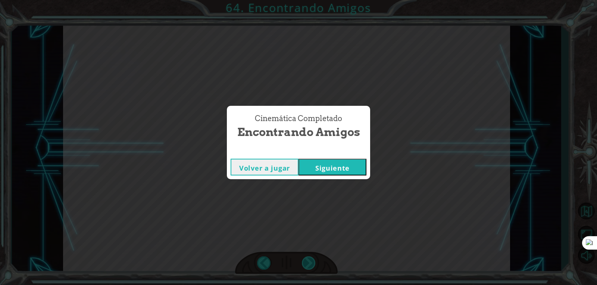
click at [310, 264] on div "Cinemática Completado Encontrando Amigos Volver a jugar [GEOGRAPHIC_DATA]" at bounding box center [298, 142] width 597 height 285
click at [353, 176] on div "Volver a jugar [GEOGRAPHIC_DATA]" at bounding box center [298, 167] width 143 height 24
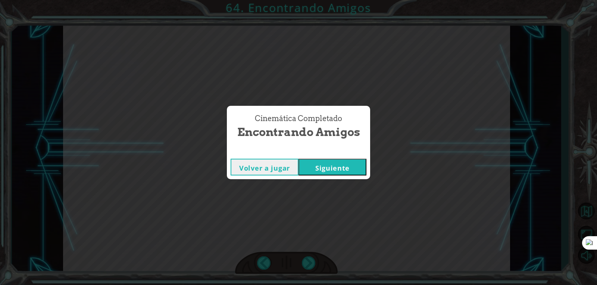
click at [359, 175] on button "Siguiente" at bounding box center [333, 167] width 68 height 17
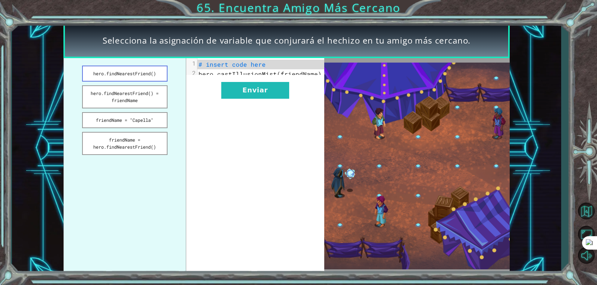
click at [140, 72] on button "hero.findNearestFriend()" at bounding box center [124, 74] width 85 height 16
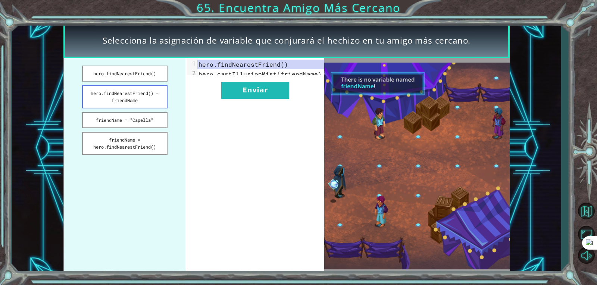
click at [134, 93] on button "hero.findNearestFriend() = friendName" at bounding box center [124, 96] width 85 height 23
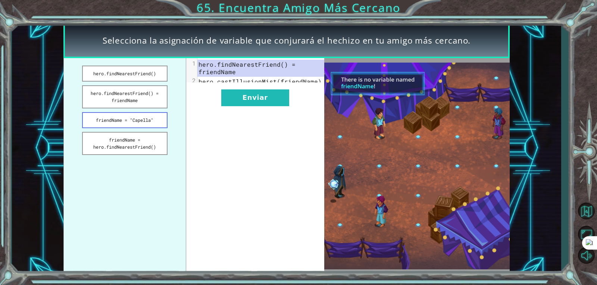
click at [139, 124] on button "friendName = "Capella"" at bounding box center [124, 120] width 85 height 16
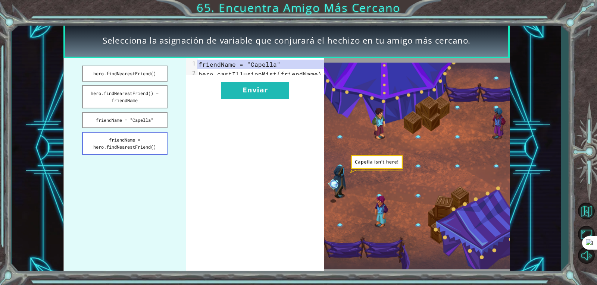
click at [128, 137] on button "friendName = hero.findNearestFriend()" at bounding box center [124, 143] width 85 height 23
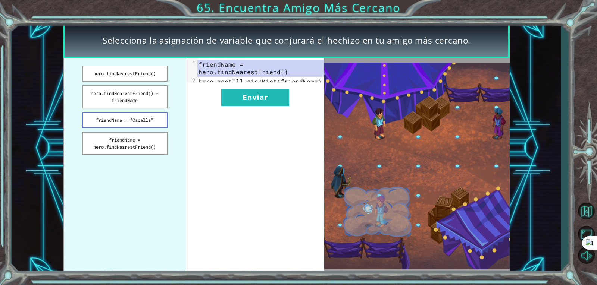
click at [136, 127] on button "friendName = "Capella"" at bounding box center [124, 120] width 85 height 16
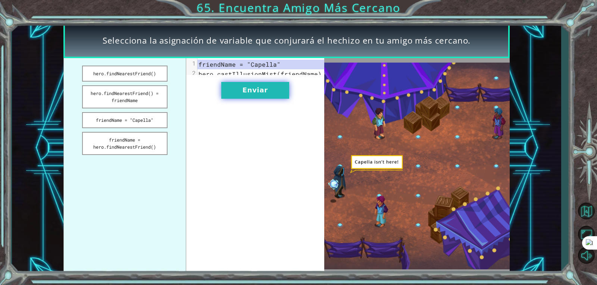
click at [241, 99] on button "Enviar" at bounding box center [255, 90] width 68 height 17
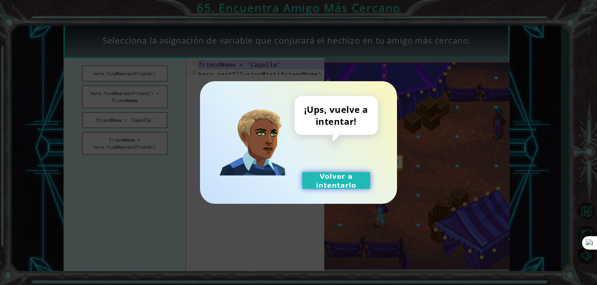
click at [310, 180] on button "Volver a intentarlo" at bounding box center [336, 180] width 68 height 17
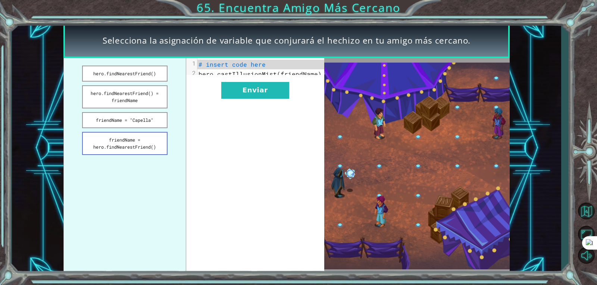
click at [149, 149] on button "friendName = hero.findNearestFriend()" at bounding box center [124, 143] width 85 height 23
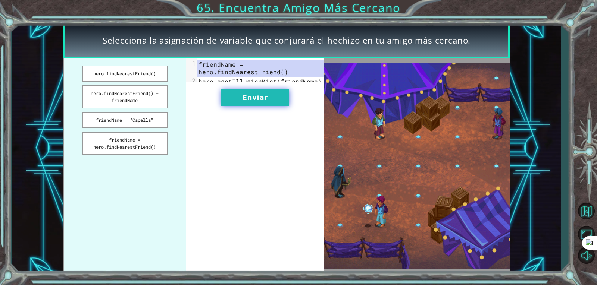
click at [249, 99] on button "Enviar" at bounding box center [255, 98] width 68 height 17
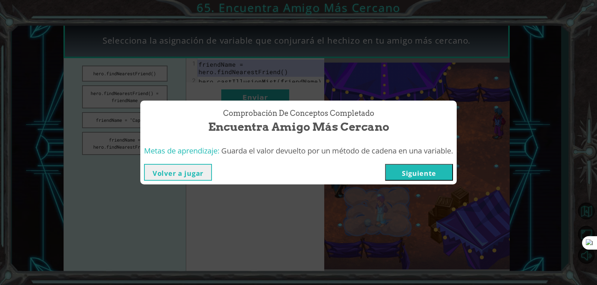
click at [399, 165] on button "Siguiente" at bounding box center [419, 172] width 68 height 17
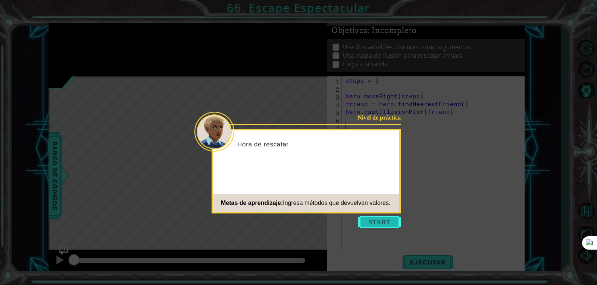
click at [369, 221] on button "Start" at bounding box center [379, 222] width 43 height 12
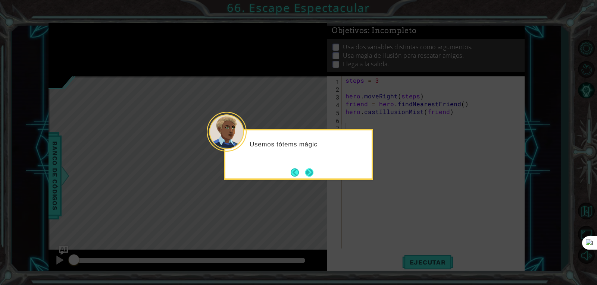
click at [309, 175] on button "Next" at bounding box center [309, 173] width 8 height 8
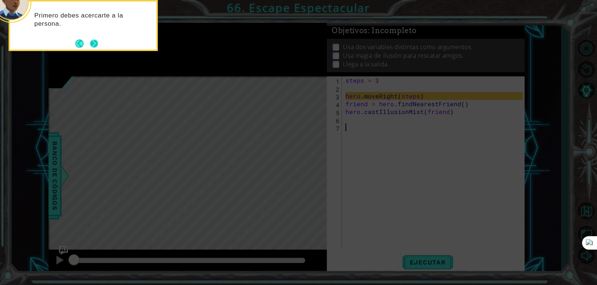
click at [97, 44] on button "Next" at bounding box center [94, 43] width 9 height 9
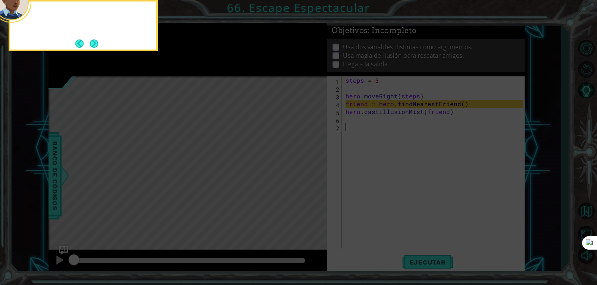
click at [97, 44] on button "Next" at bounding box center [94, 43] width 9 height 9
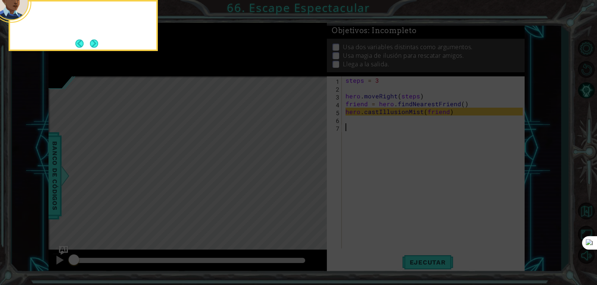
click at [97, 44] on button "Next" at bounding box center [94, 43] width 9 height 9
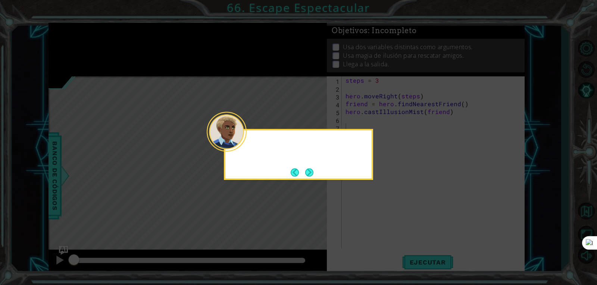
click at [97, 44] on icon at bounding box center [298, 142] width 597 height 285
click at [318, 170] on div "Después dirígete a la salida." at bounding box center [298, 154] width 149 height 51
click at [312, 170] on button "Next" at bounding box center [309, 172] width 9 height 9
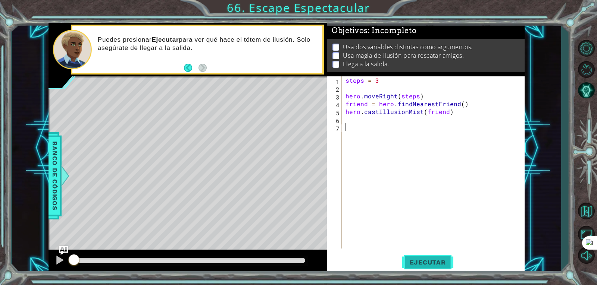
click at [423, 256] on button "Ejecutar" at bounding box center [427, 263] width 51 height 20
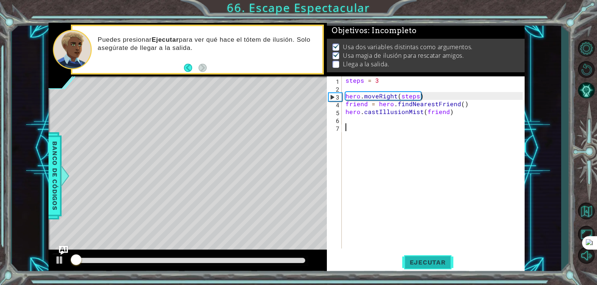
scroll to position [3, 0]
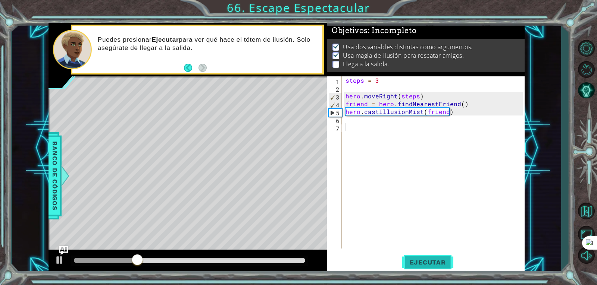
click at [423, 256] on button "Ejecutar" at bounding box center [427, 263] width 51 height 20
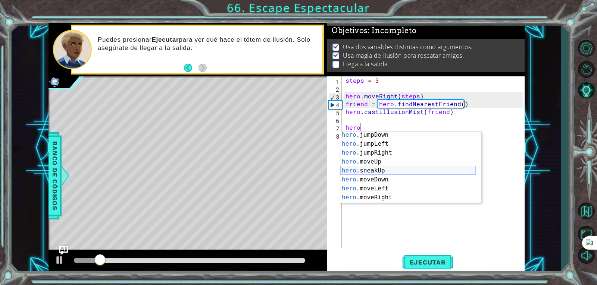
scroll to position [24, 0]
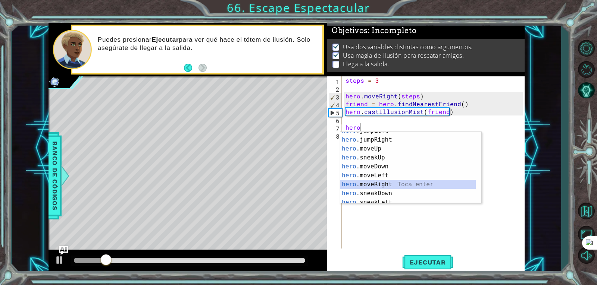
click at [381, 184] on div "hero .jumpLeft Toca enter hero .jumpRight Toca enter hero .moveUp Toca enter he…" at bounding box center [407, 172] width 135 height 90
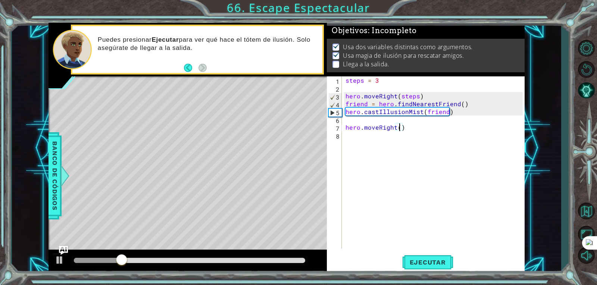
scroll to position [0, 3]
type textarea "hero.moveRight(3)"
click at [431, 266] on span "Ejecutar" at bounding box center [427, 262] width 51 height 7
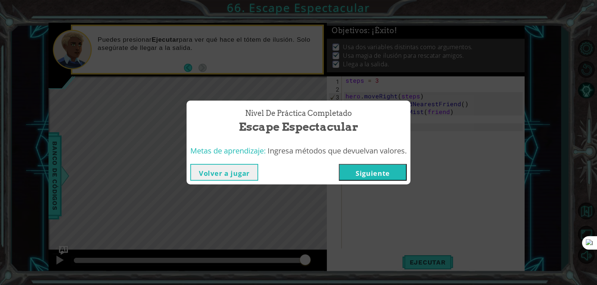
click at [364, 174] on button "Siguiente" at bounding box center [373, 172] width 68 height 17
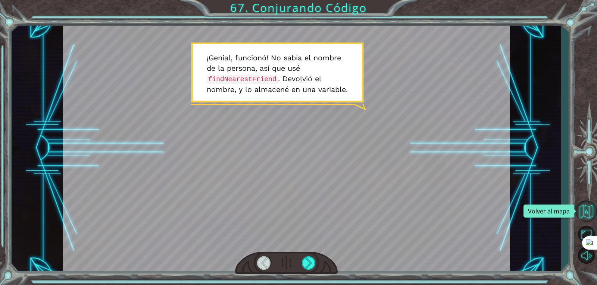
click at [581, 212] on button "Volver al mapa" at bounding box center [586, 212] width 22 height 22
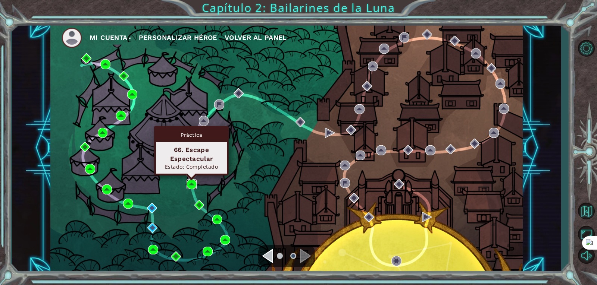
click at [193, 185] on img at bounding box center [192, 185] width 10 height 10
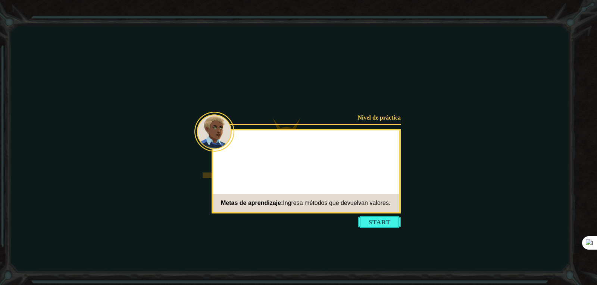
click at [379, 227] on button "Start" at bounding box center [379, 222] width 43 height 12
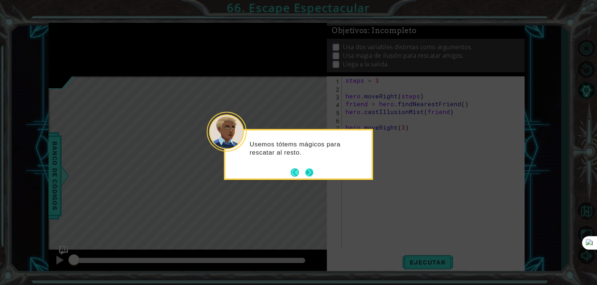
click at [313, 174] on button "Next" at bounding box center [309, 172] width 9 height 9
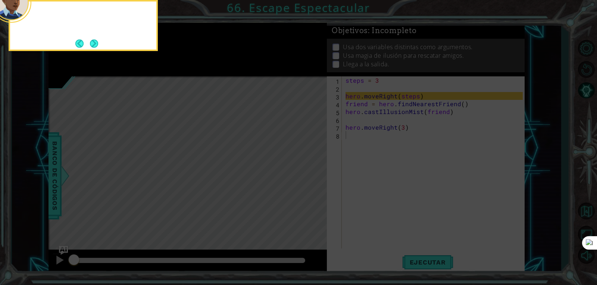
click at [313, 174] on icon at bounding box center [298, 43] width 597 height 486
click at [93, 45] on button "Next" at bounding box center [94, 43] width 9 height 9
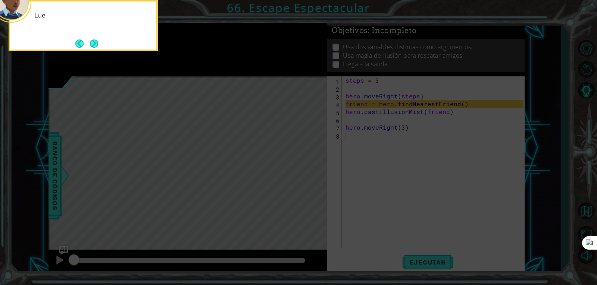
click at [93, 45] on button "Next" at bounding box center [93, 43] width 11 height 11
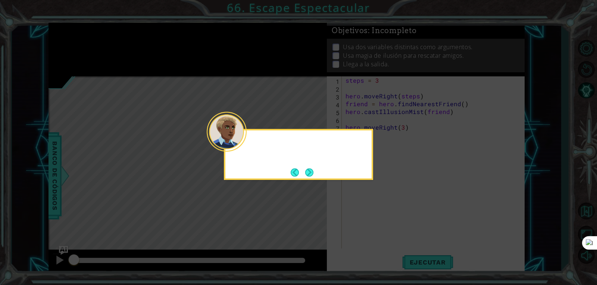
click at [93, 45] on icon at bounding box center [298, 142] width 597 height 285
click at [314, 177] on button "Next" at bounding box center [309, 173] width 10 height 10
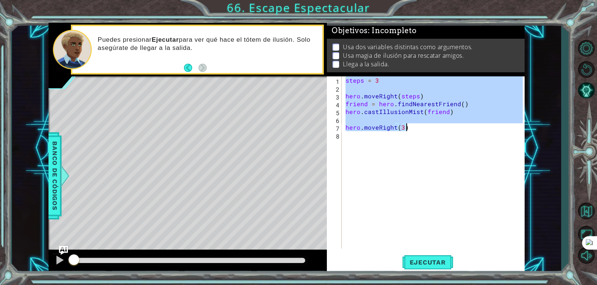
drag, startPoint x: 345, startPoint y: 78, endPoint x: 414, endPoint y: 127, distance: 83.8
click at [414, 127] on div "steps = 3 hero . moveRight ( steps ) friend = hero . findNearestFriend ( ) hero…" at bounding box center [435, 171] width 182 height 188
type textarea "hero.moveRight(3)"
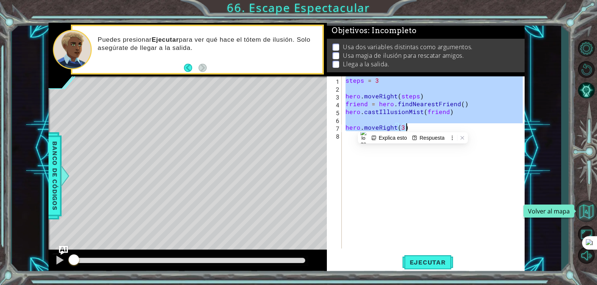
click at [587, 209] on button "Volver al mapa" at bounding box center [586, 212] width 22 height 22
